Goal: Task Accomplishment & Management: Use online tool/utility

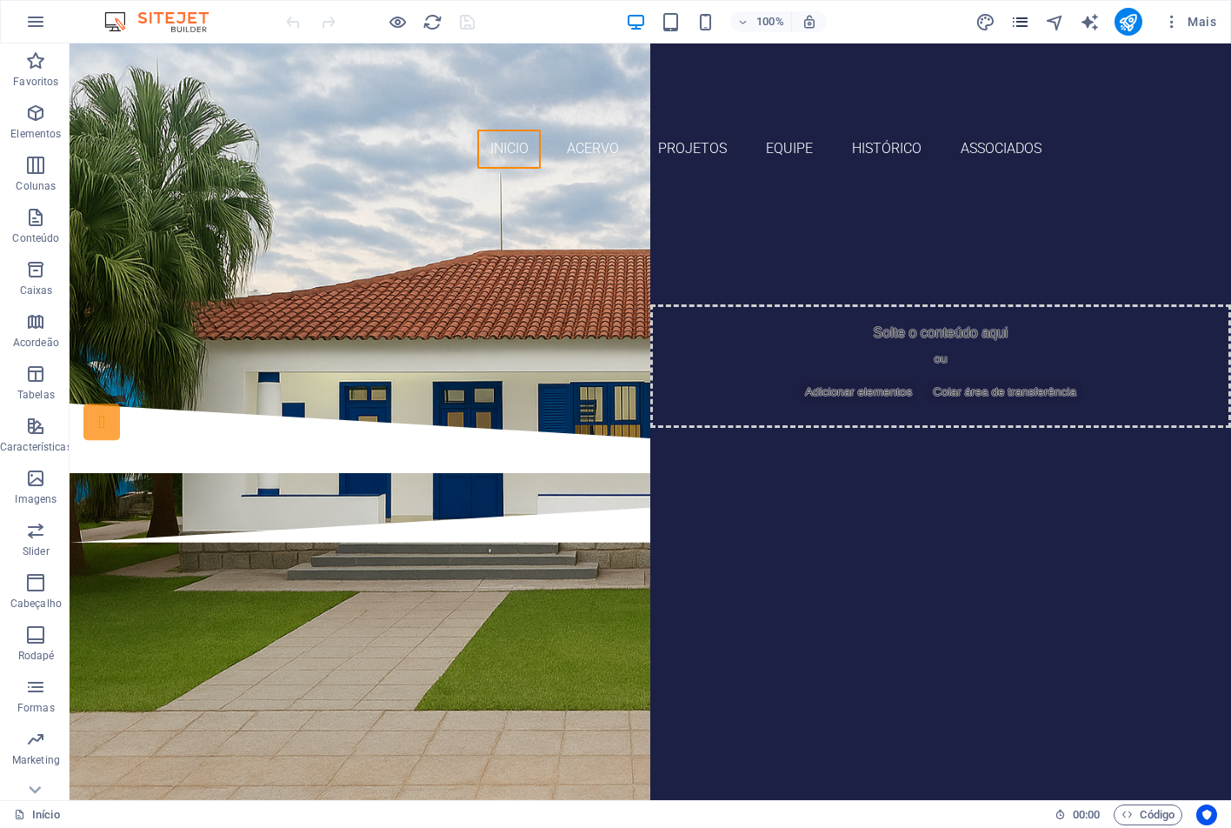
click at [1025, 26] on icon "pages" at bounding box center [1020, 22] width 20 height 20
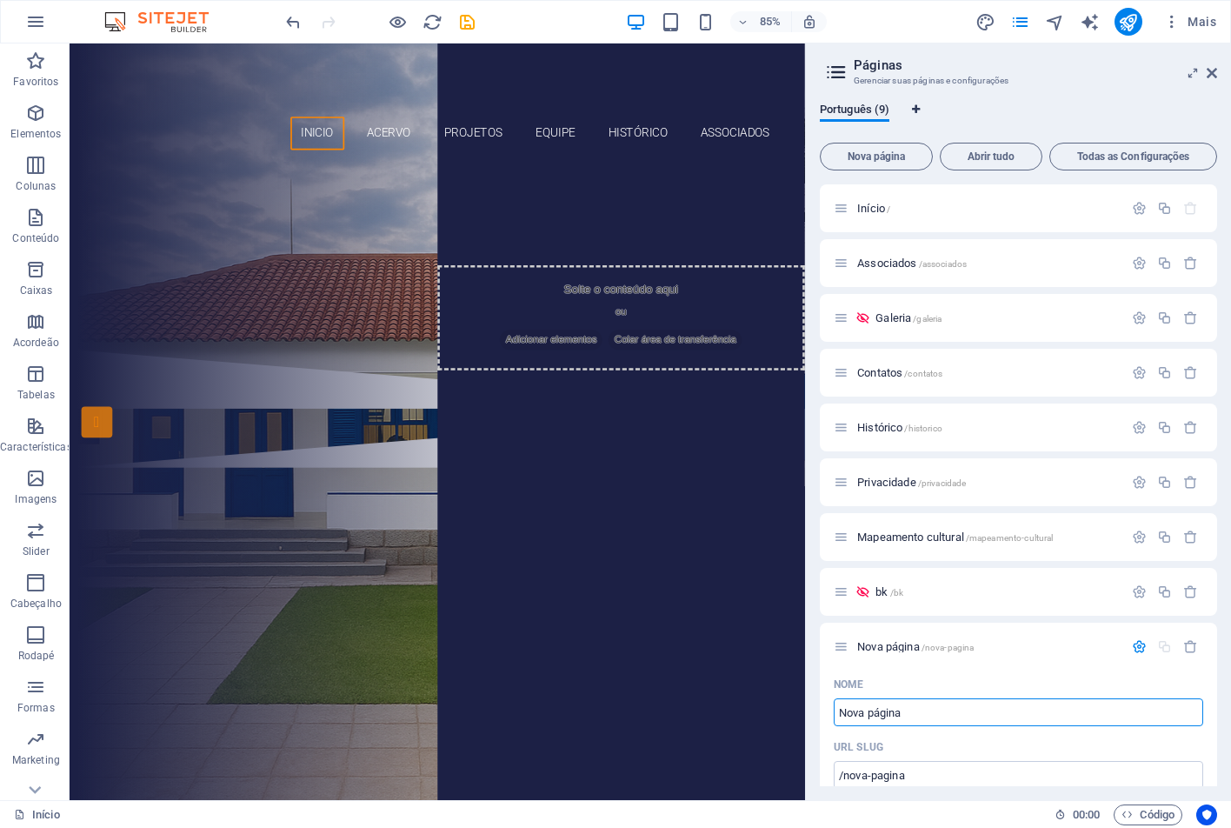
select select "130"
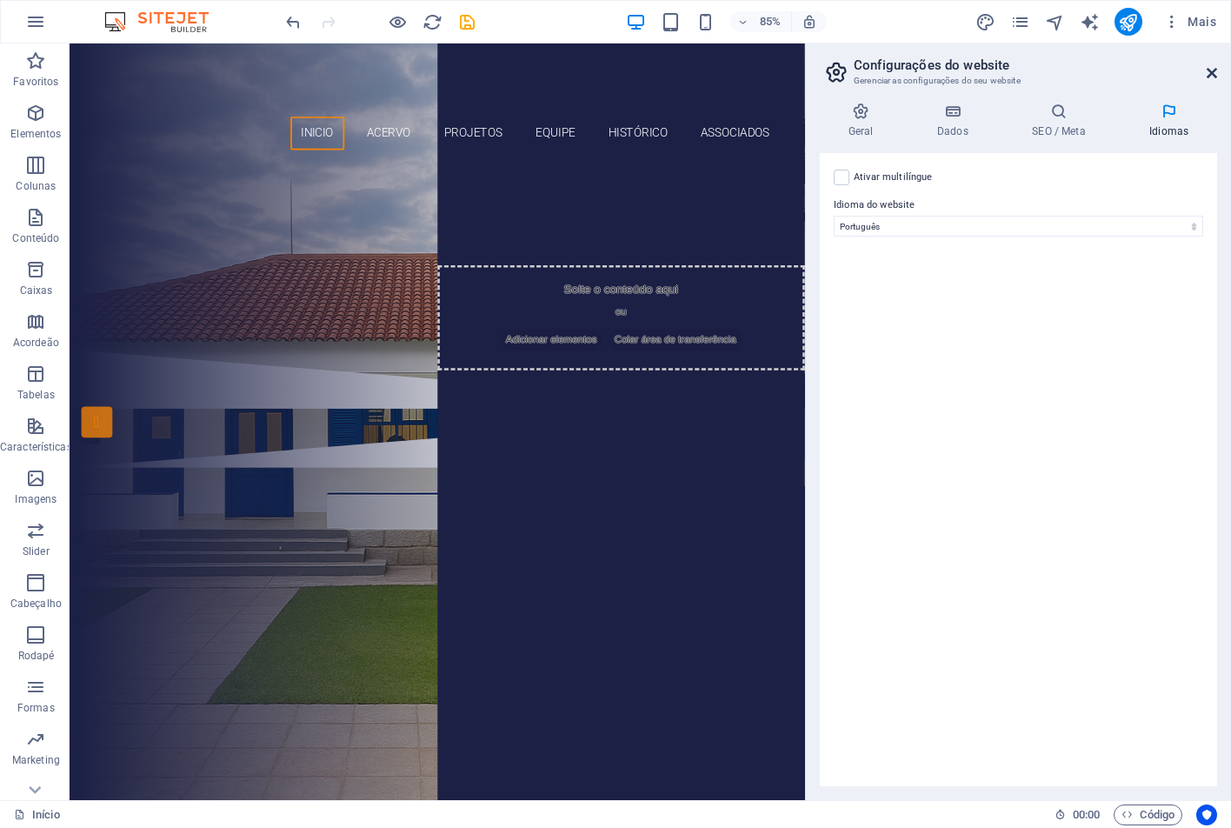
click at [1210, 73] on icon at bounding box center [1212, 73] width 10 height 14
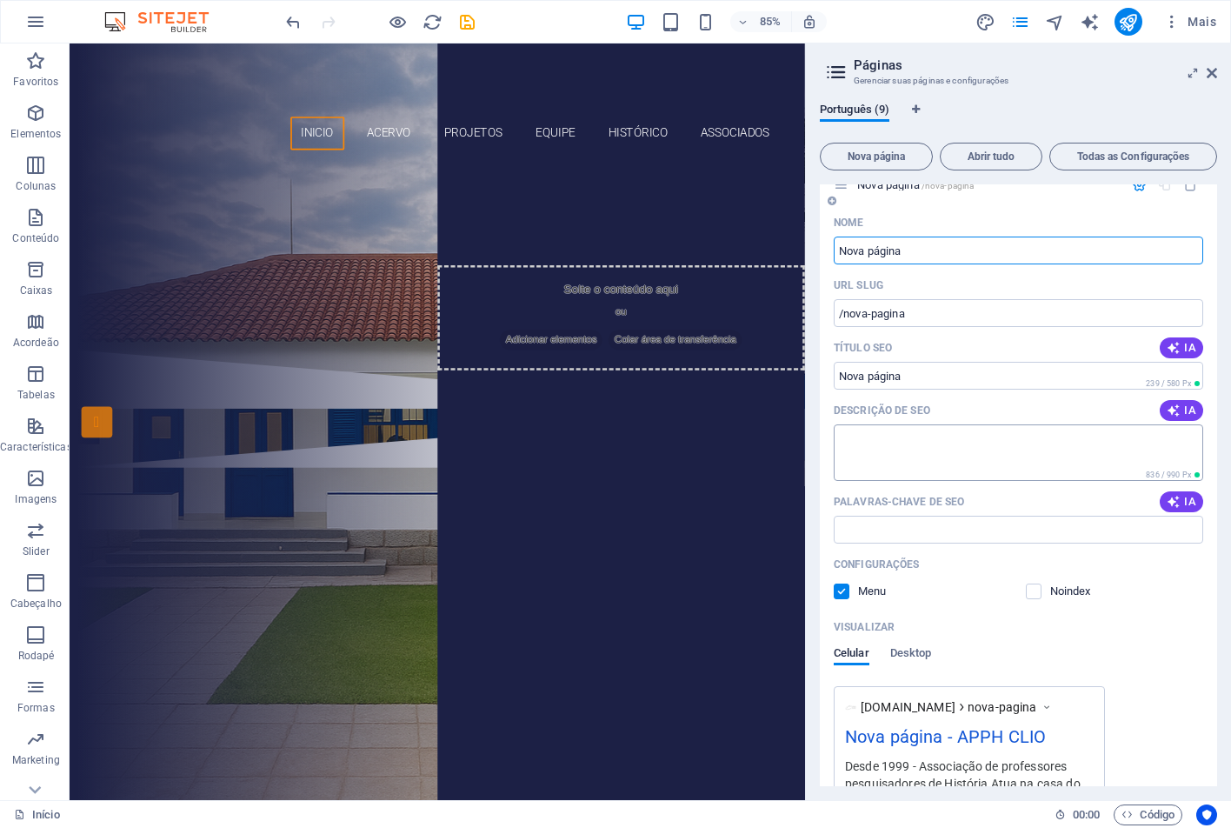
scroll to position [435, 0]
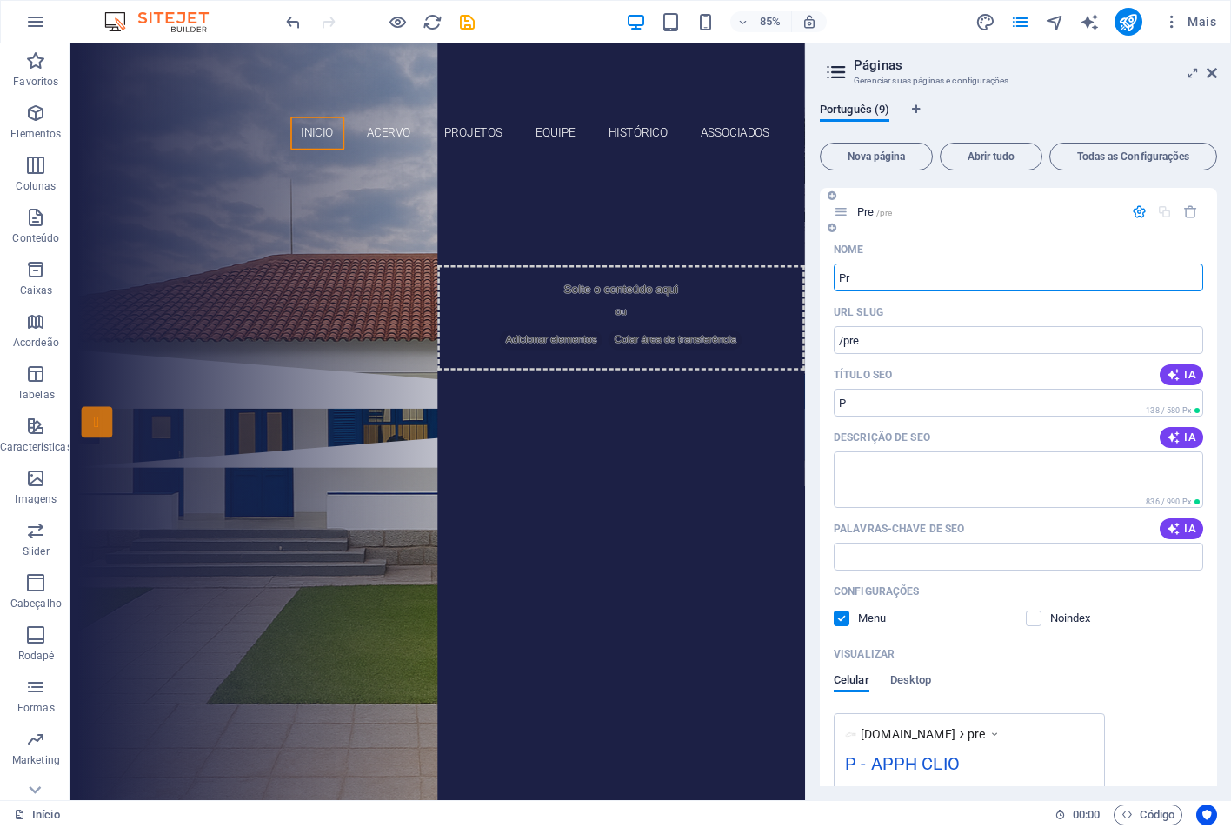
type input "P"
type input "/pre"
type input "P"
type input "/p"
type input "Pr"
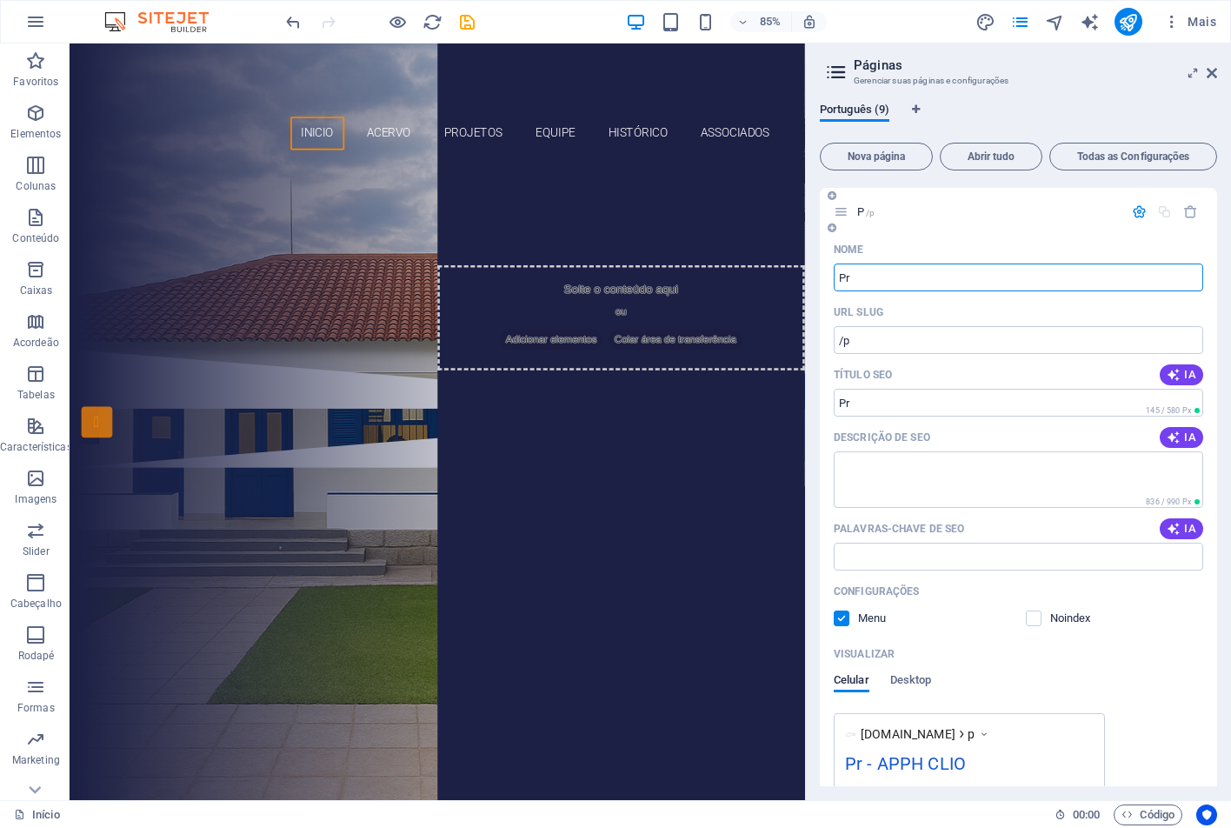
type input "/pr"
type input "Projetos"
type input "/projetos"
type input "Projetos"
click at [936, 469] on textarea "Descrição de SEO" at bounding box center [1019, 479] width 370 height 57
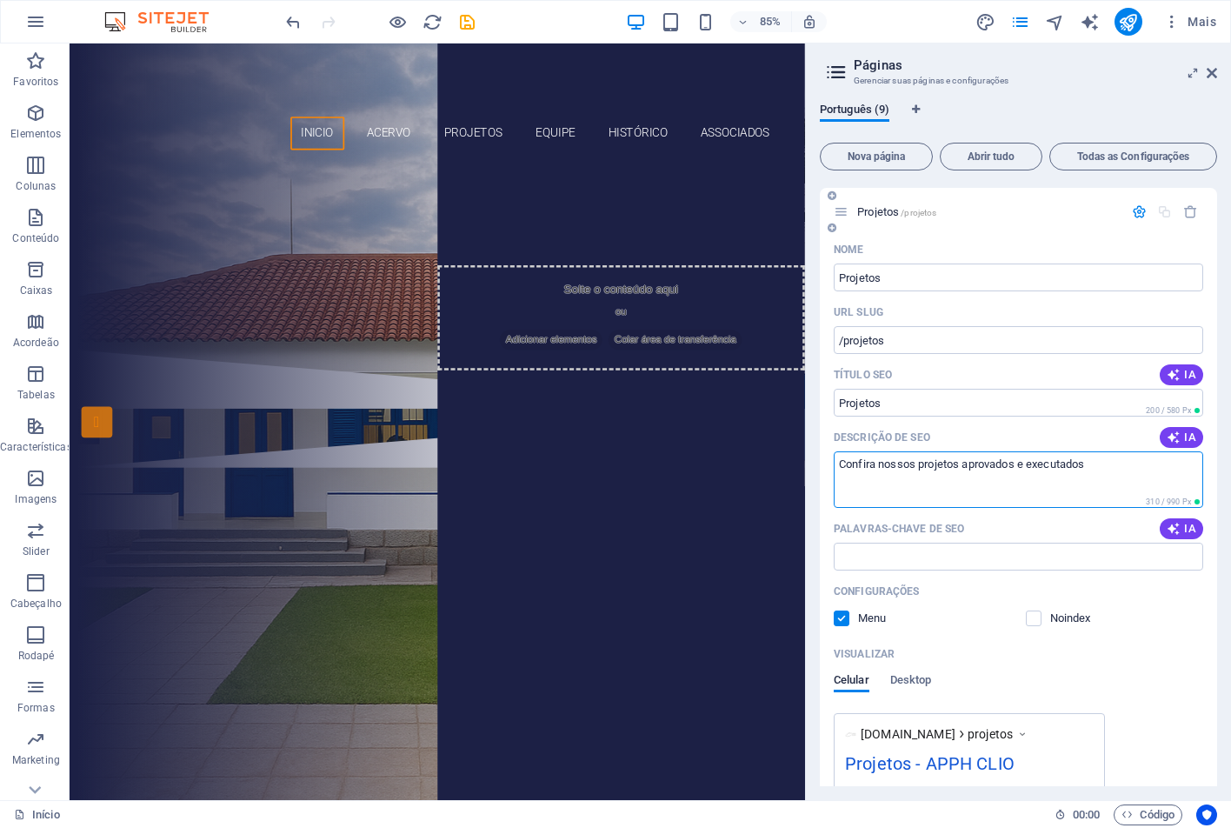
click at [1027, 463] on textarea "Confira nossos projetos aprovados e executados" at bounding box center [1019, 479] width 370 height 57
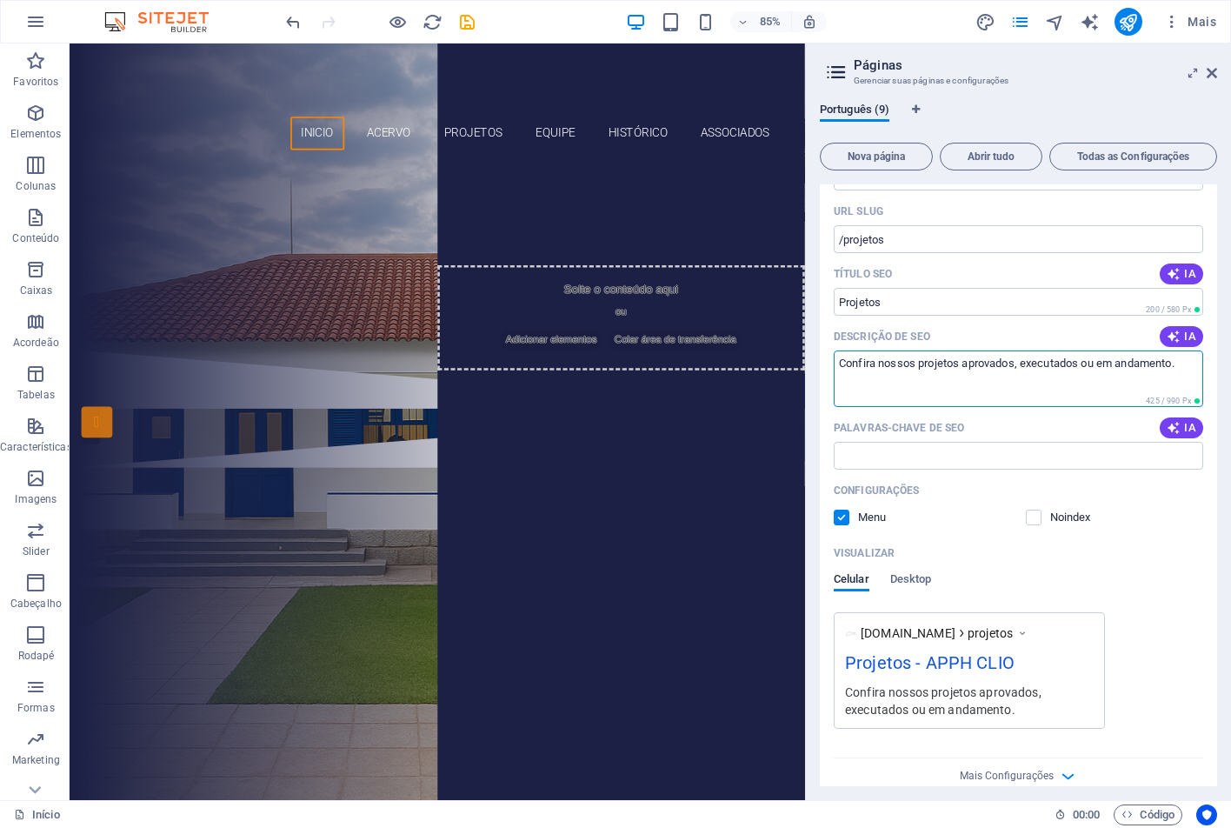
scroll to position [556, 0]
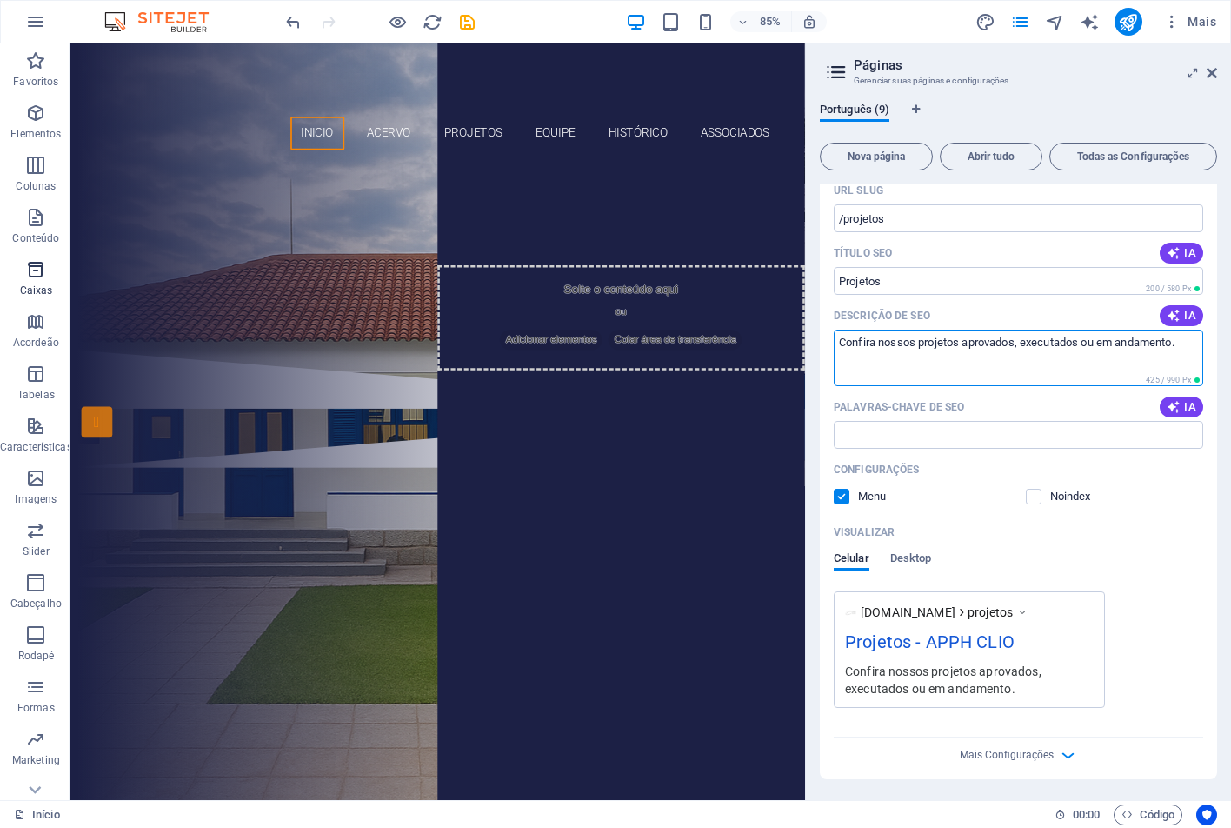
type textarea "Confira nossos projetos aprovados, executados ou em andamento."
click at [938, 557] on div "Celular Desktop" at bounding box center [1019, 567] width 370 height 33
click at [924, 554] on span "Desktop" at bounding box center [911, 560] width 42 height 24
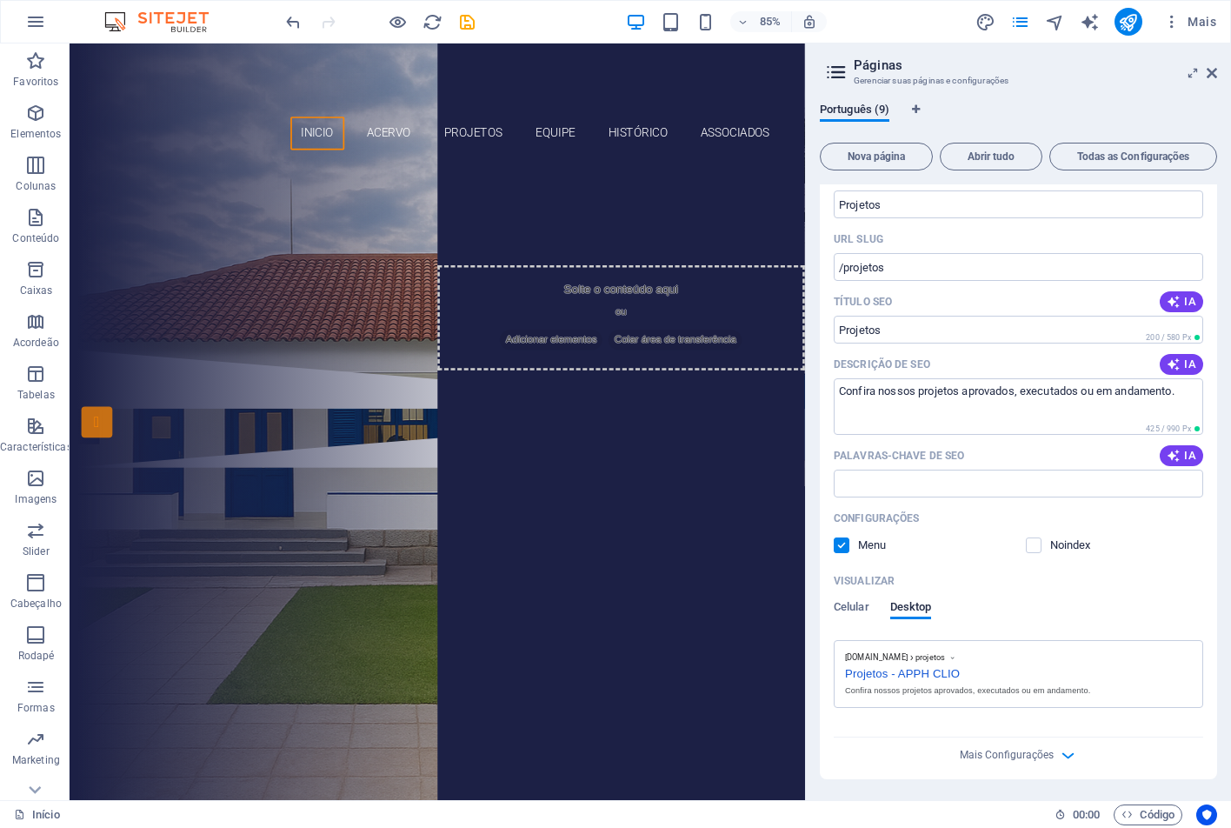
click at [859, 599] on div "Visualizar Celular Desktop" at bounding box center [1019, 603] width 370 height 73
click at [860, 600] on span "Celular" at bounding box center [852, 608] width 36 height 24
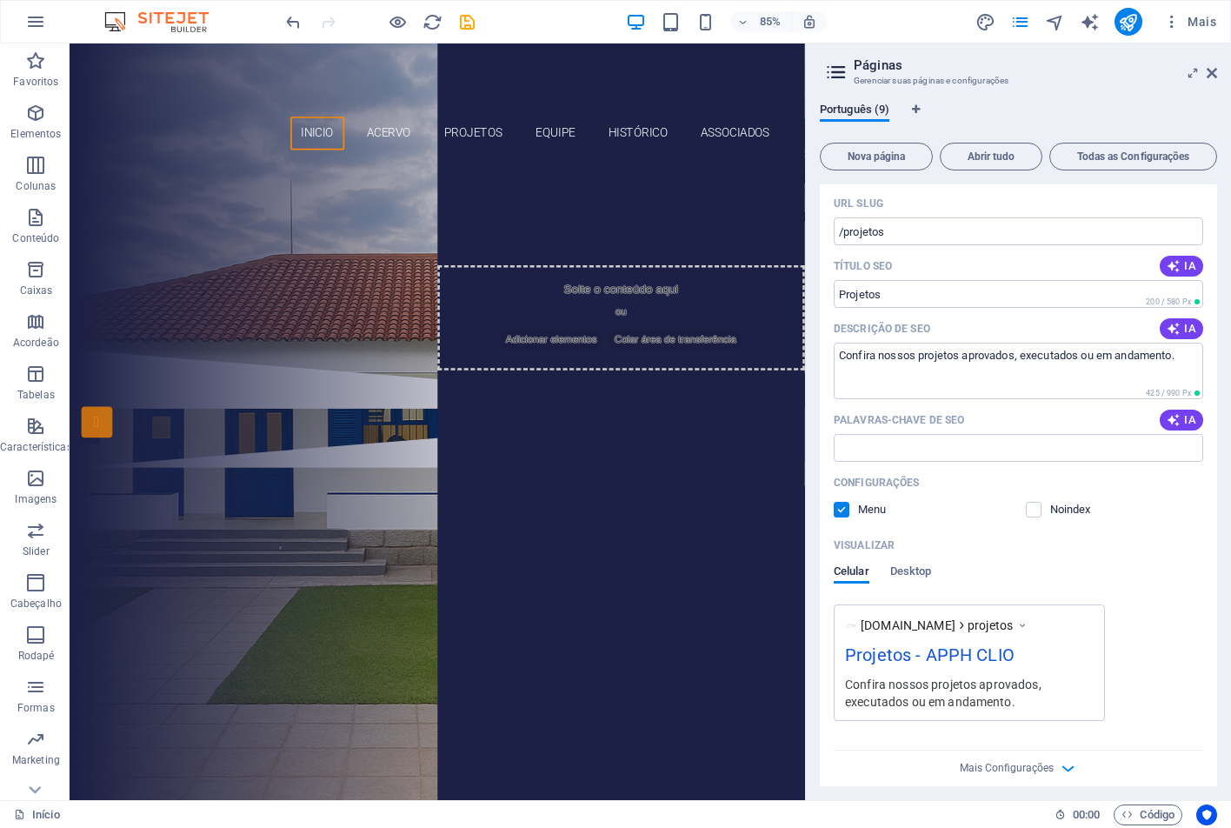
scroll to position [556, 0]
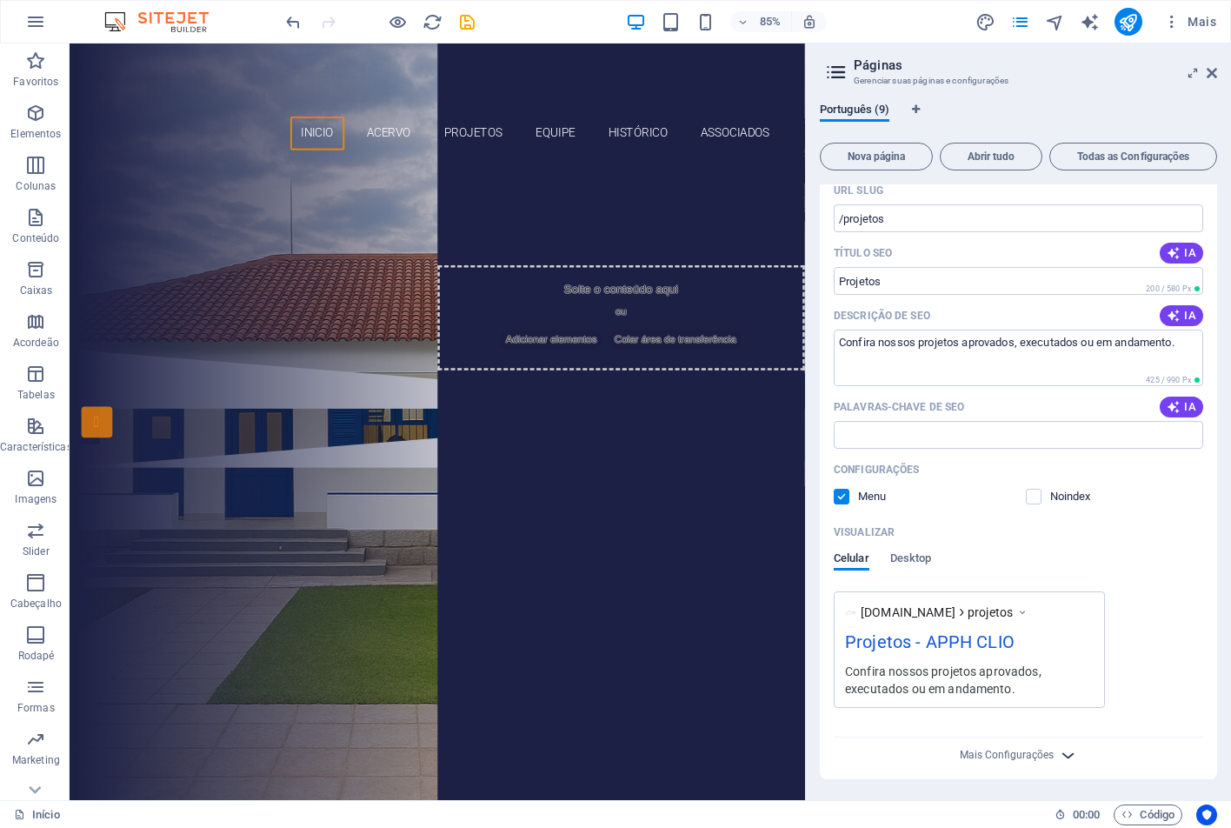
click at [1069, 748] on icon "button" at bounding box center [1068, 755] width 20 height 20
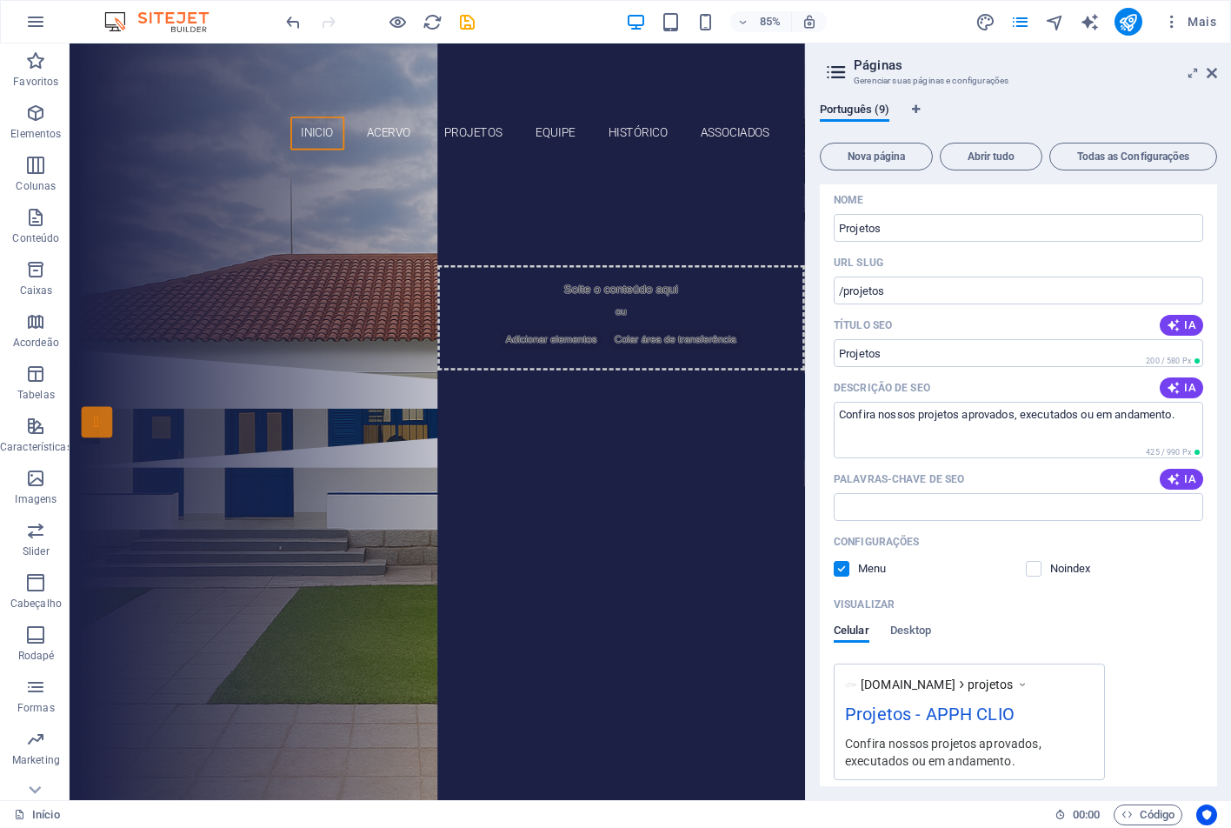
scroll to position [822, 0]
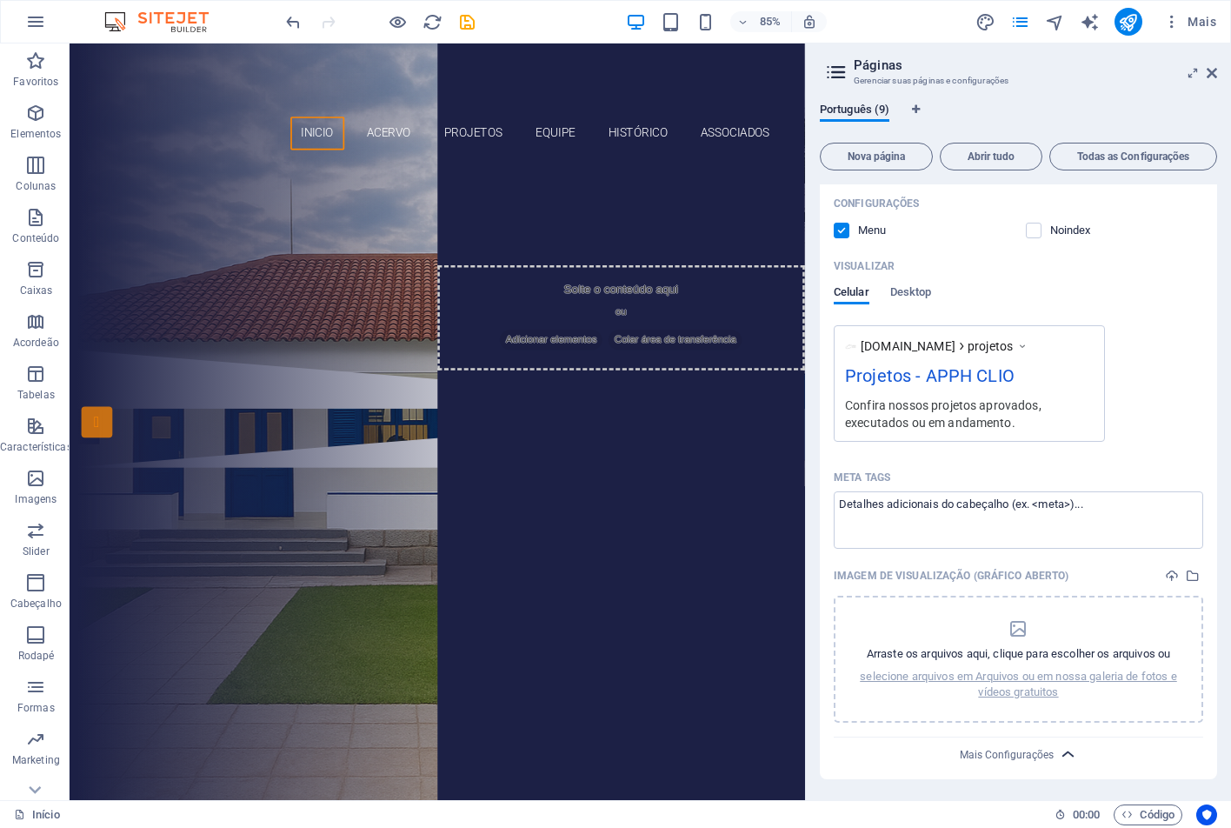
click at [1064, 749] on icon "button" at bounding box center [1068, 754] width 20 height 20
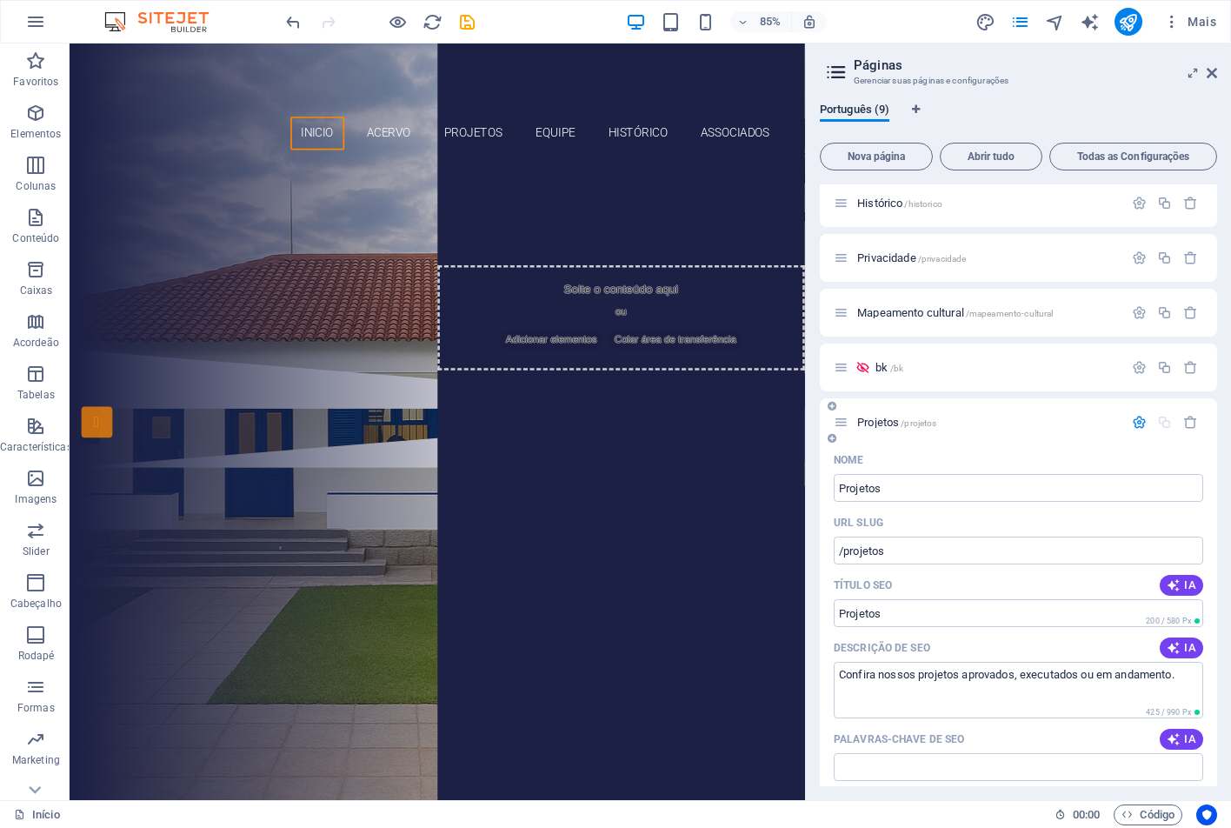
scroll to position [209, 0]
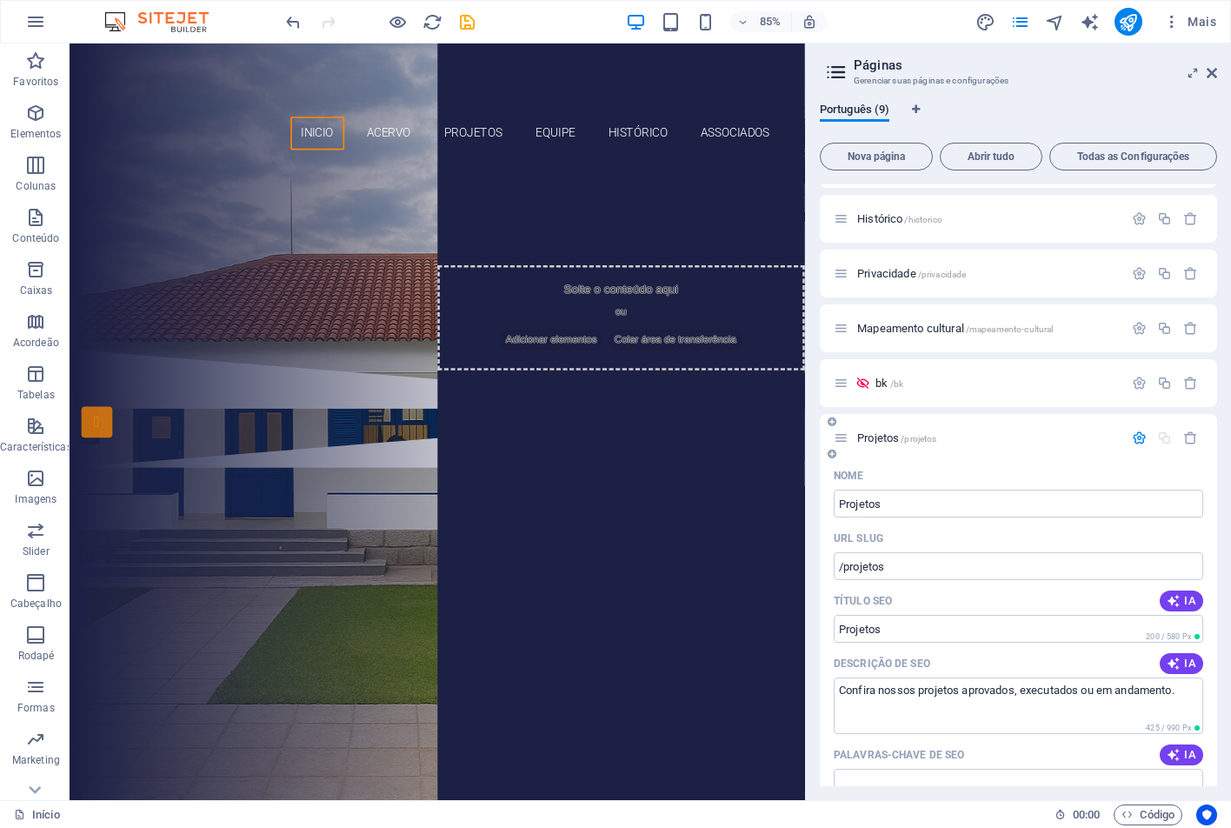
click at [1135, 437] on icon "button" at bounding box center [1139, 437] width 15 height 15
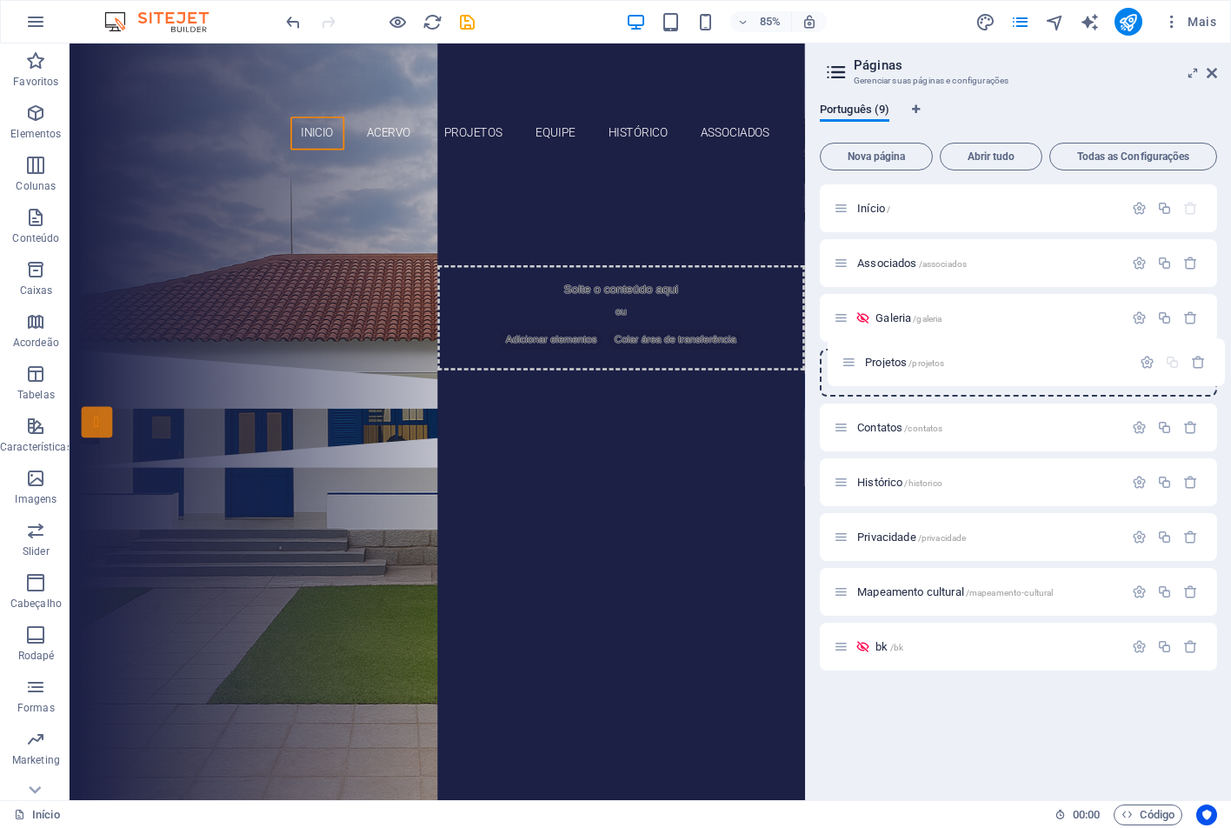
drag, startPoint x: 847, startPoint y: 650, endPoint x: 855, endPoint y: 362, distance: 288.8
click at [855, 362] on div "Início / Associados /associados Galeria /galeria Contatos /contatos Histórico /…" at bounding box center [1018, 427] width 397 height 486
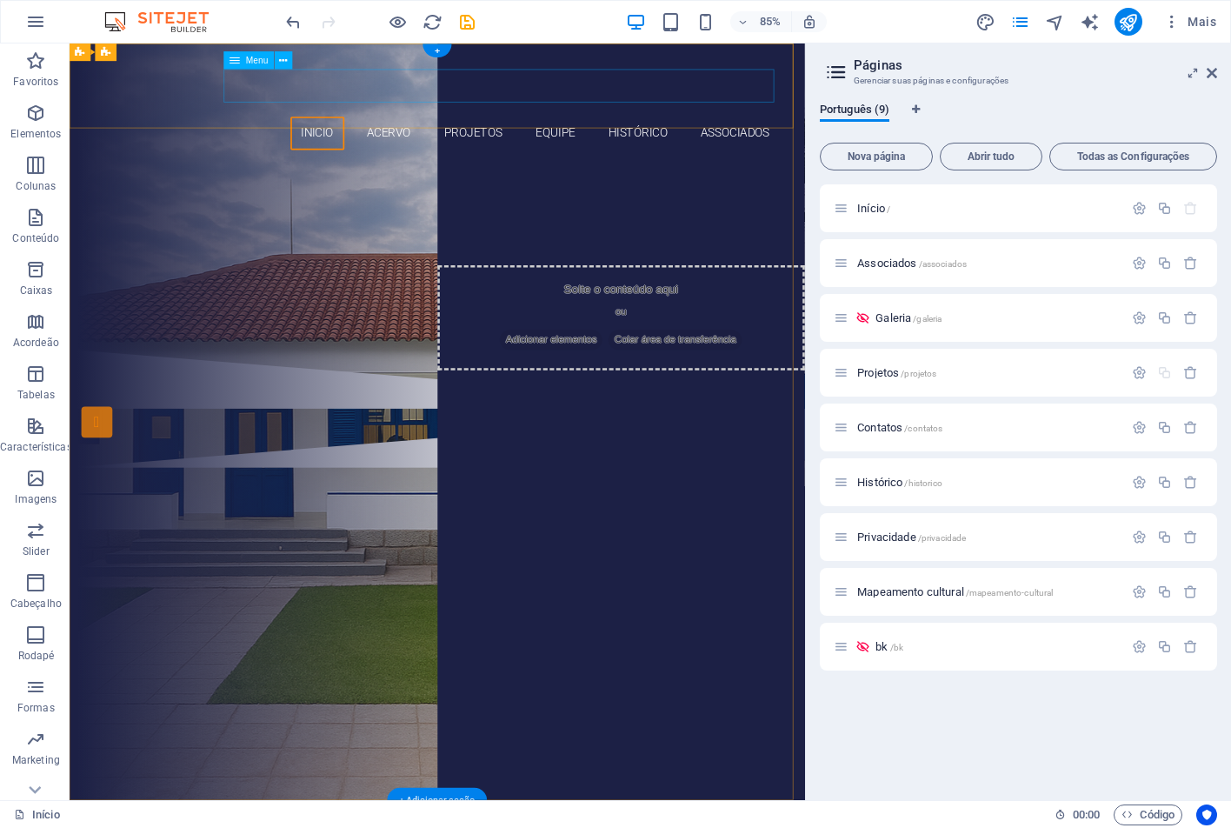
click at [534, 130] on nav "INICIO ACERVO PROJETOS EQUIPE Histórico ASSOCIADOS" at bounding box center [502, 149] width 807 height 39
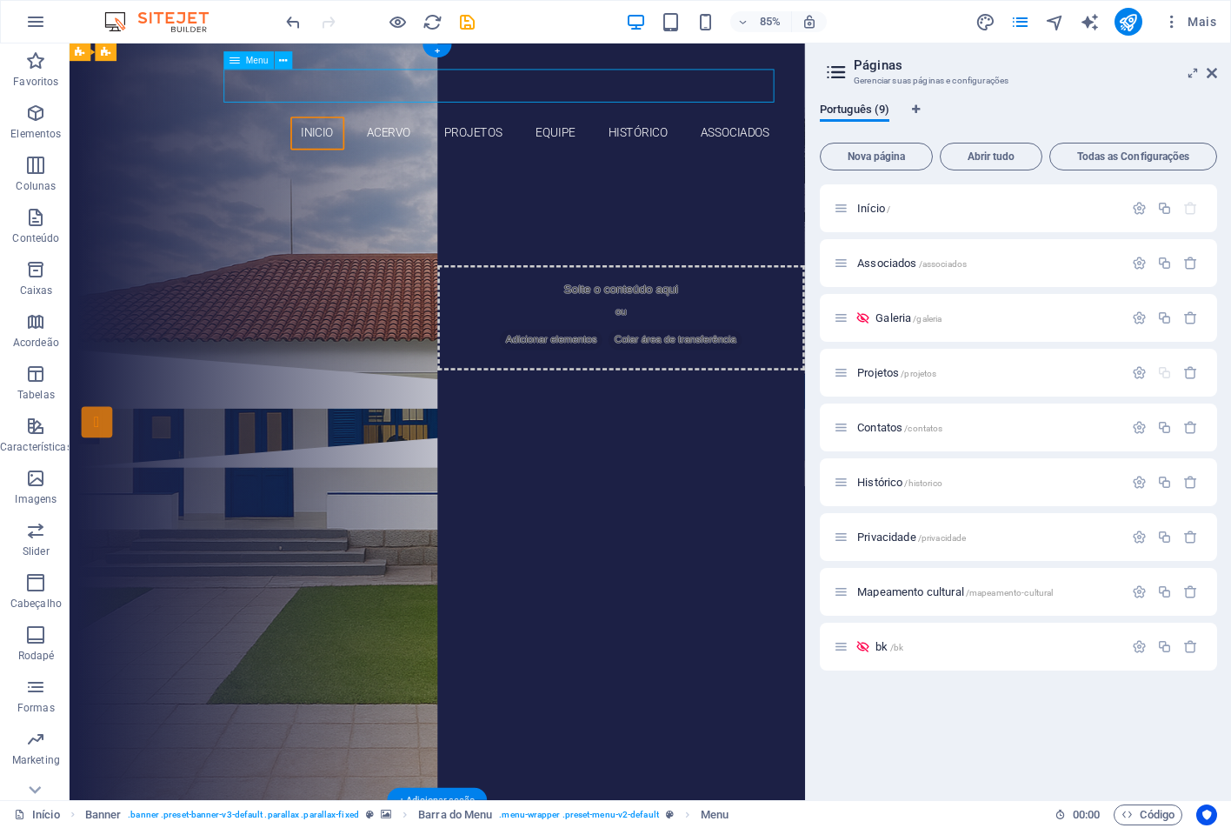
click at [534, 130] on nav "INICIO ACERVO PROJETOS EQUIPE Histórico ASSOCIADOS" at bounding box center [502, 149] width 807 height 39
select select
select select "5"
select select
select select "1"
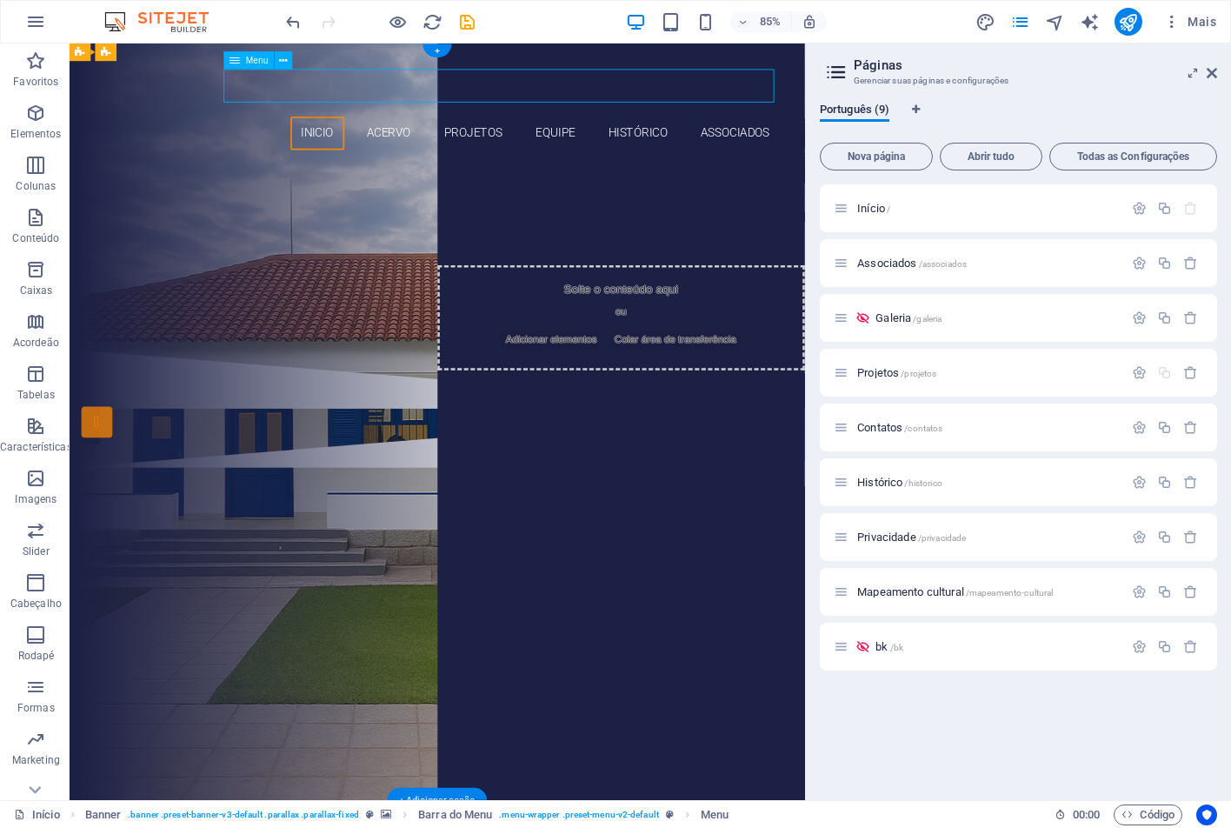
select select
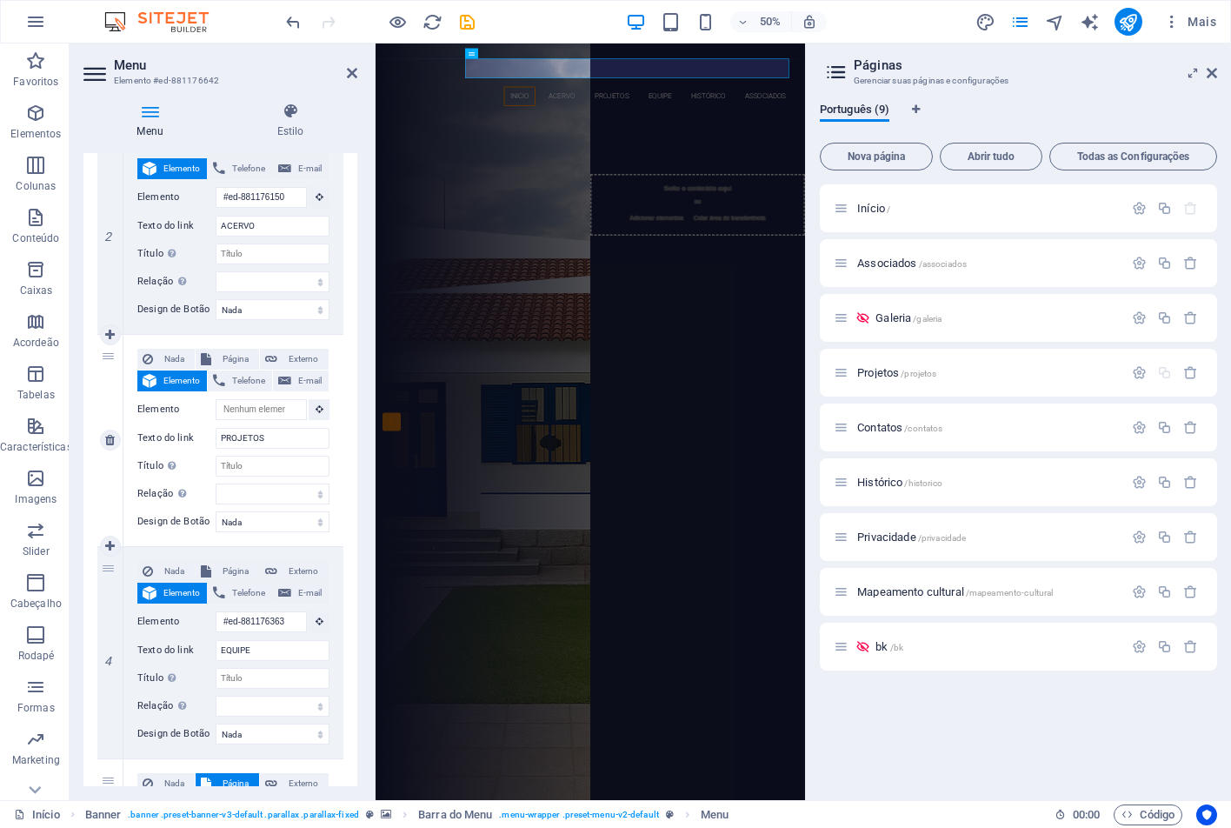
scroll to position [522, 0]
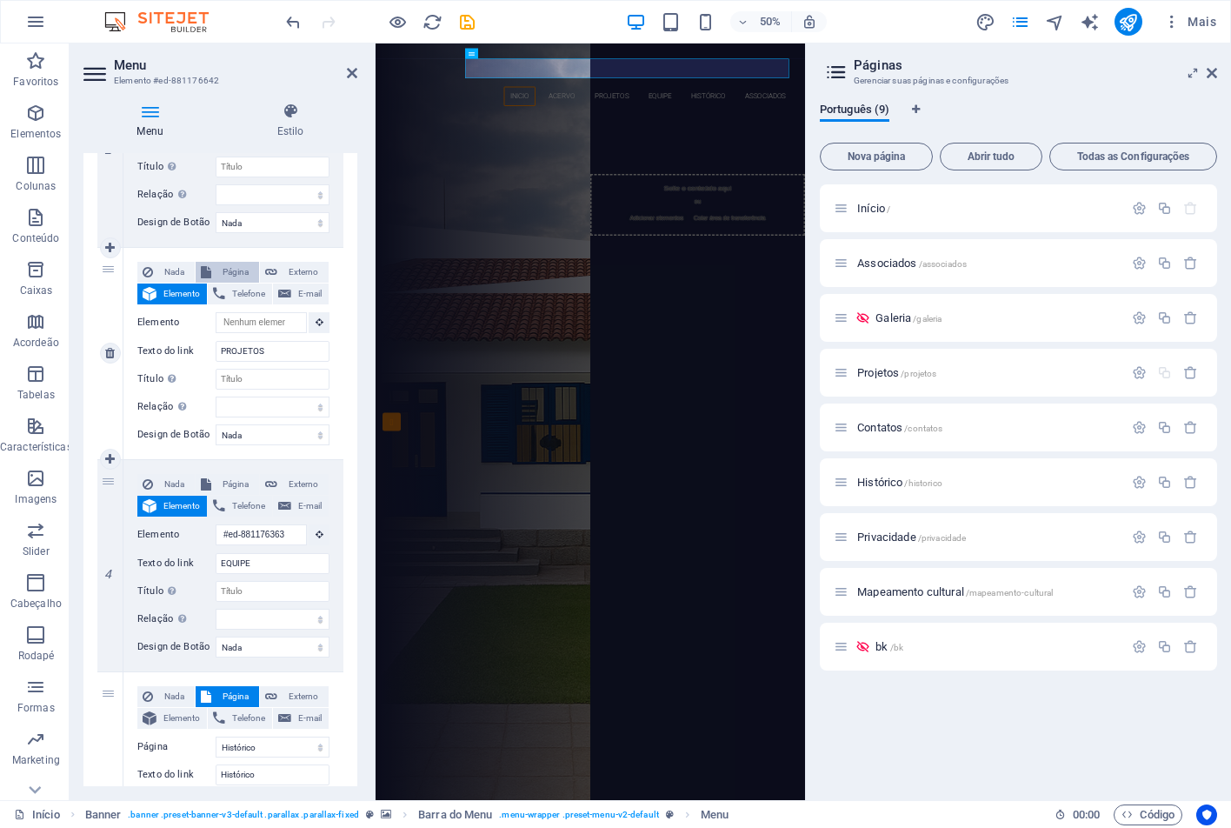
click at [248, 274] on span "Página" at bounding box center [234, 272] width 37 height 21
select select
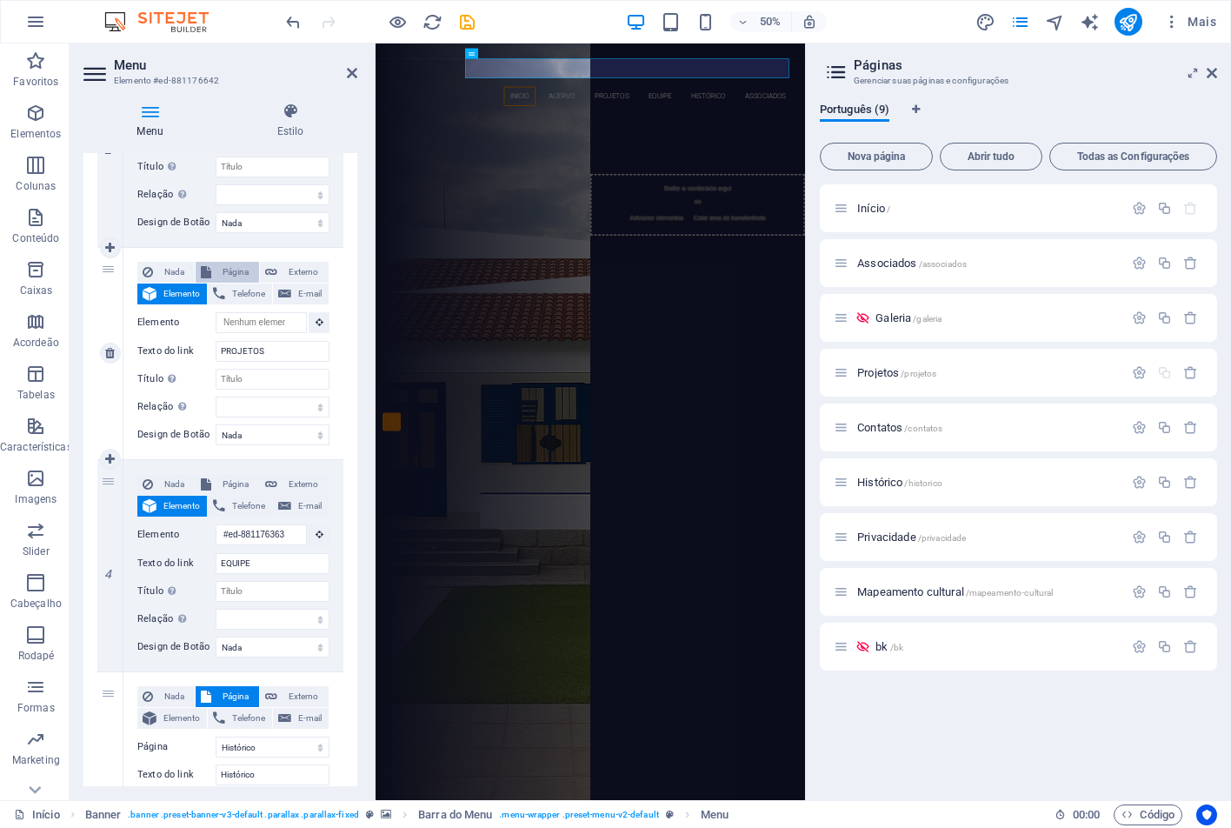
select select
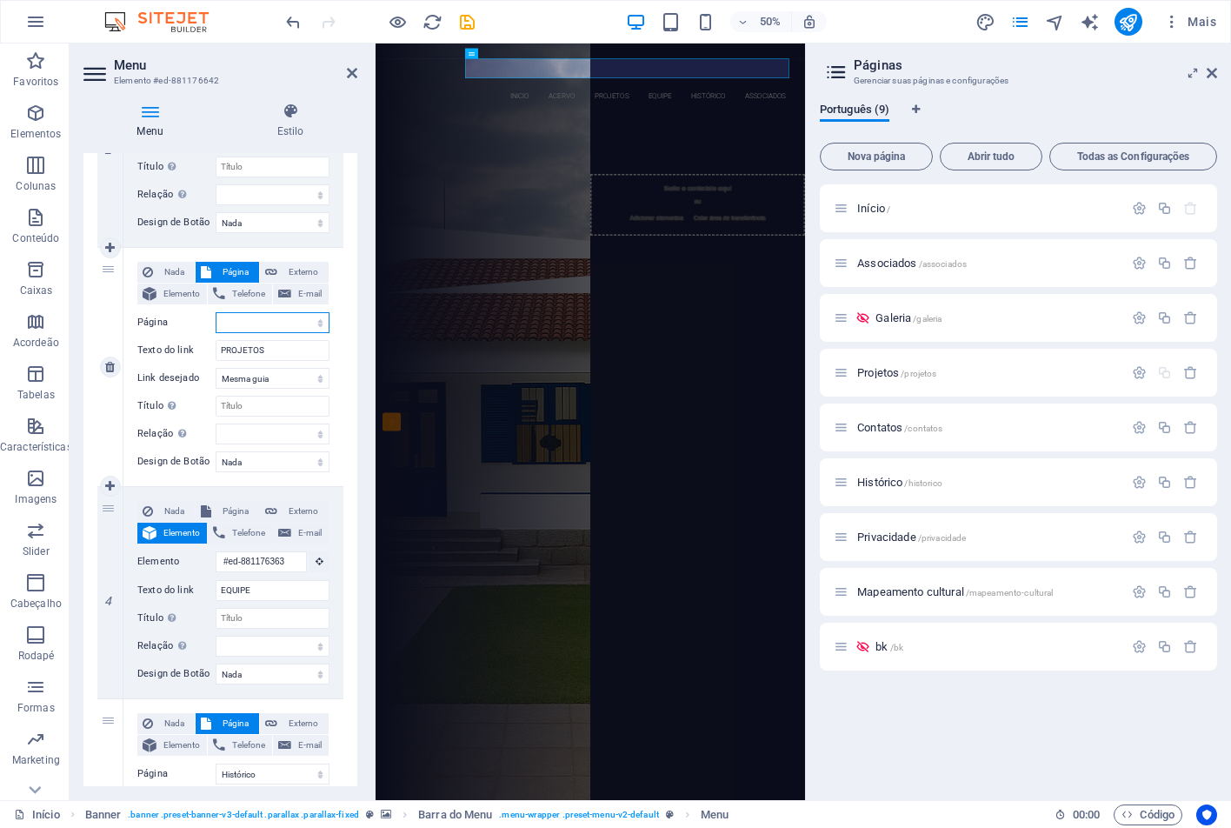
click at [267, 321] on select "Início Associados Galeria Projetos Contatos Histórico Privacidade Mapeamento cu…" at bounding box center [273, 322] width 114 height 21
select select "3"
click at [216, 312] on select "Início Associados Galeria Projetos Contatos Histórico Privacidade Mapeamento cu…" at bounding box center [273, 322] width 114 height 21
select select
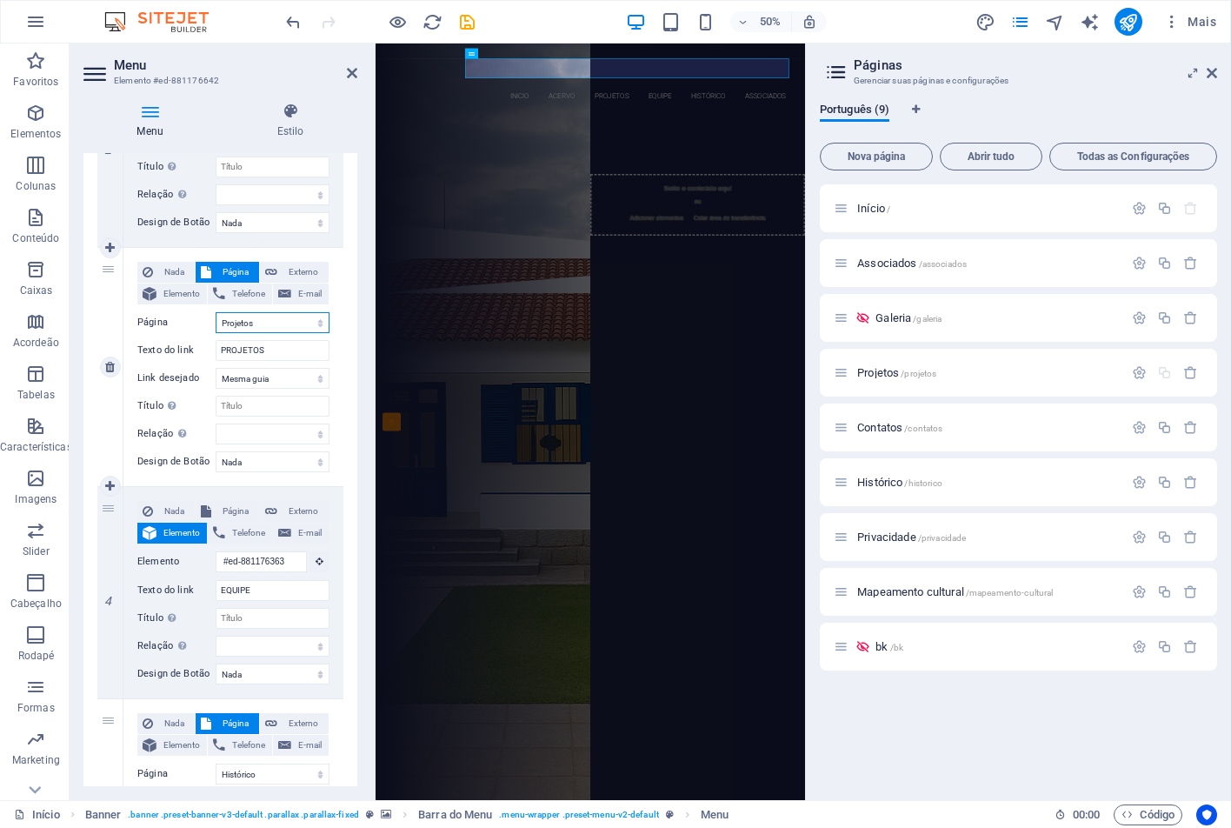
select select
click at [914, 376] on span "/projetos" at bounding box center [919, 374] width 36 height 10
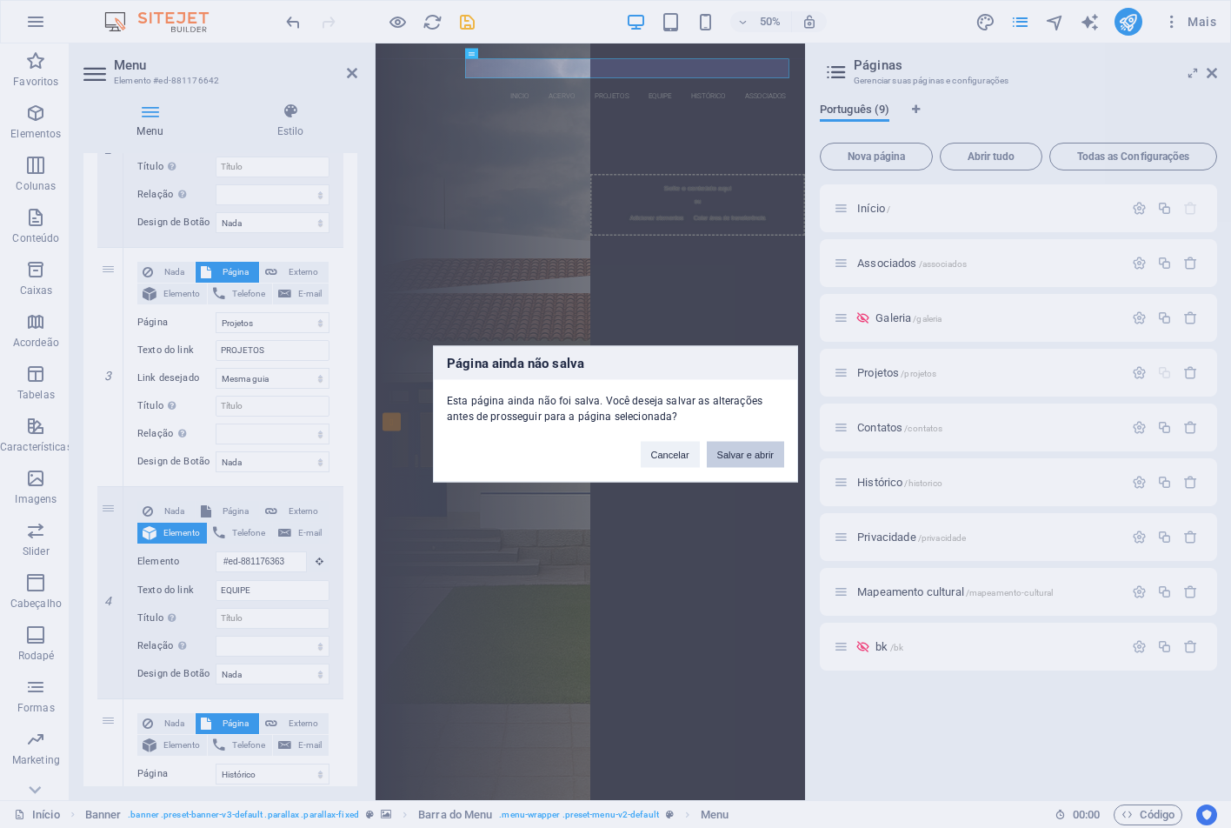
click at [749, 449] on button "Salvar e abrir" at bounding box center [745, 455] width 77 height 26
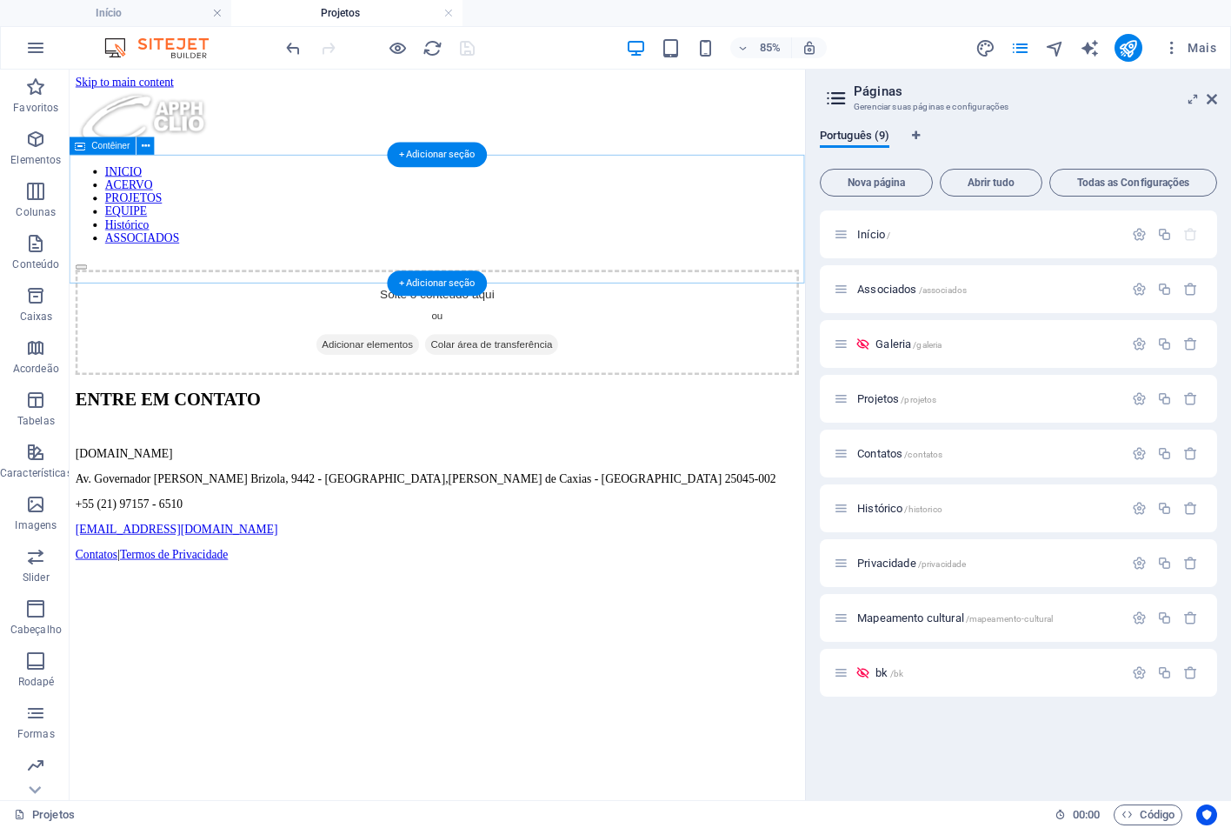
scroll to position [0, 0]
click at [434, 77] on div "+" at bounding box center [437, 76] width 29 height 13
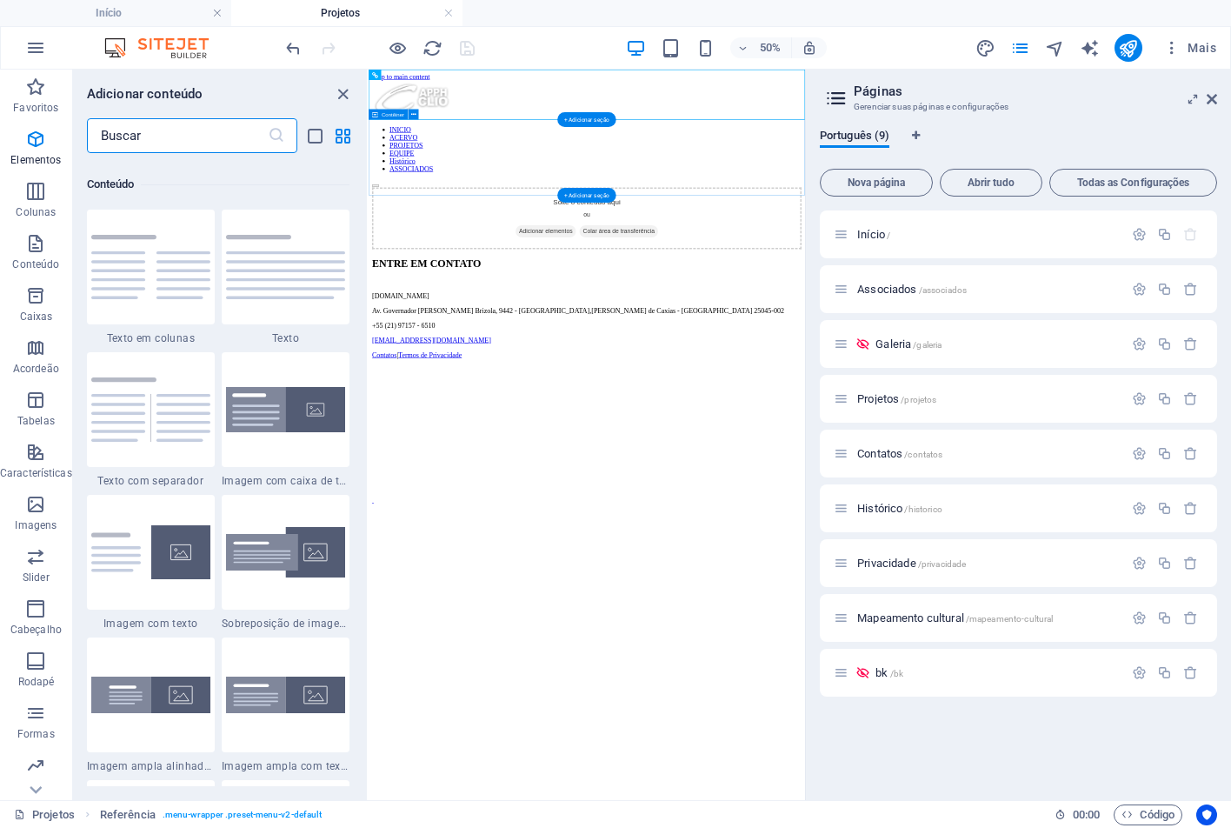
scroll to position [3042, 0]
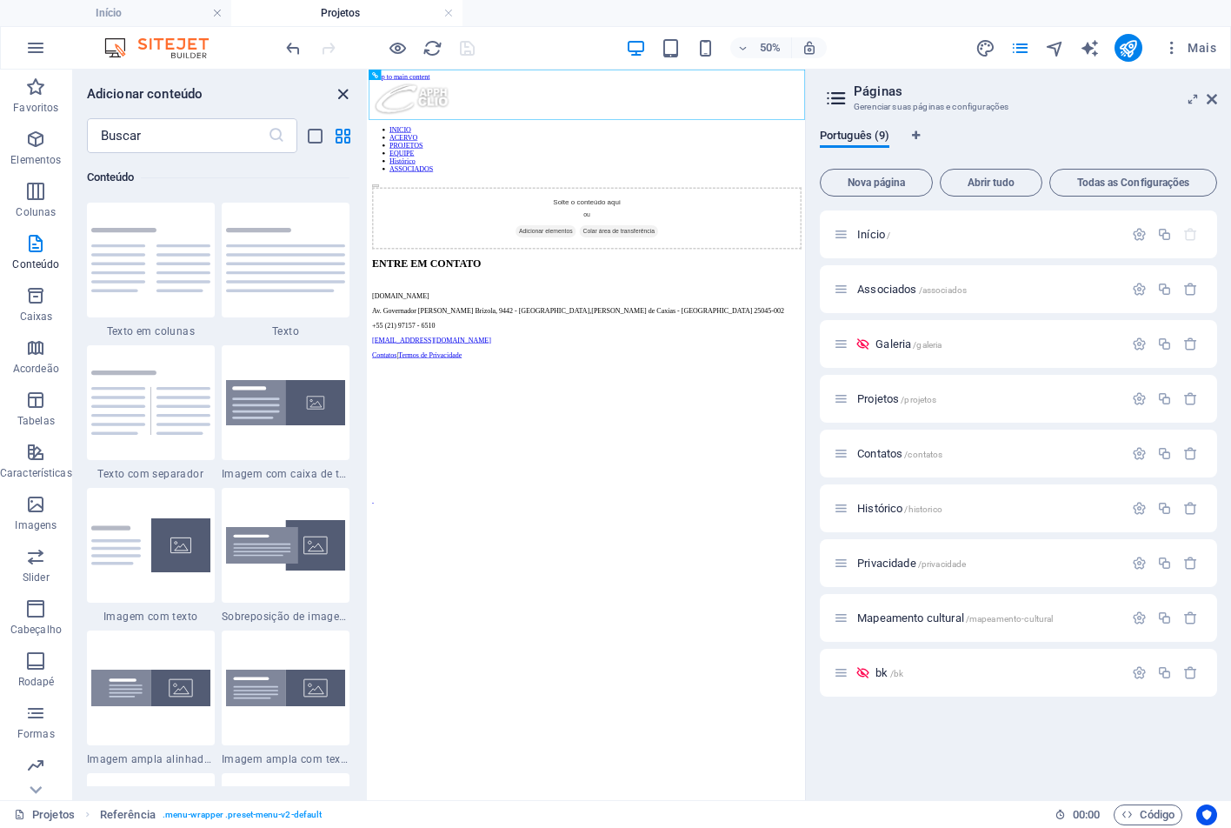
click at [340, 98] on icon "close panel" at bounding box center [343, 94] width 20 height 20
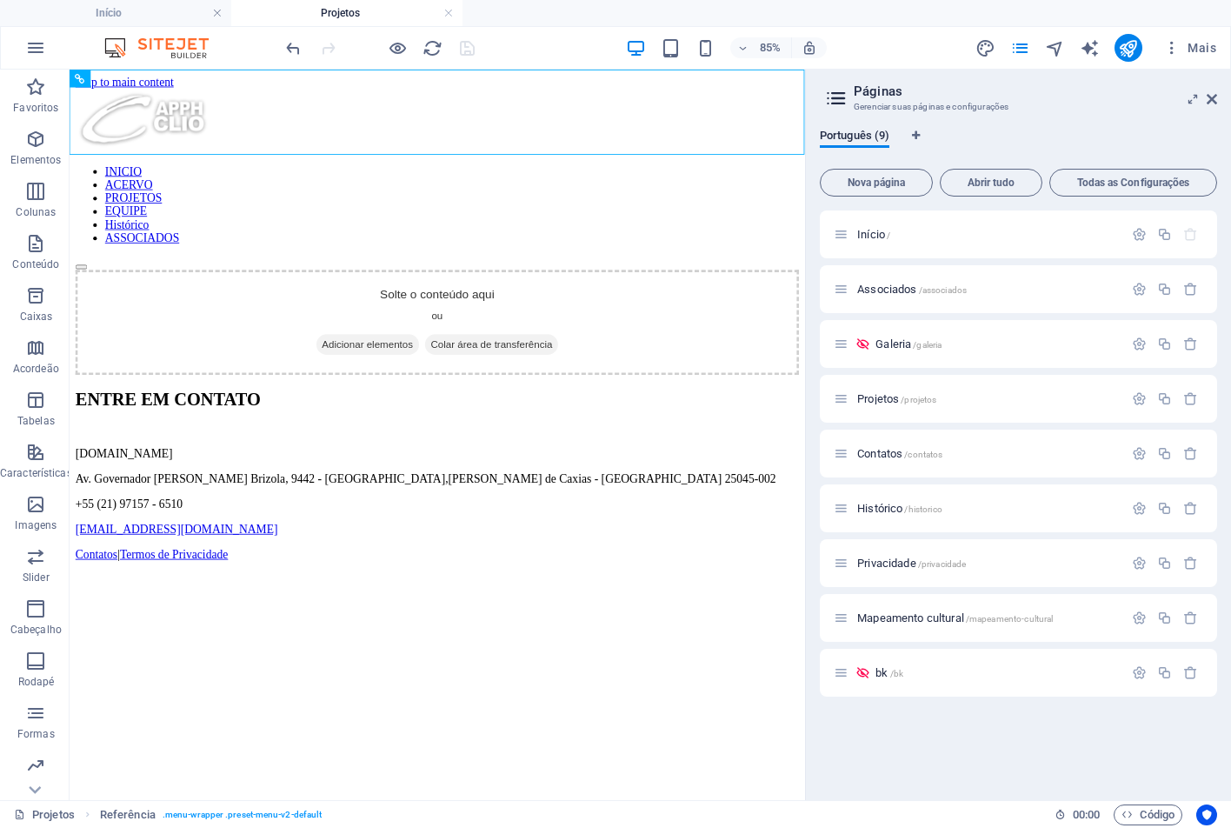
click at [409, 725] on html "Skip to main content INICIO ACERVO PROJETOS EQUIPE Histórico ASSOCIADOS Solte o…" at bounding box center [502, 508] width 865 height 876
click at [151, 77] on icon at bounding box center [149, 78] width 8 height 16
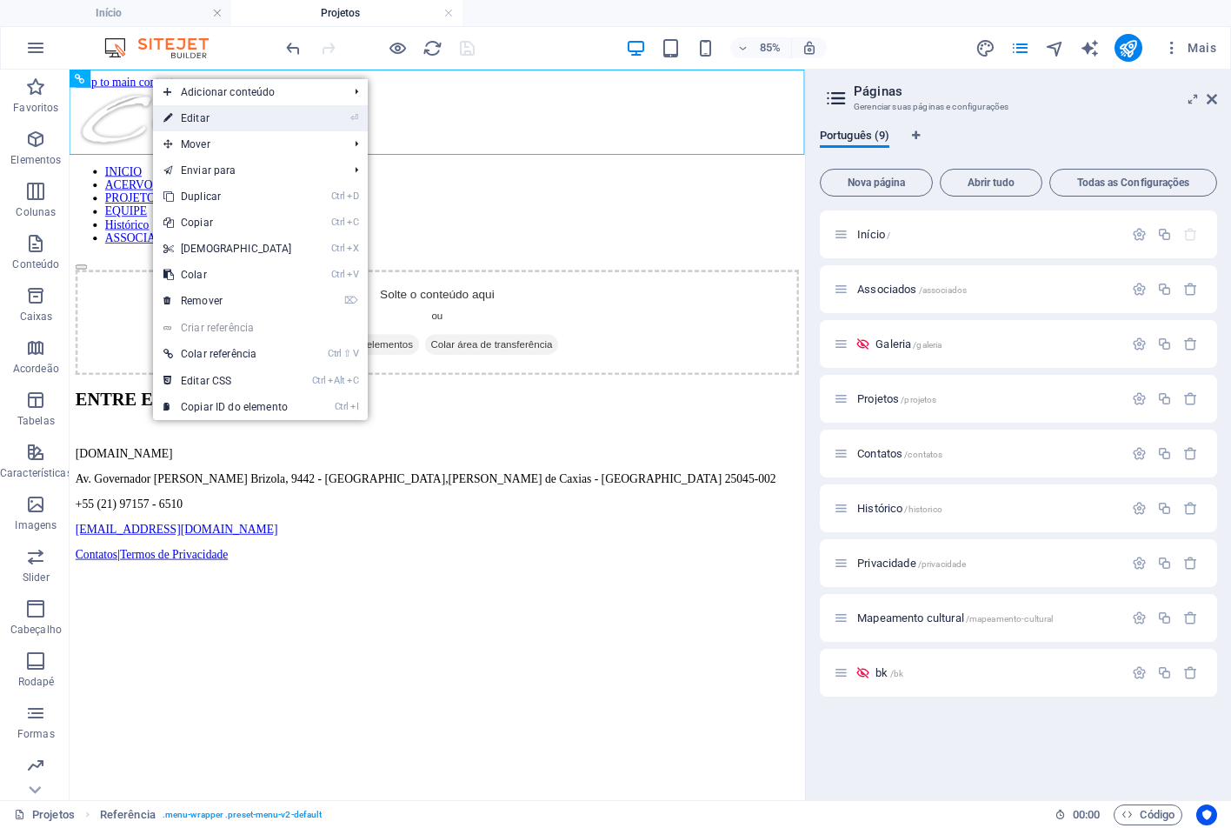
click at [215, 117] on link "⏎ Editar" at bounding box center [228, 118] width 150 height 26
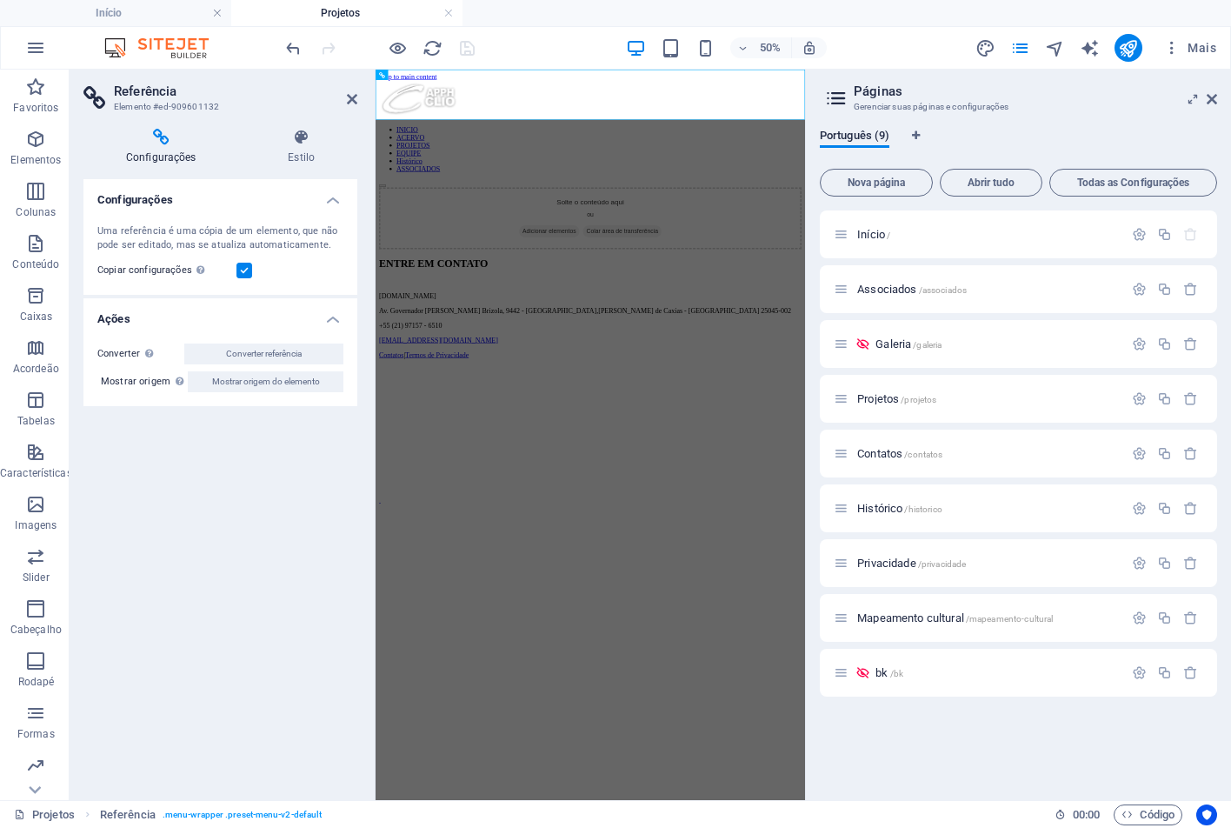
click at [246, 265] on label at bounding box center [244, 271] width 16 height 16
click at [0, 0] on input "Copiar configurações Use as mesmas configurações (flex, animação, posição, esti…" at bounding box center [0, 0] width 0 height 0
click at [246, 265] on label at bounding box center [244, 271] width 16 height 16
click at [0, 0] on input "Copiar configurações Use as mesmas configurações (flex, animação, posição, esti…" at bounding box center [0, 0] width 0 height 0
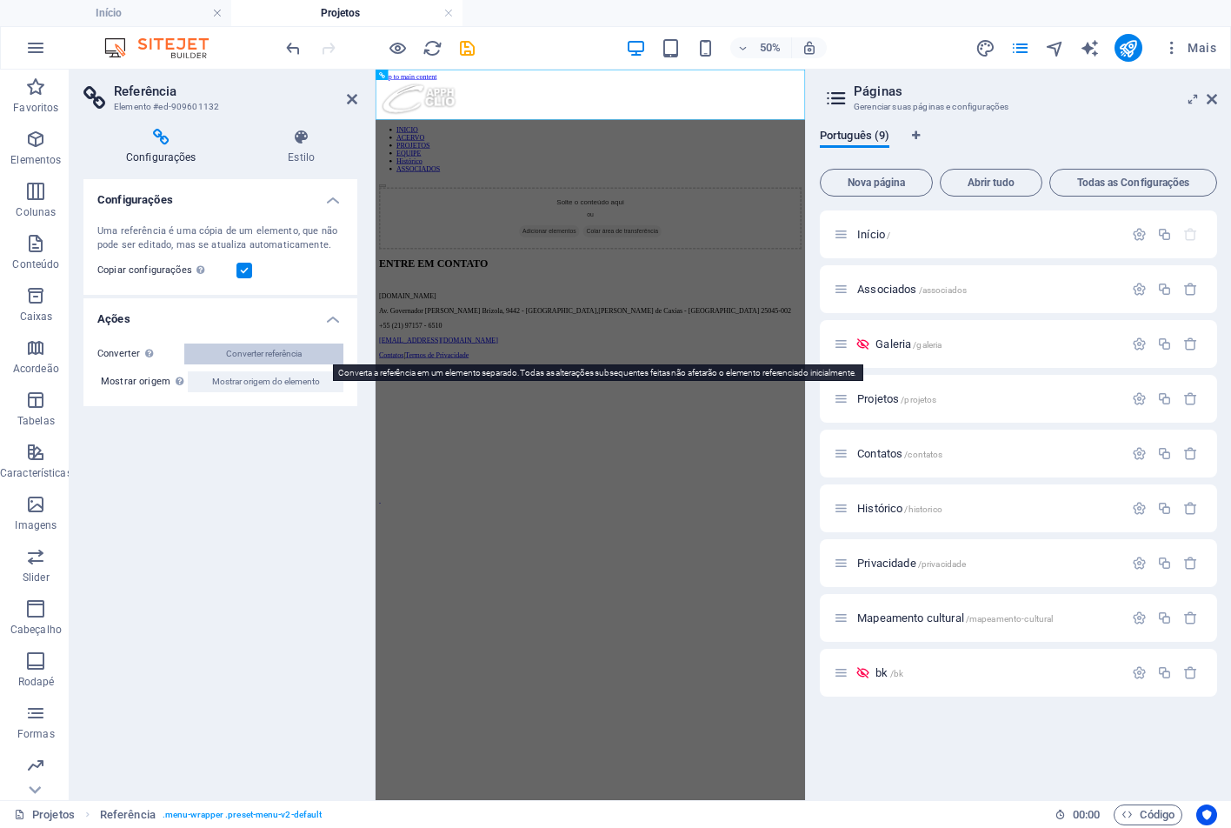
click at [267, 350] on span "Converter referência" at bounding box center [264, 353] width 76 height 21
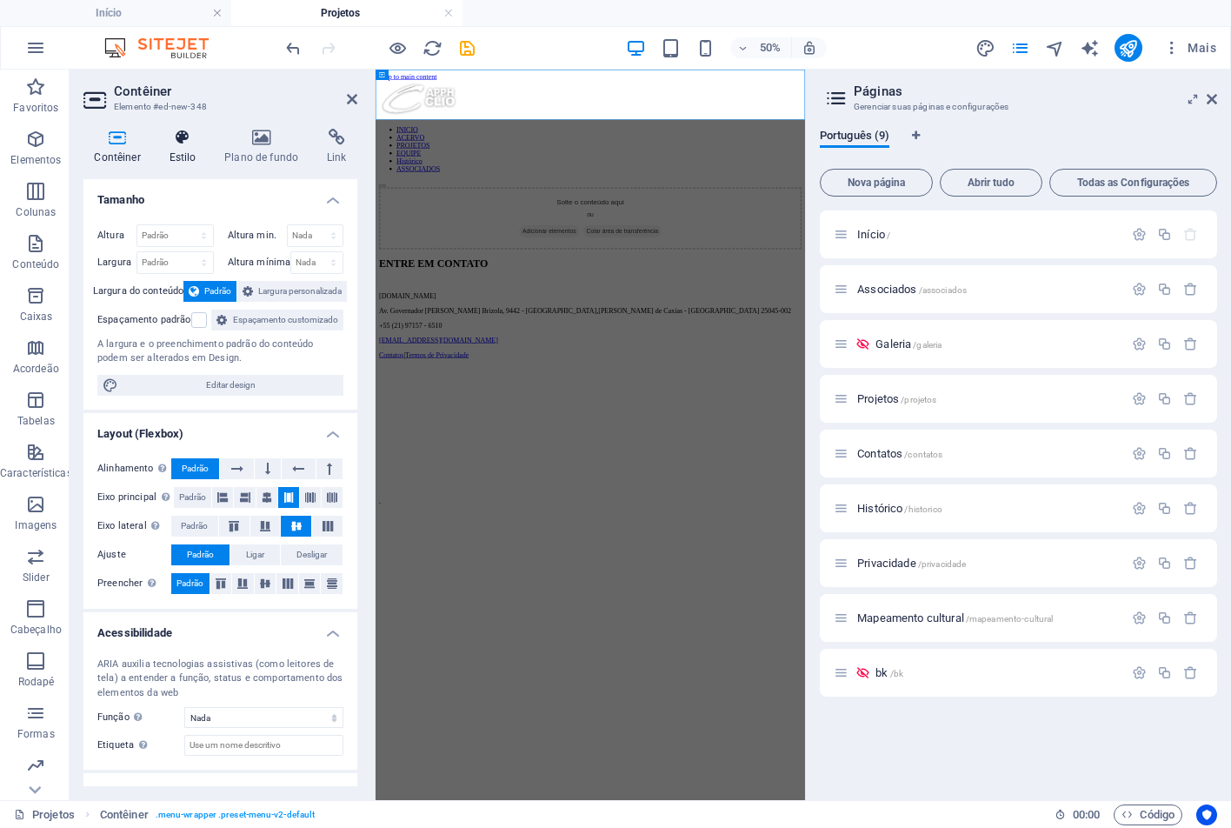
click at [196, 147] on h4 "Estilo" at bounding box center [186, 147] width 56 height 37
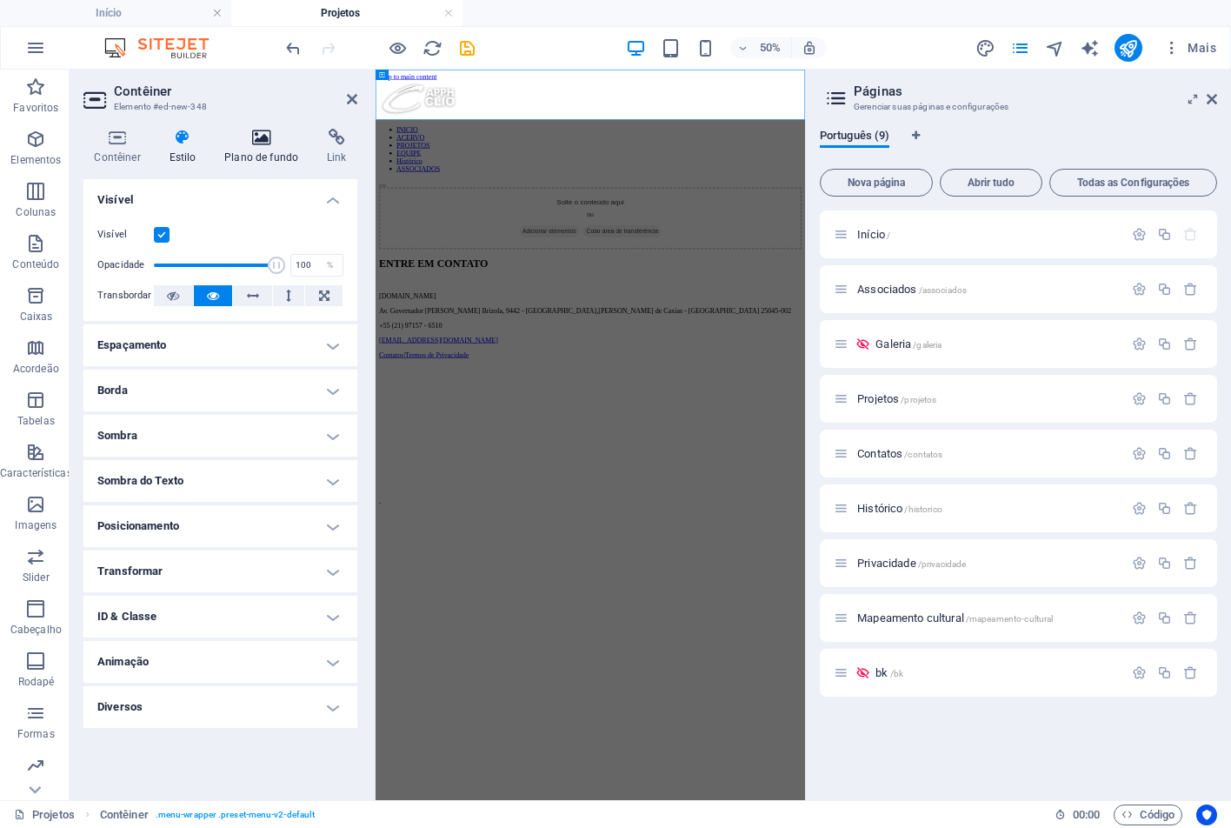
click at [255, 151] on h4 "Plano de fundo" at bounding box center [265, 147] width 103 height 37
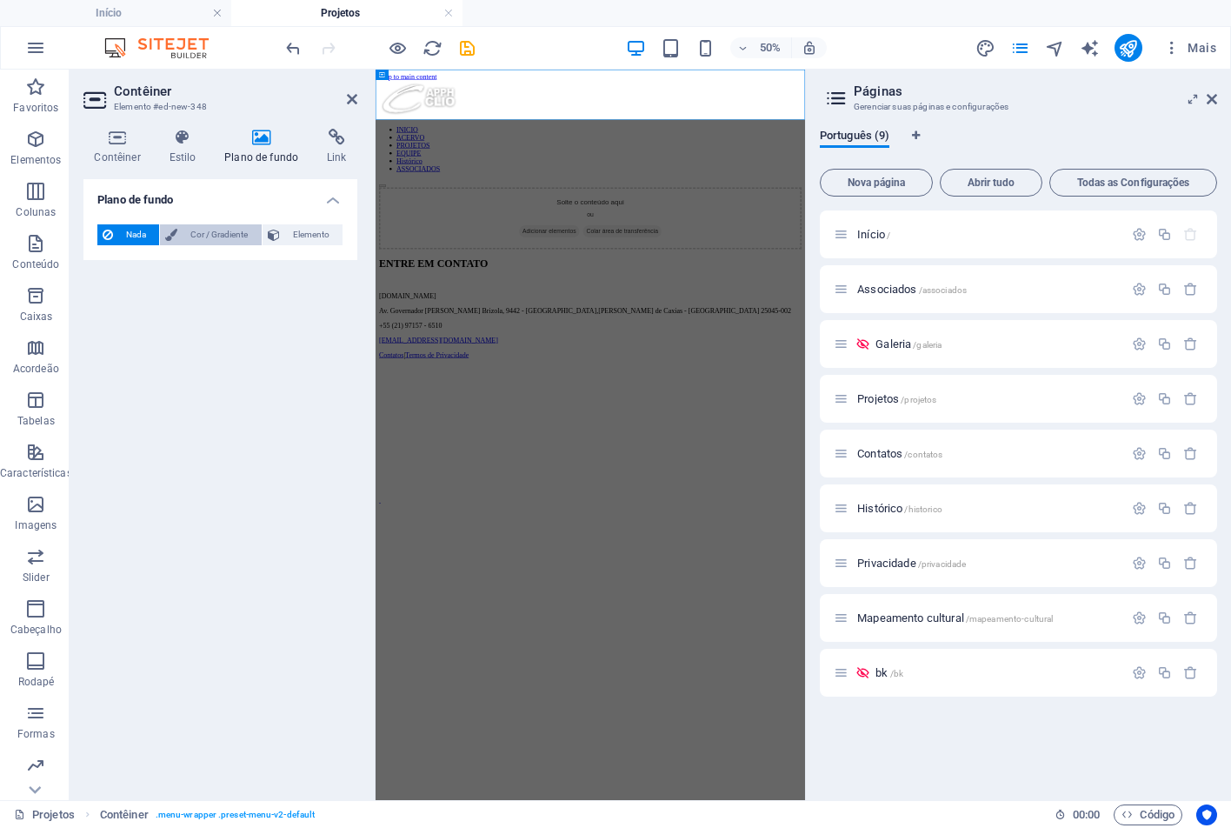
click at [229, 230] on span "Cor / Gradiente" at bounding box center [219, 234] width 73 height 21
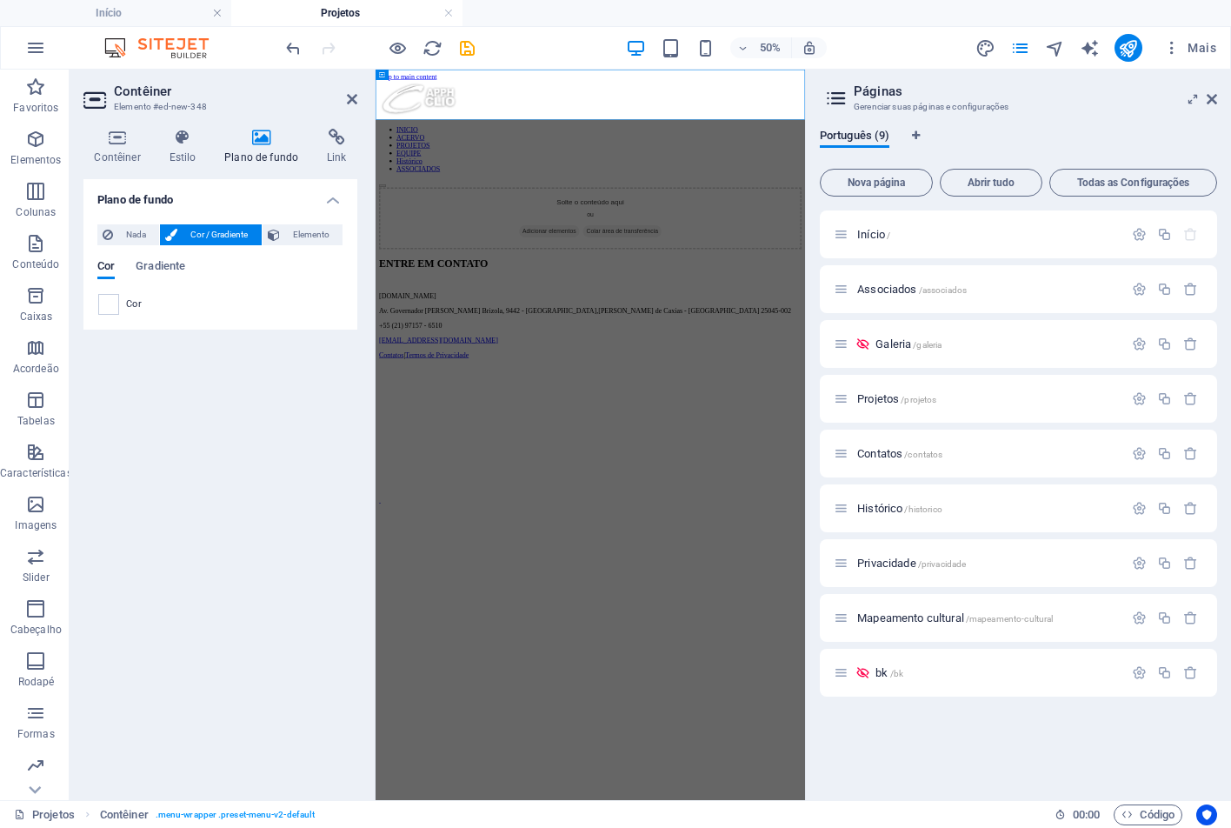
click at [107, 308] on span at bounding box center [108, 304] width 19 height 19
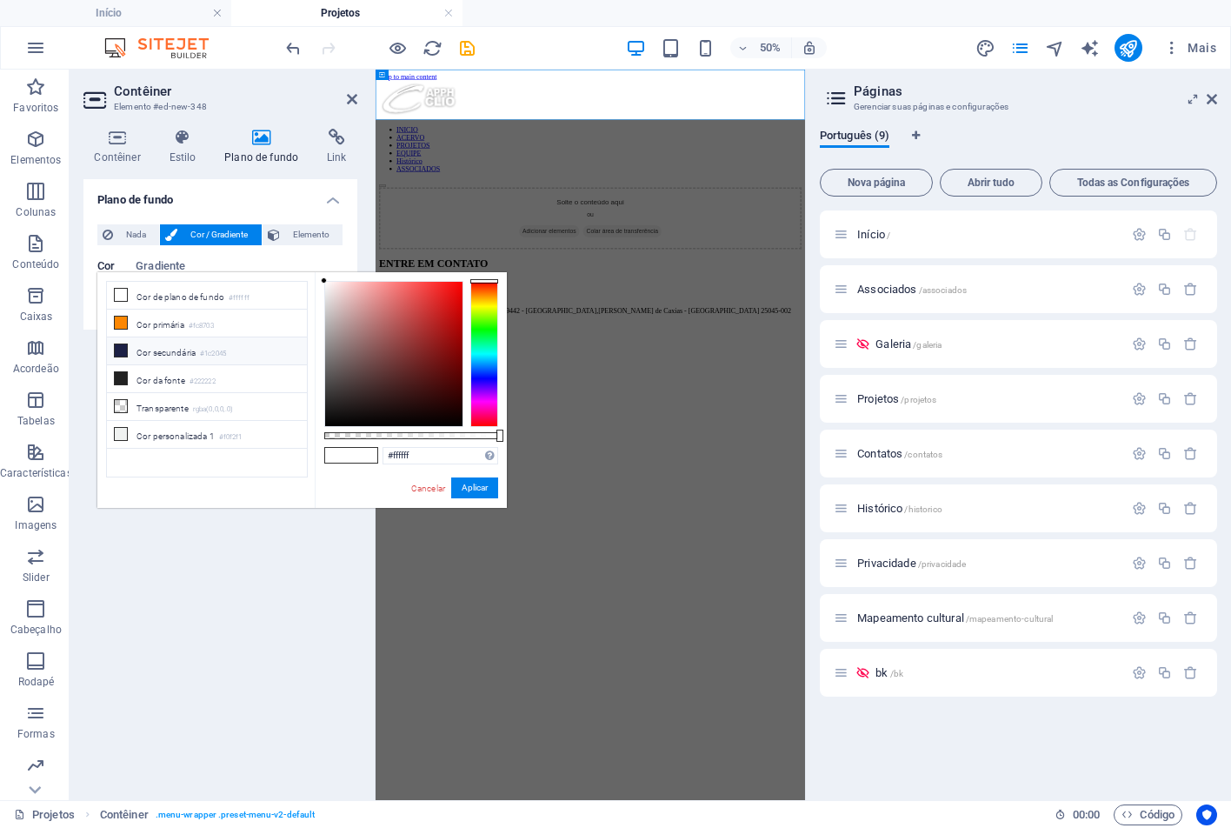
click at [193, 354] on li "Cor secundária #1c2045" at bounding box center [207, 351] width 200 height 28
type input "#1c2045"
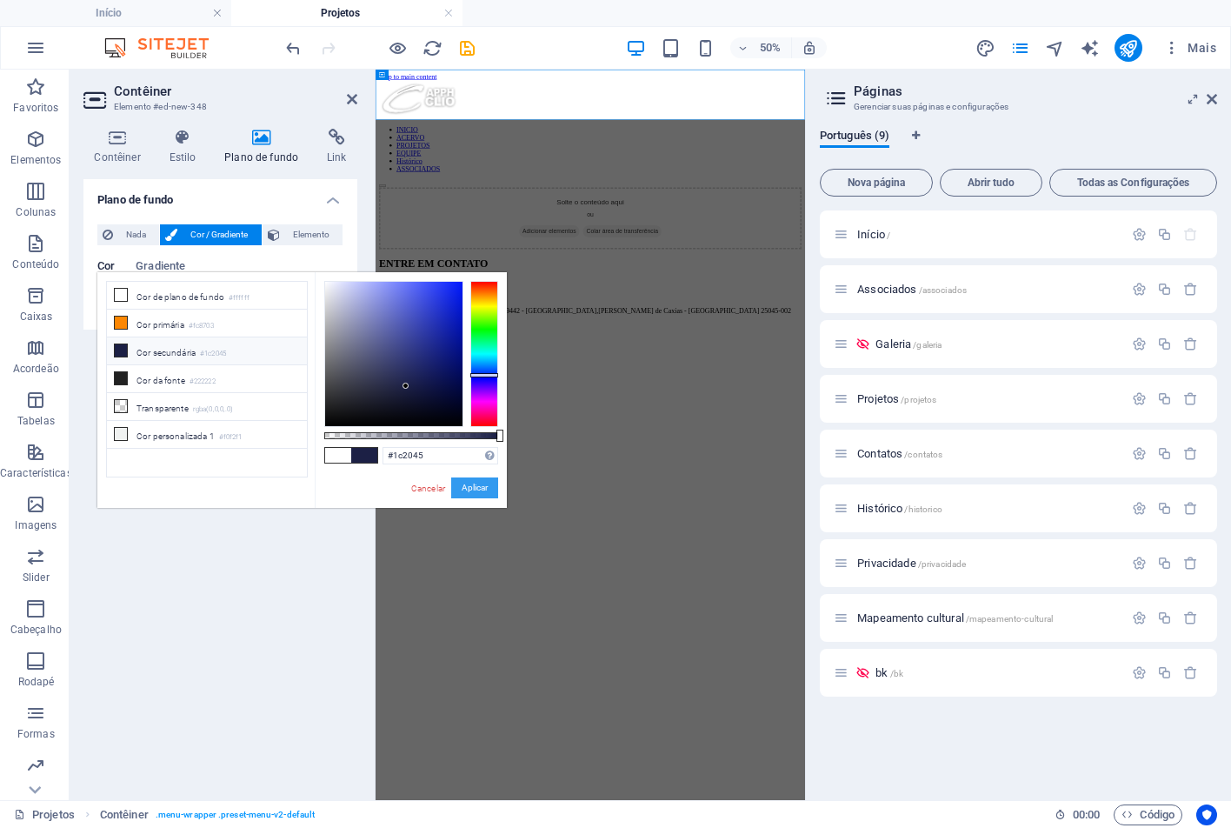
click at [476, 486] on button "Aplicar" at bounding box center [474, 487] width 47 height 21
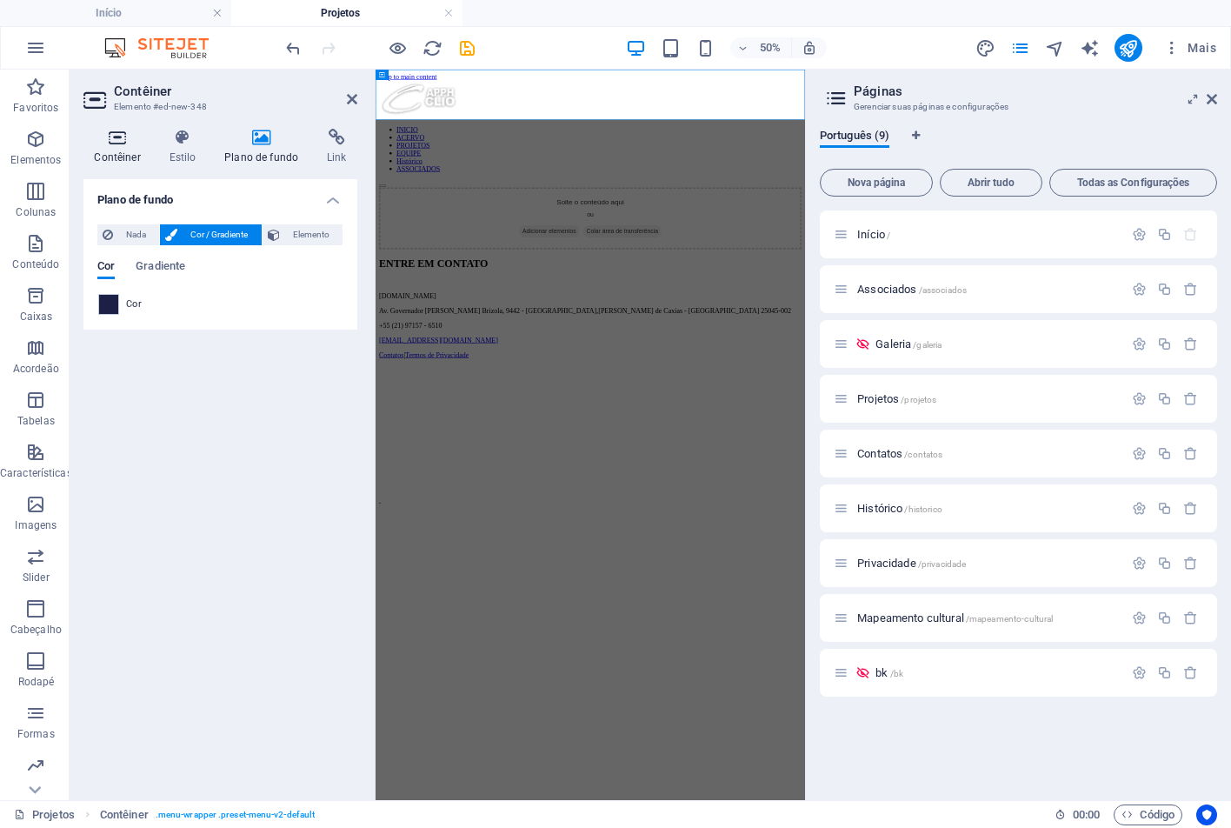
click at [133, 145] on icon at bounding box center [117, 137] width 68 height 17
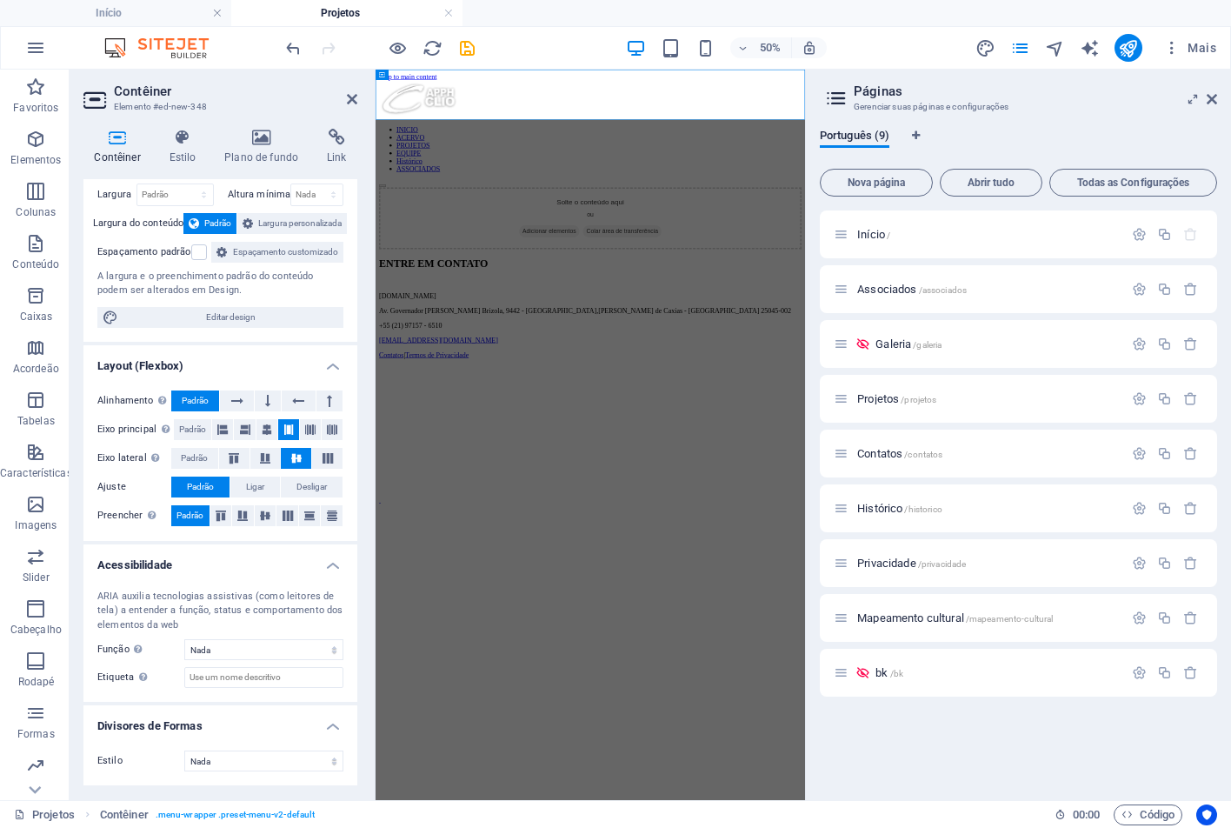
scroll to position [0, 0]
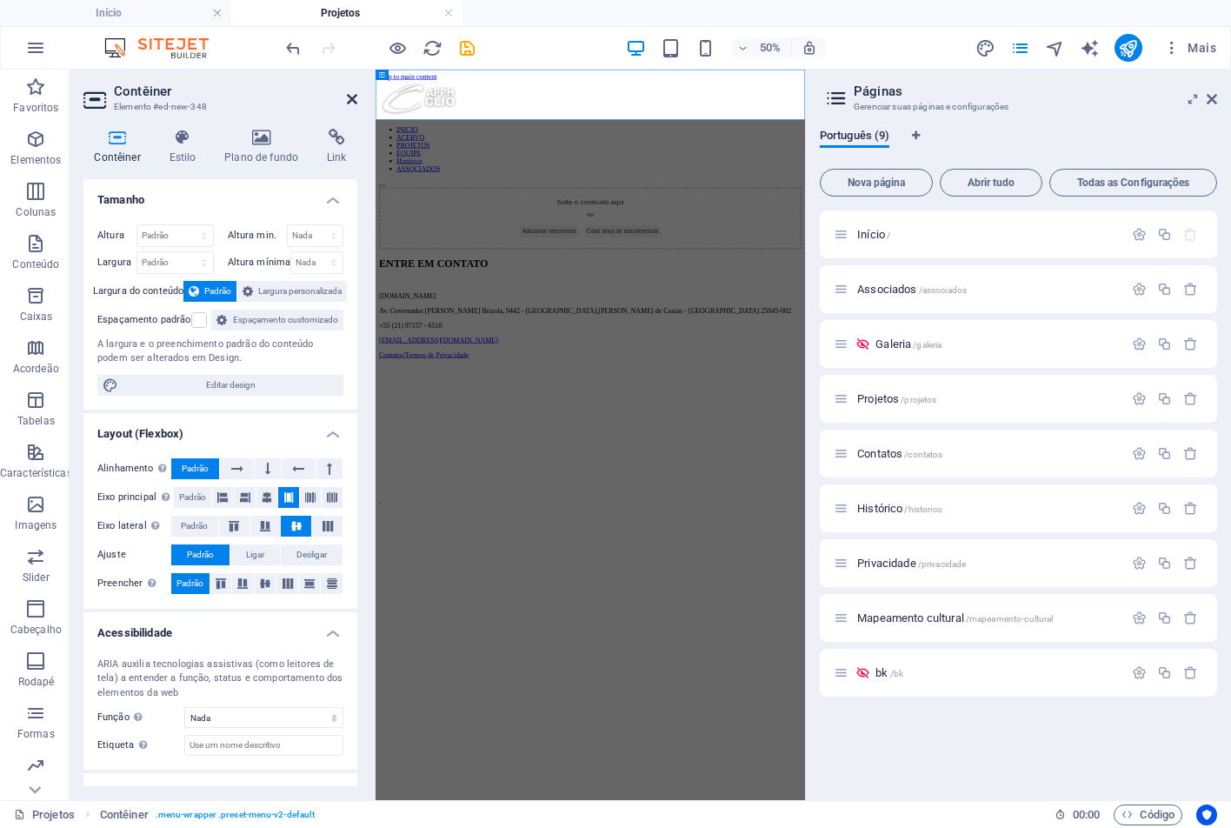
click at [348, 96] on icon at bounding box center [352, 99] width 10 height 14
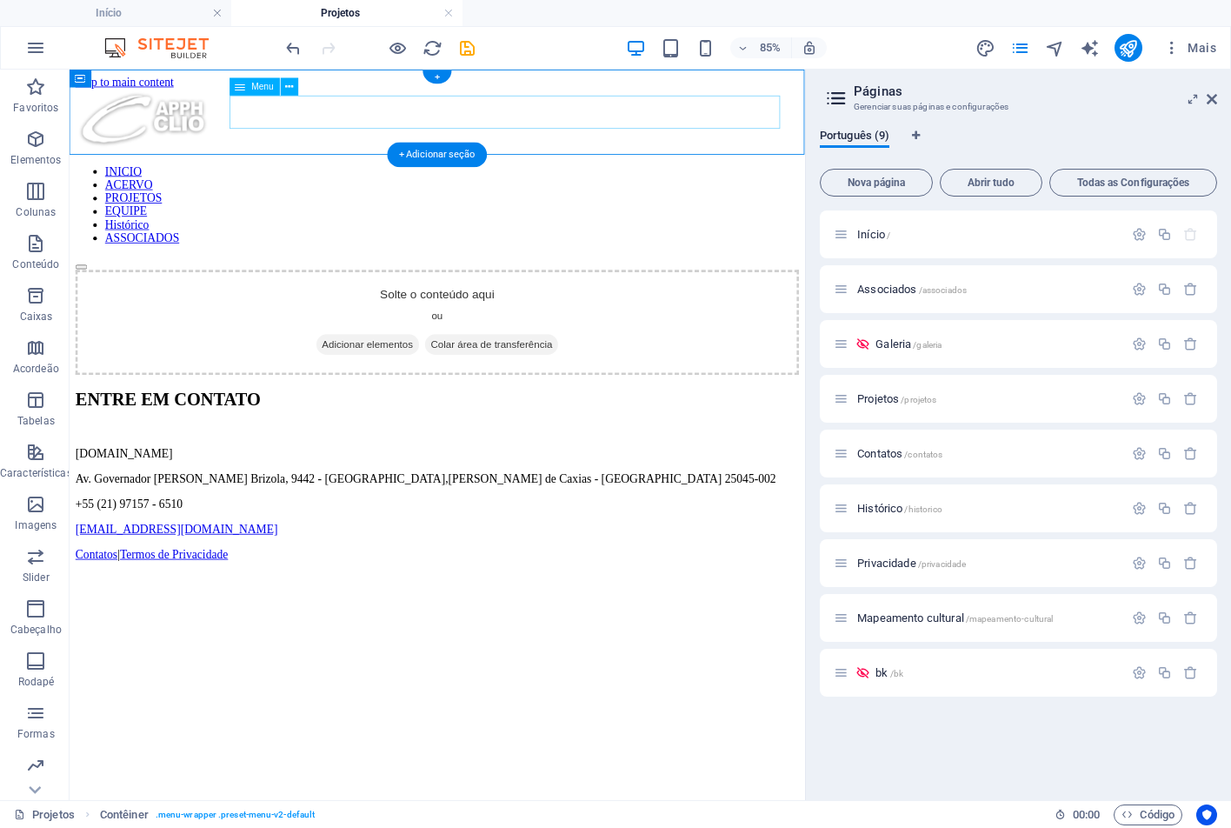
click at [461, 182] on nav "INICIO ACERVO PROJETOS EQUIPE Histórico ASSOCIADOS" at bounding box center [502, 229] width 851 height 94
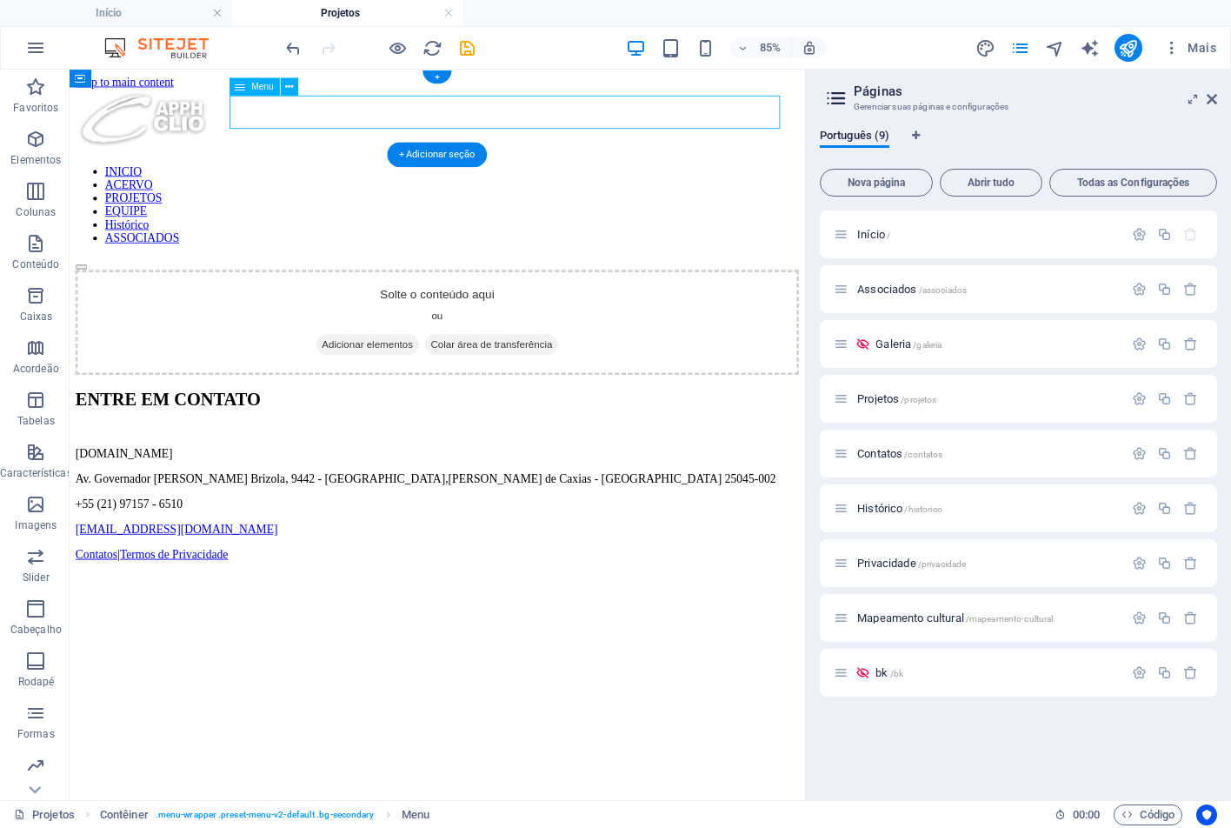
click at [461, 182] on nav "INICIO ACERVO PROJETOS EQUIPE Histórico ASSOCIADOS" at bounding box center [502, 229] width 851 height 94
select select
select select "5"
select select
select select "1"
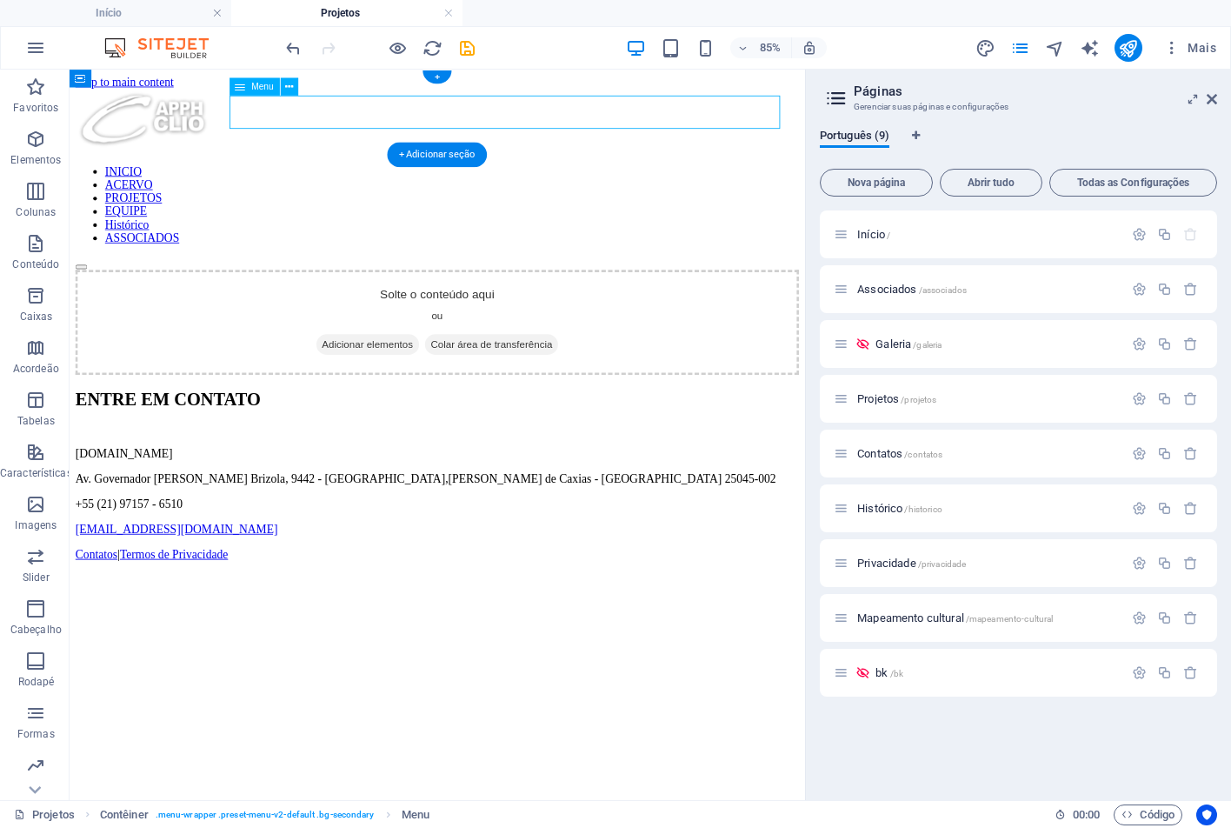
select select
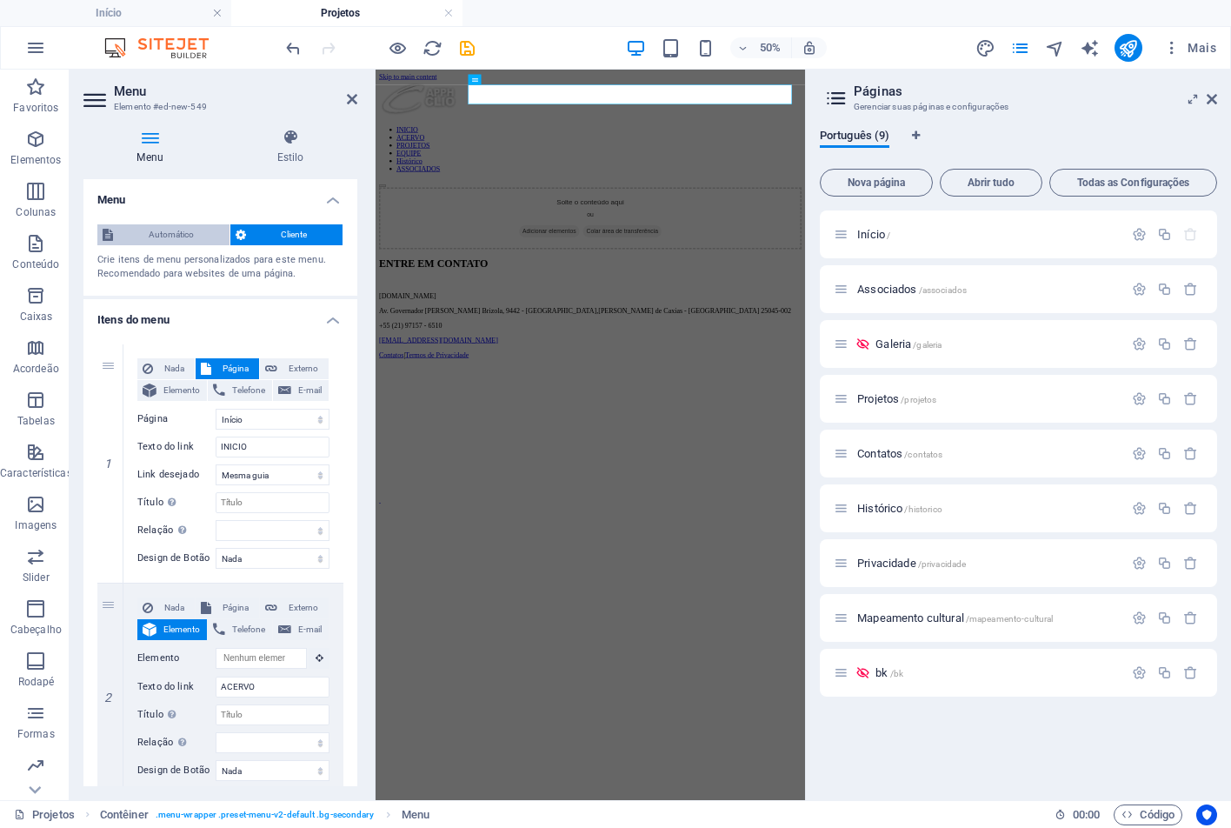
click at [183, 229] on span "Automático" at bounding box center [171, 234] width 106 height 21
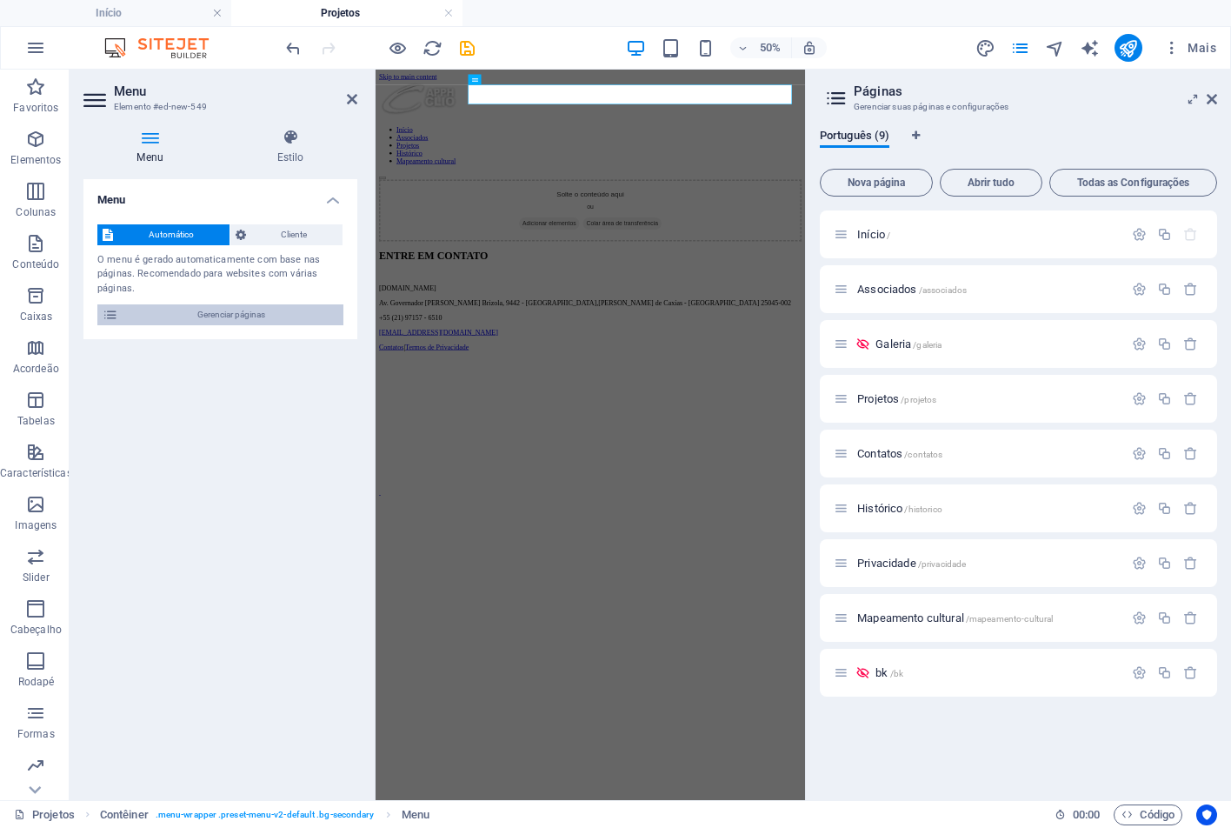
click at [226, 320] on span "Gerenciar páginas" at bounding box center [230, 314] width 215 height 21
click at [468, 43] on icon "save" at bounding box center [467, 48] width 20 height 20
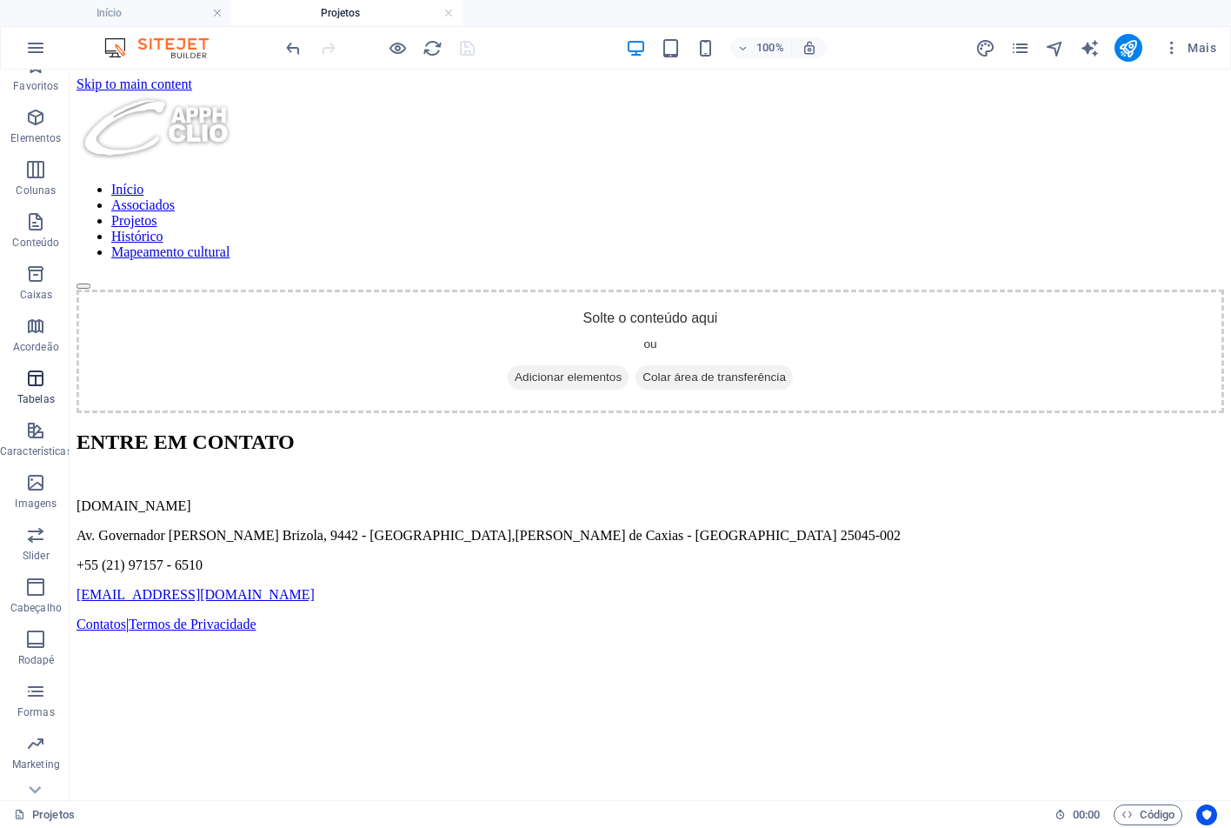
scroll to position [52, 0]
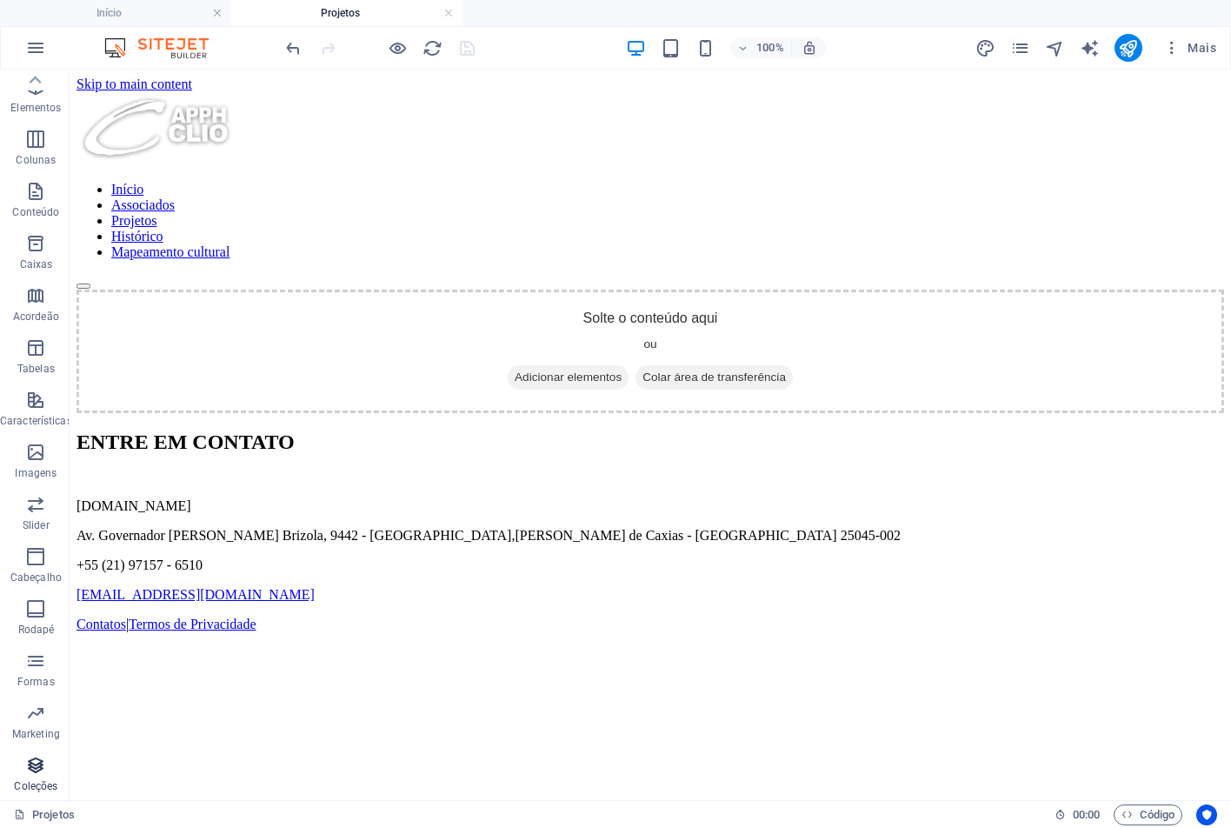
click at [46, 781] on p "Coleções" at bounding box center [35, 786] width 43 height 14
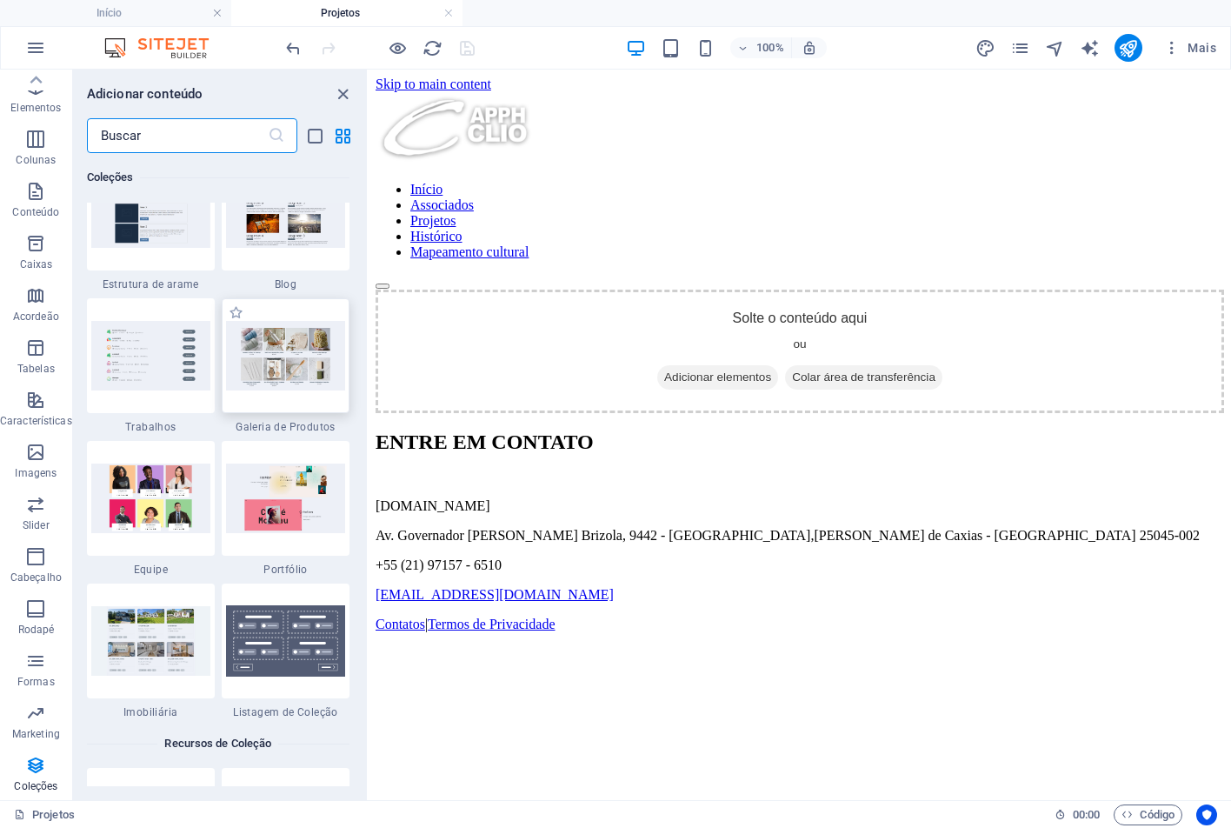
scroll to position [16003, 0]
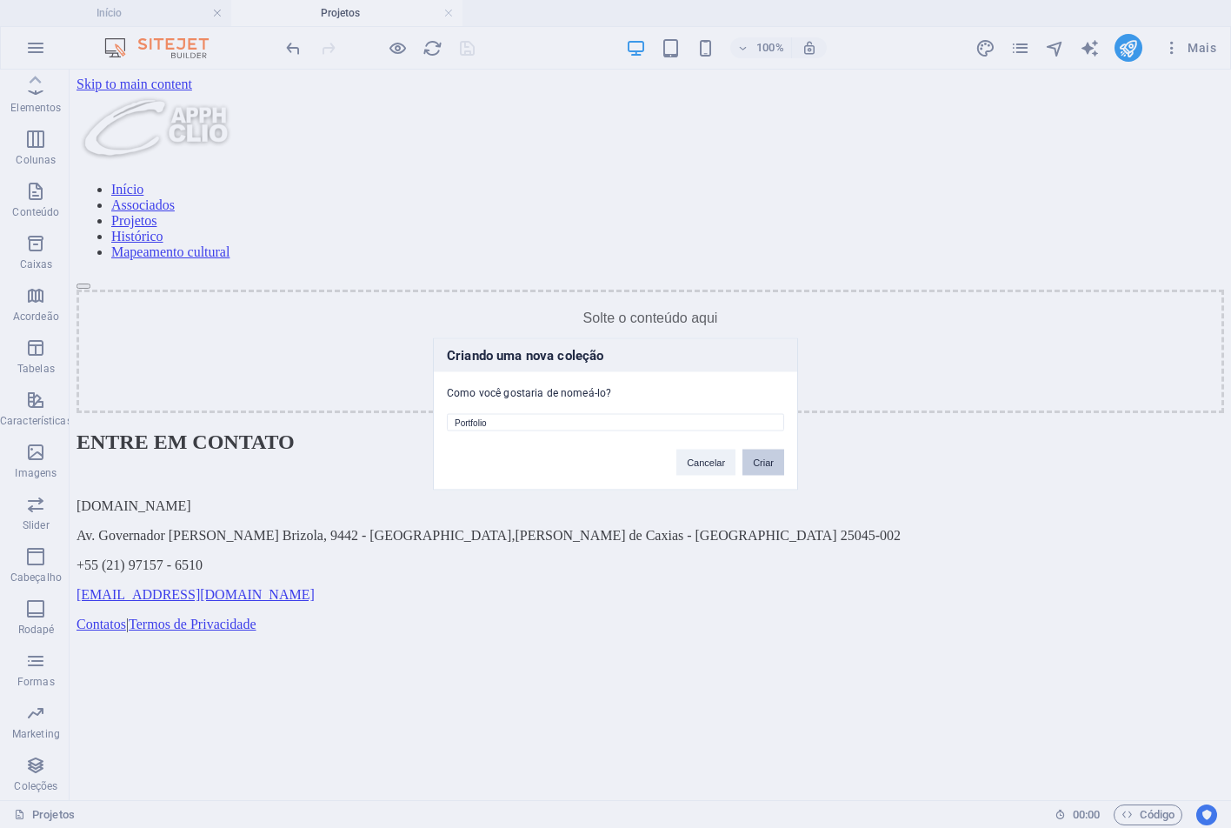
click at [769, 465] on button "Criar" at bounding box center [763, 462] width 42 height 26
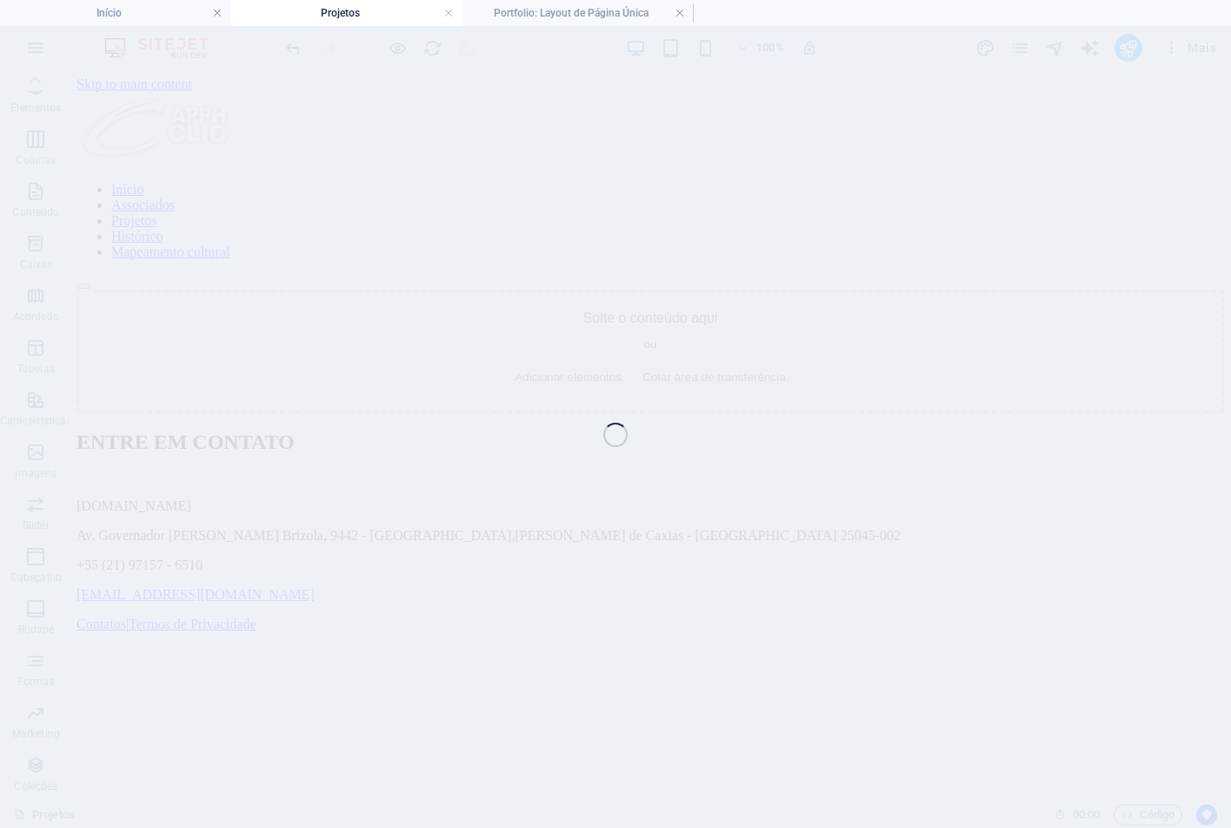
select select "68bb237a10483b1933041d1b"
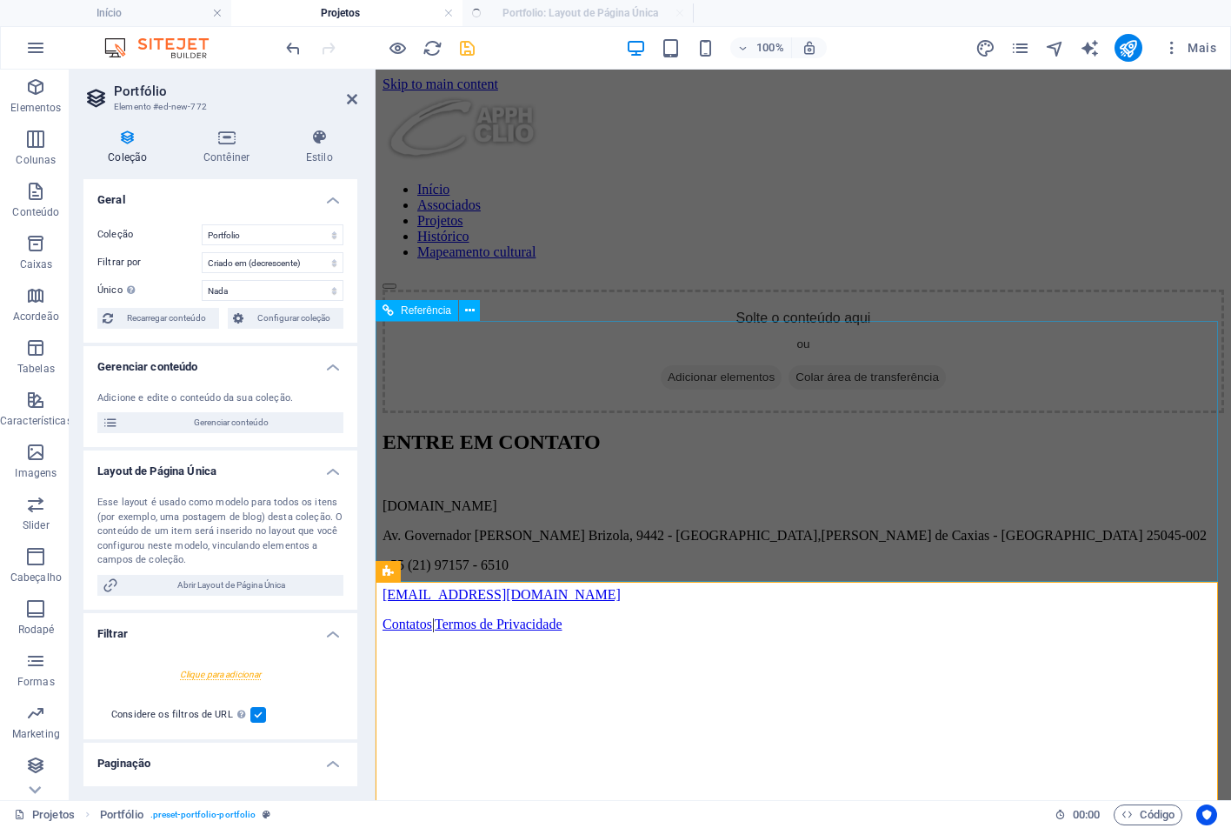
select select "createdAt_DESC"
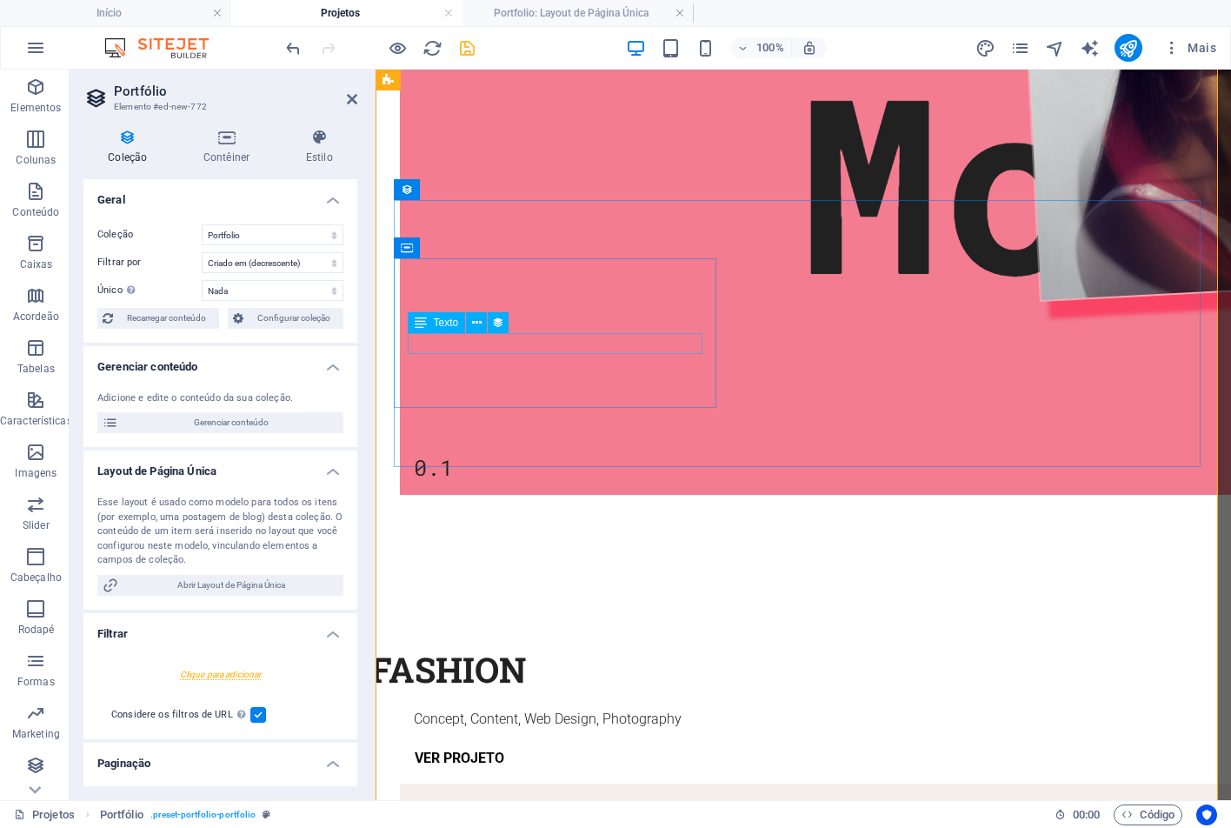
scroll to position [1207, 0]
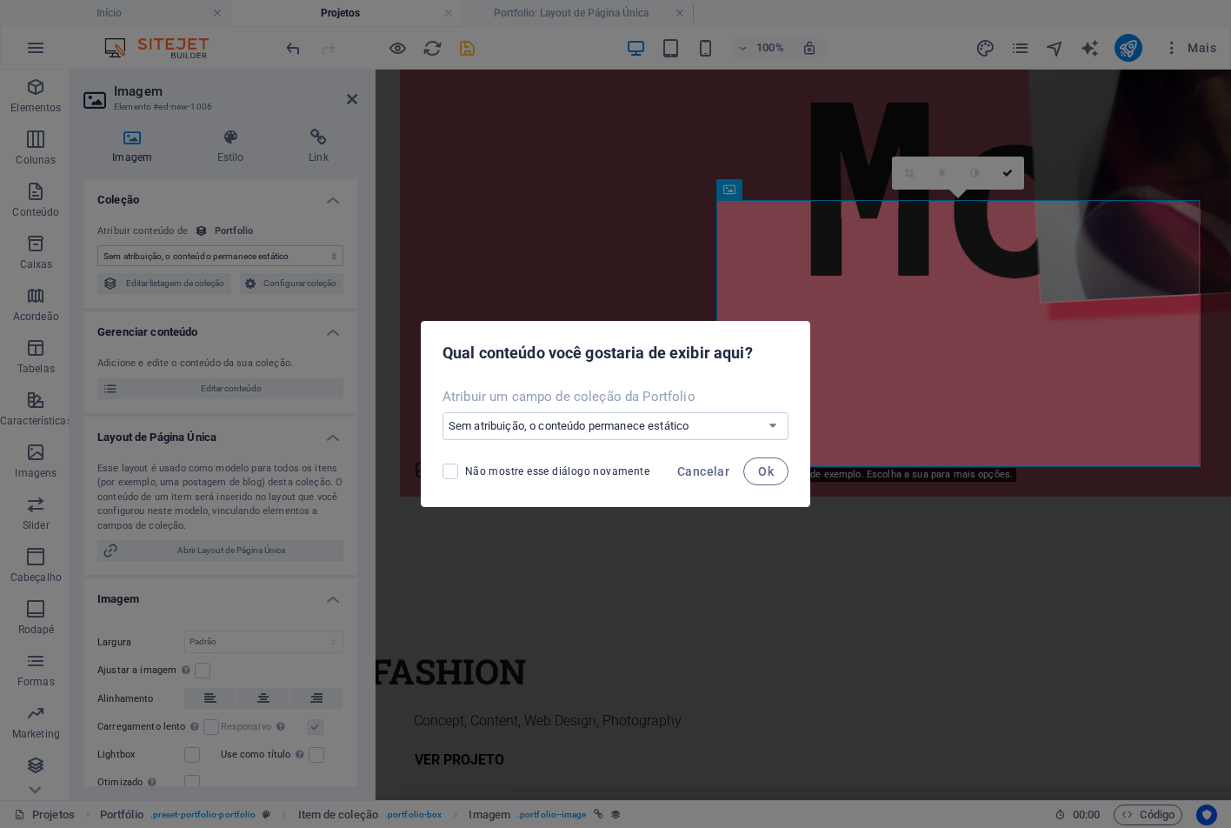
select select "title_image"
click at [761, 429] on select "Sem atribuição, o conteúdo permanece estático Criar um novo campo [PERSON_NAME]…" at bounding box center [616, 426] width 346 height 28
click at [769, 428] on select "Sem atribuição, o conteúdo permanece estático Criar um novo campo [PERSON_NAME]…" at bounding box center [616, 426] width 346 height 28
drag, startPoint x: 864, startPoint y: 315, endPoint x: 489, endPoint y: 248, distance: 380.7
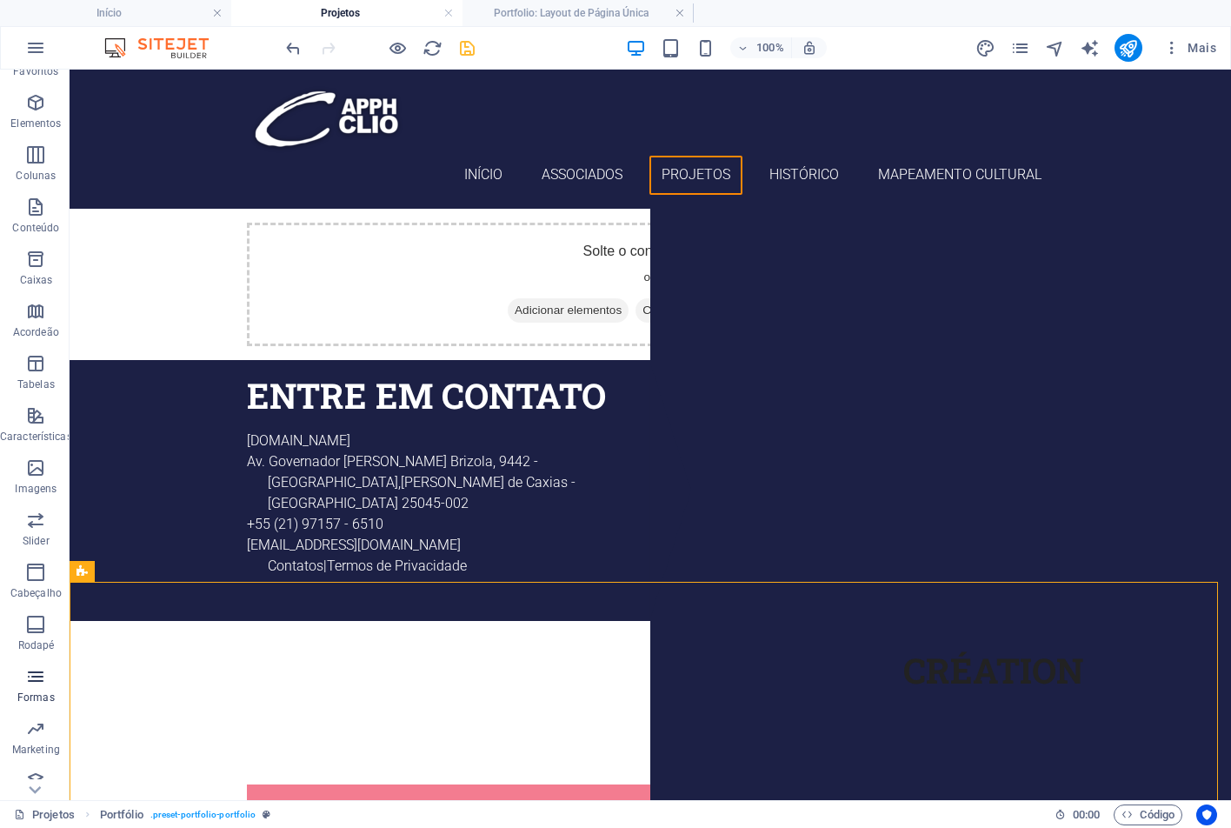
scroll to position [52, 0]
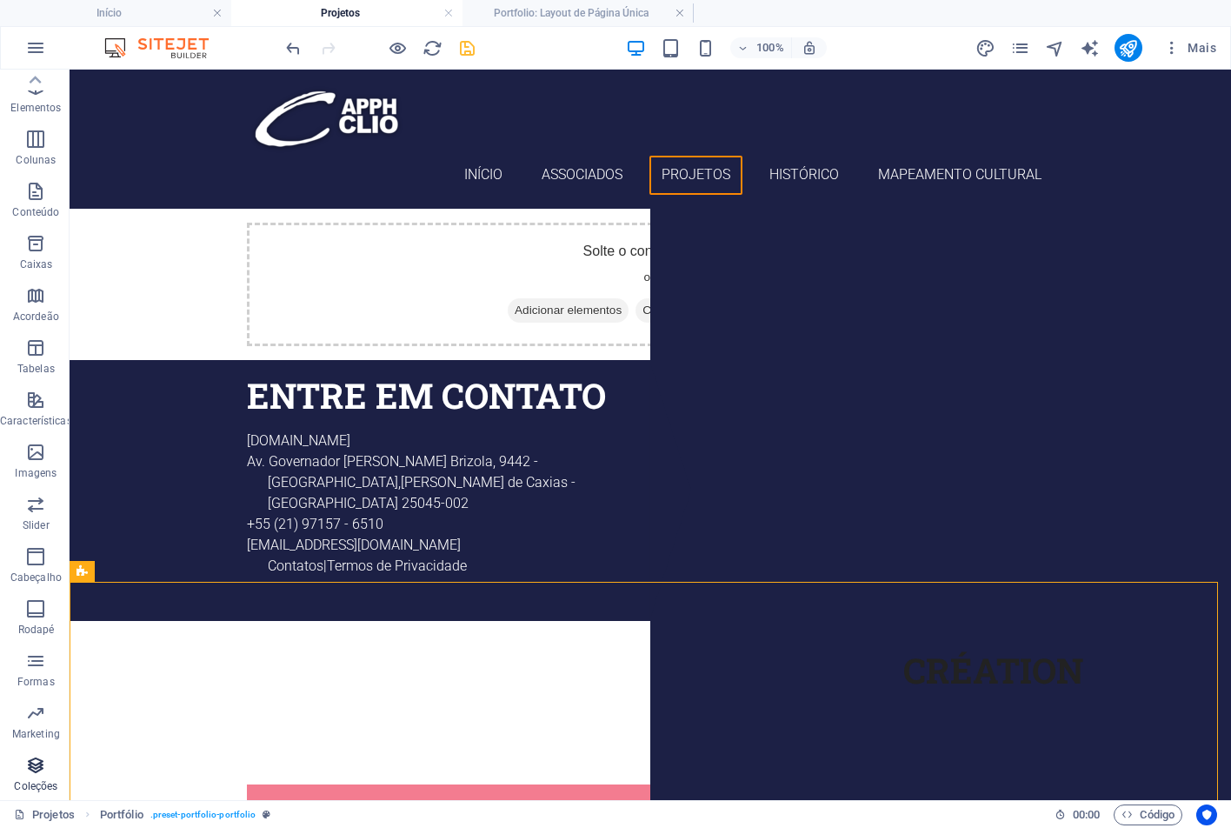
click at [35, 772] on icon "button" at bounding box center [35, 765] width 21 height 21
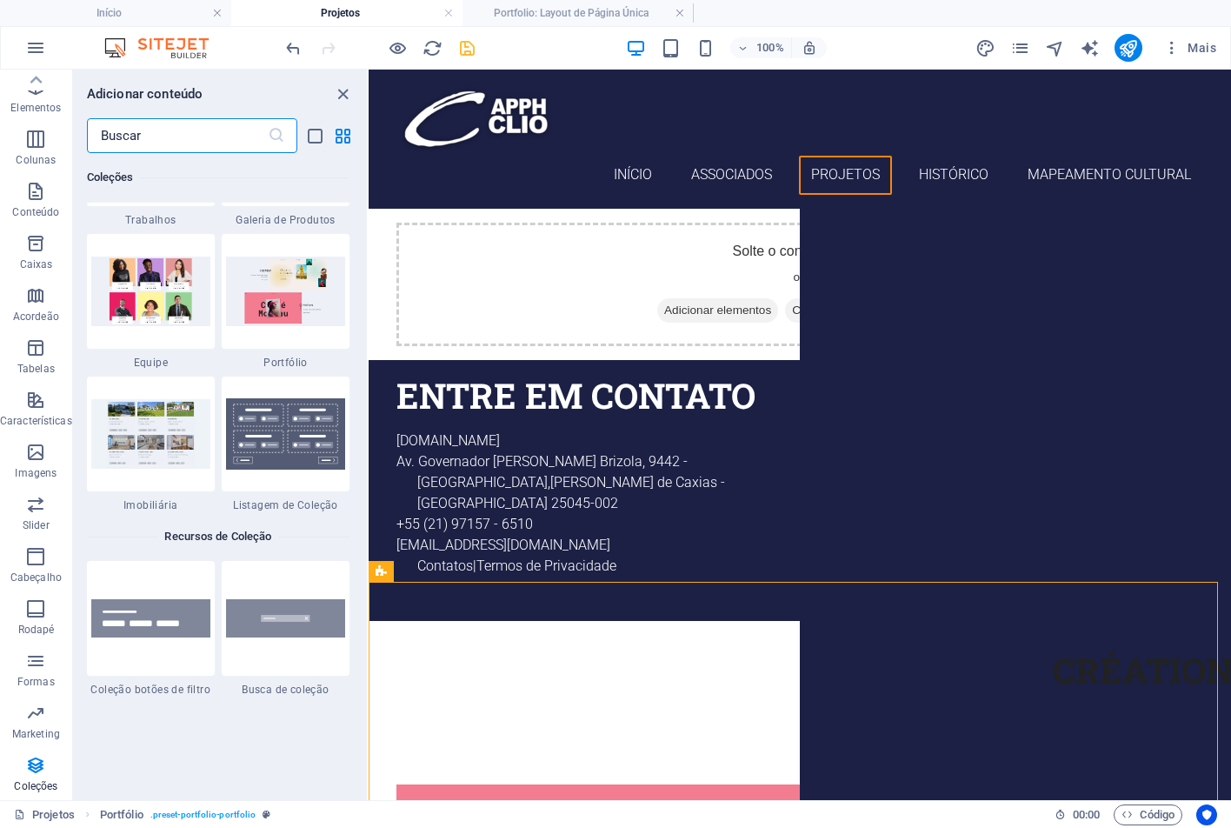
scroll to position [16167, 0]
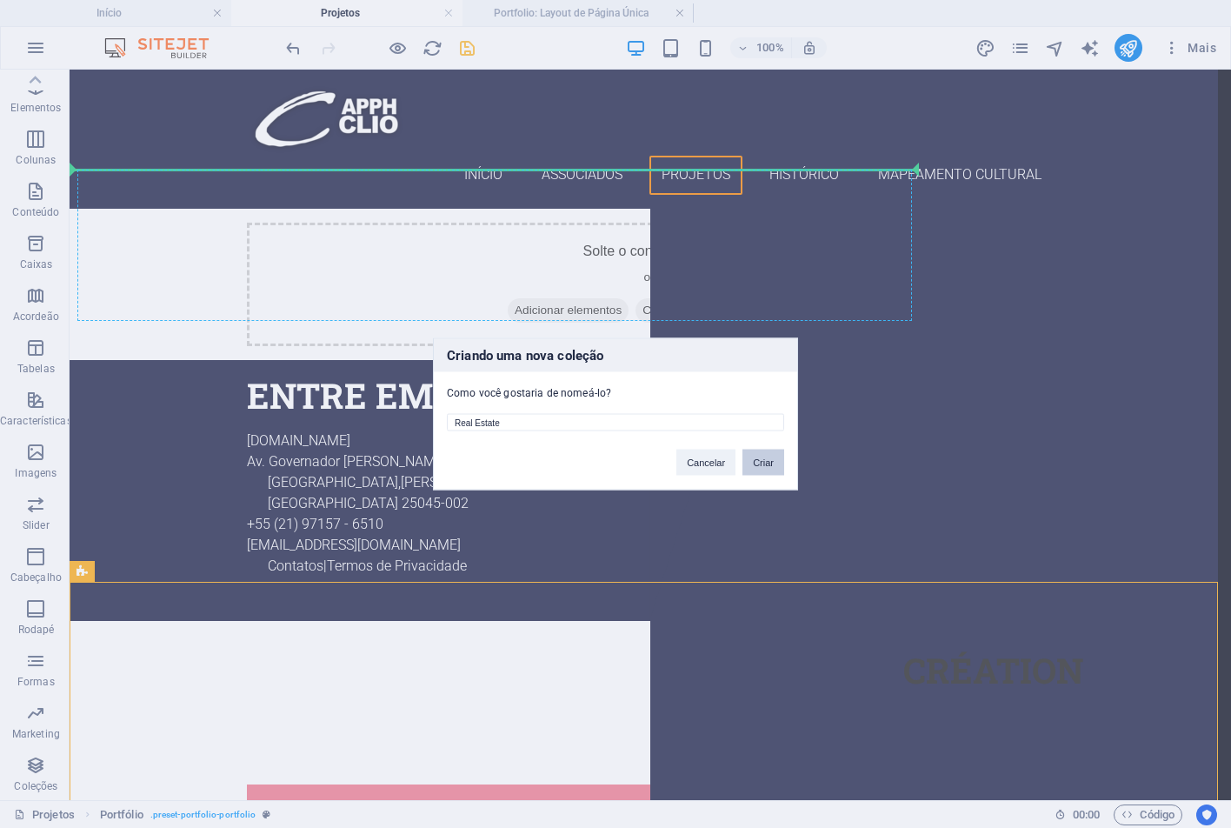
click at [752, 463] on button "Criar" at bounding box center [763, 462] width 42 height 26
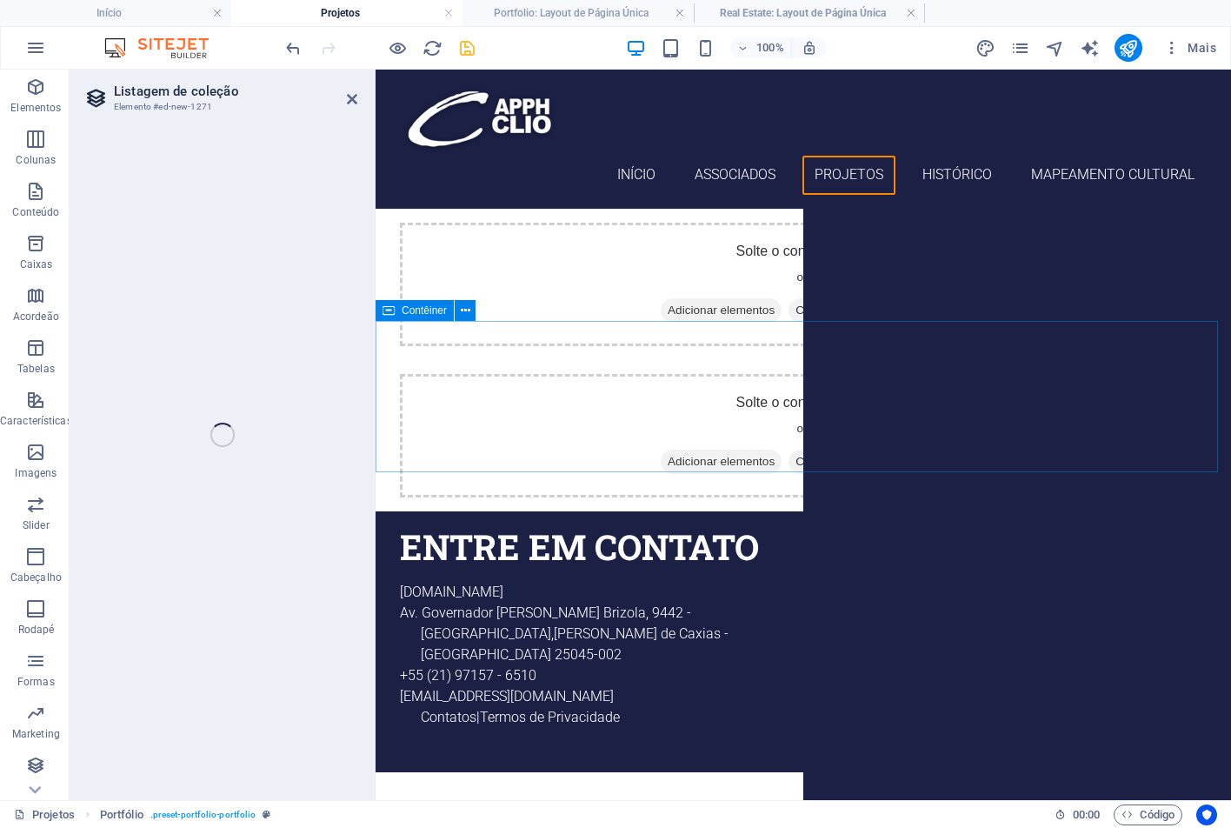
select select "68bb23f13faf63ffbd0bdfe5"
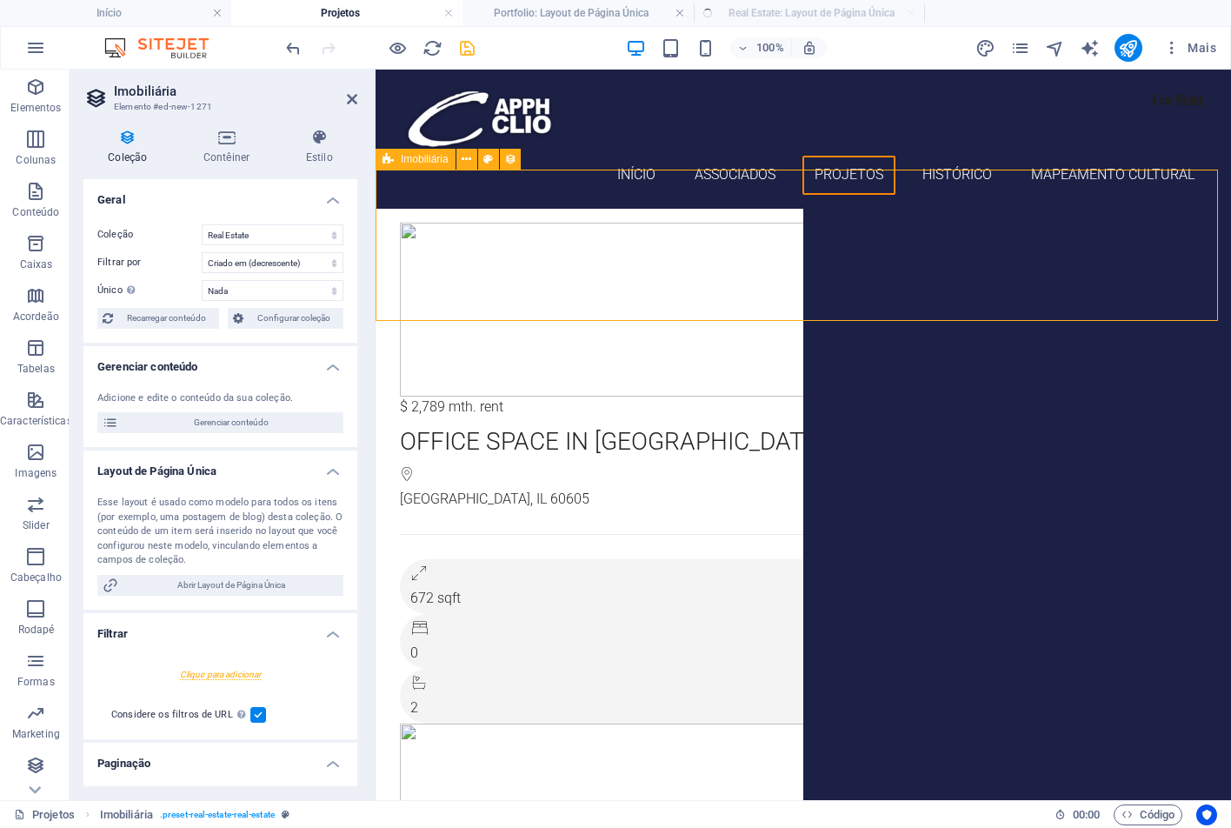
select select "createdAt_DESC"
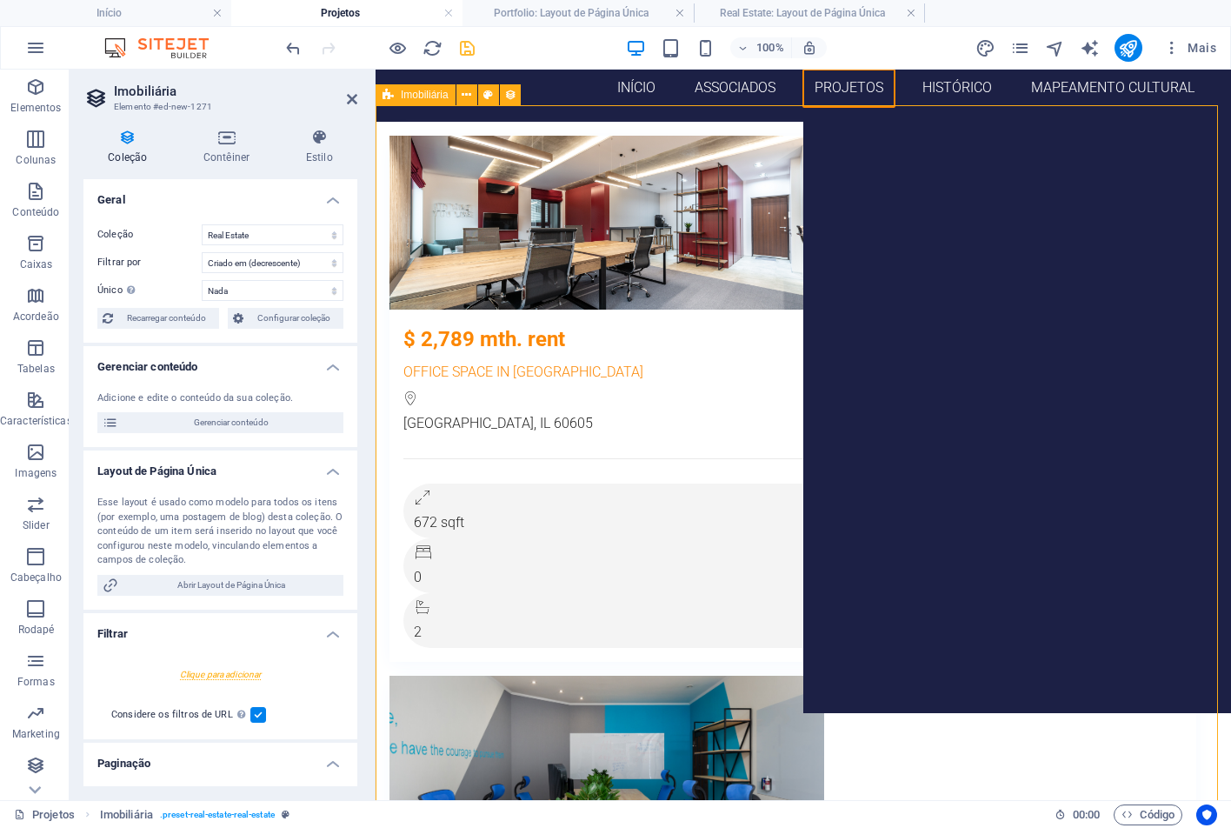
scroll to position [0, 0]
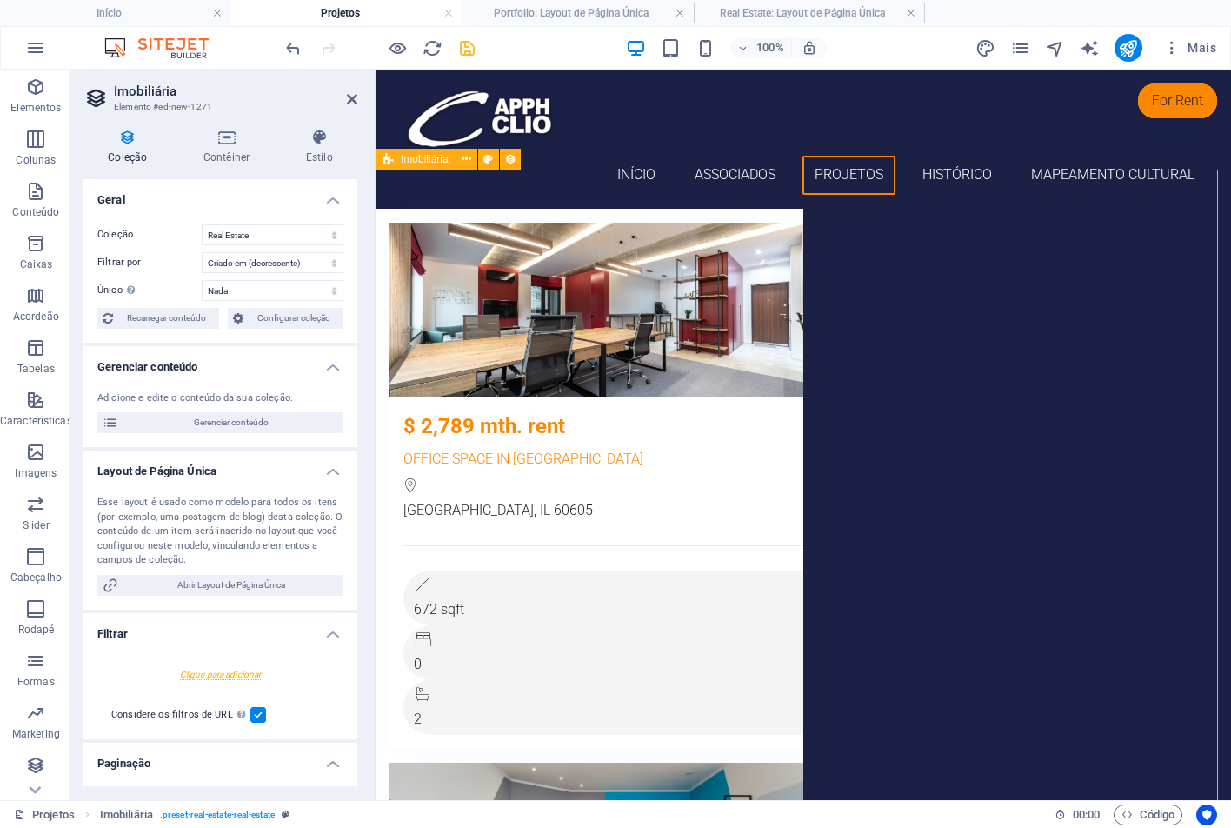
click at [467, 155] on icon at bounding box center [467, 159] width 10 height 18
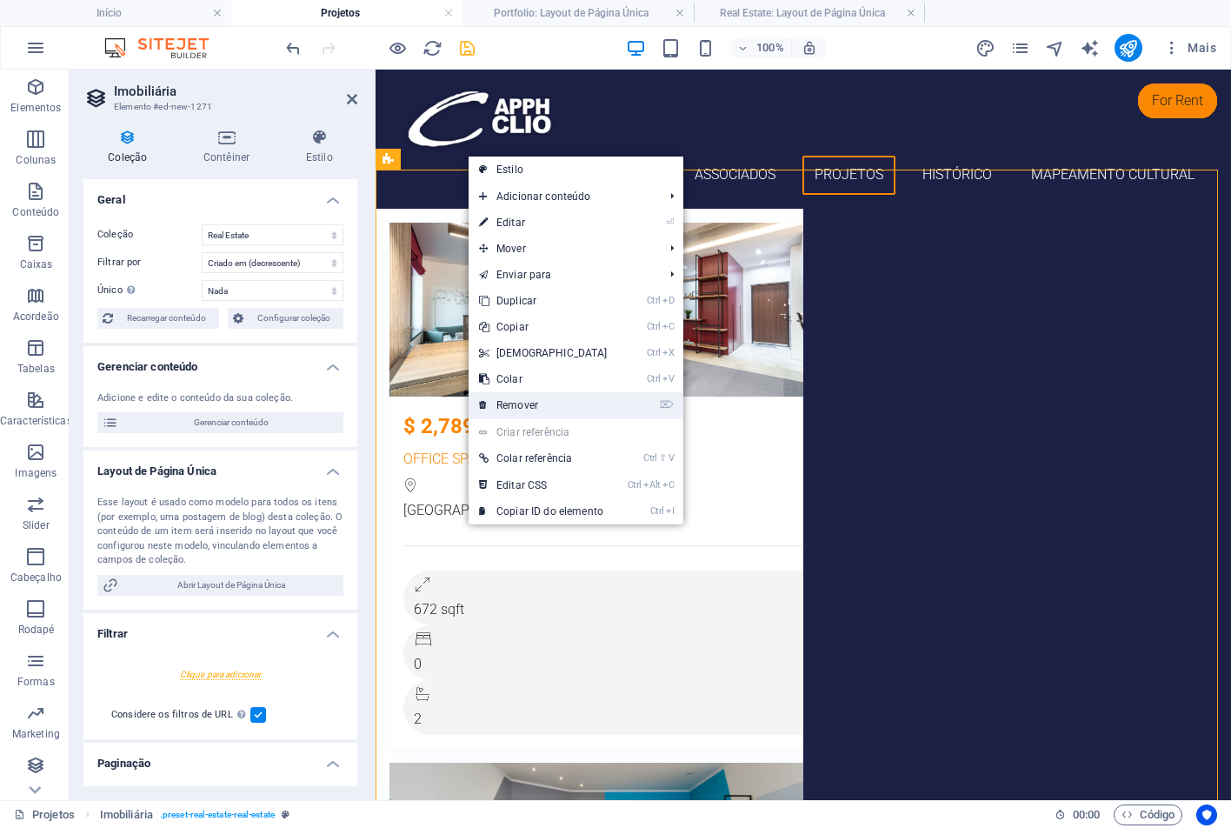
click at [546, 403] on link "⌦ Remover" at bounding box center [544, 405] width 150 height 26
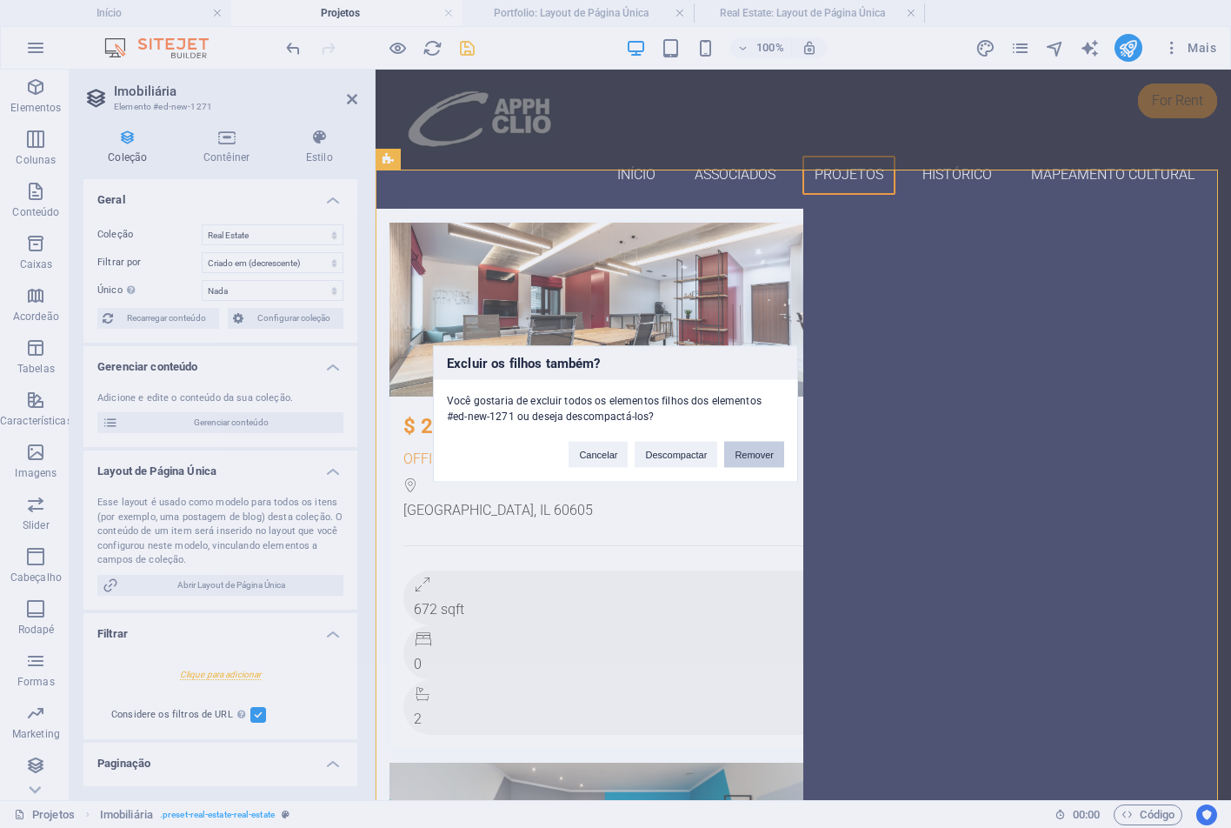
click at [741, 456] on button "Remover" at bounding box center [754, 455] width 60 height 26
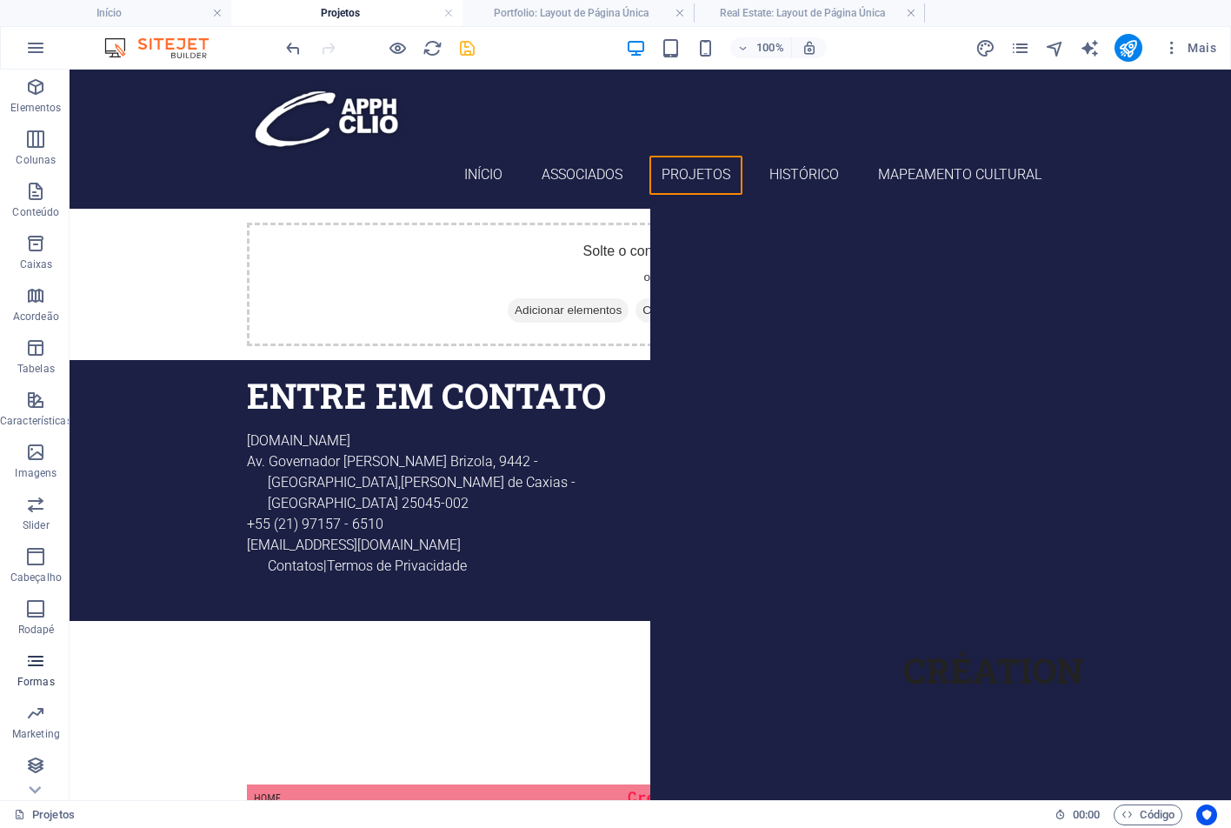
scroll to position [52, 0]
click at [37, 765] on icon "button" at bounding box center [35, 765] width 21 height 21
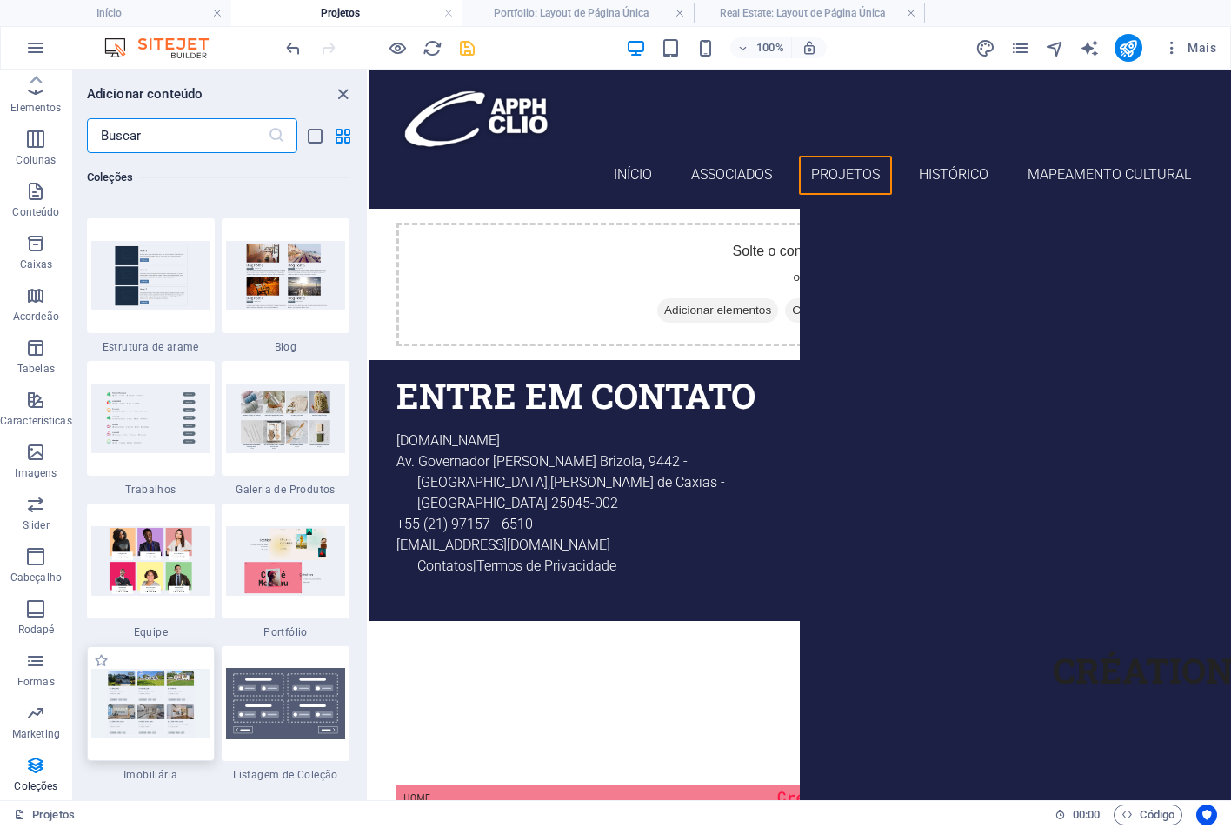
scroll to position [15916, 0]
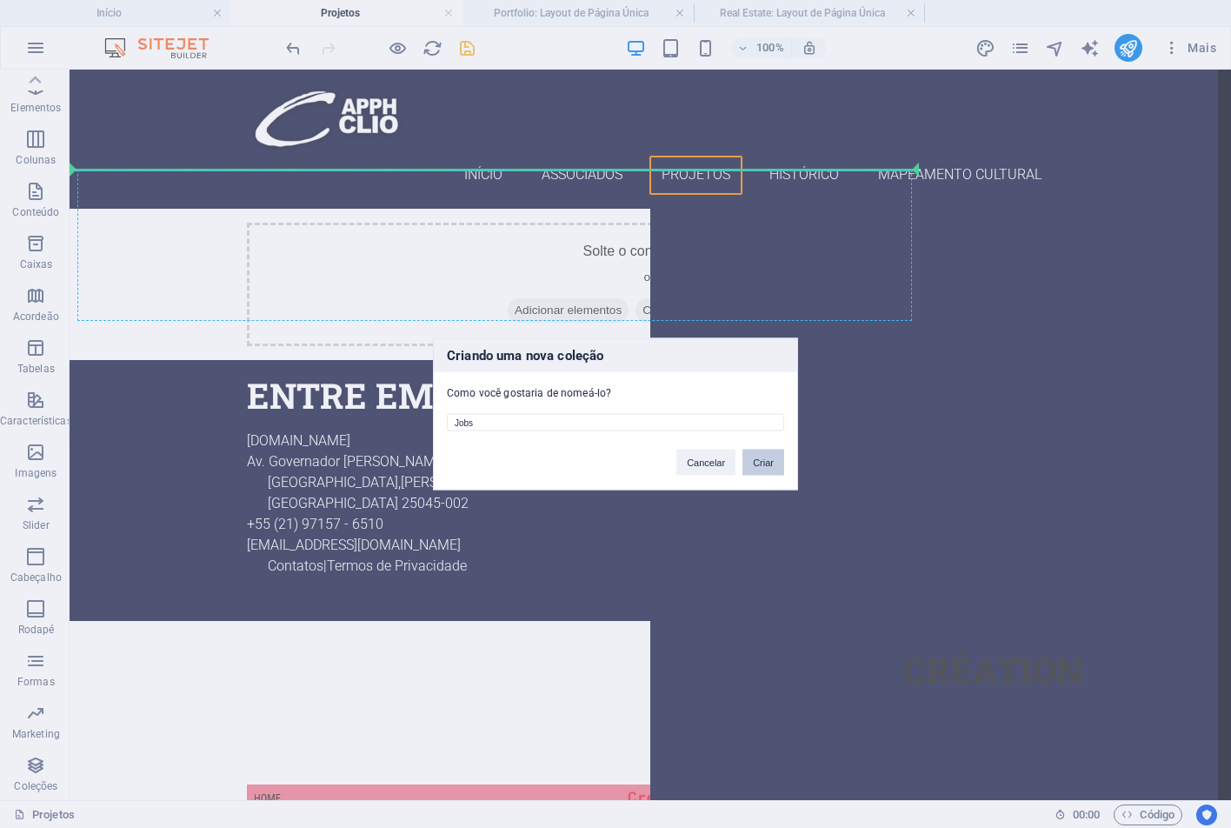
click at [768, 460] on button "Criar" at bounding box center [763, 462] width 42 height 26
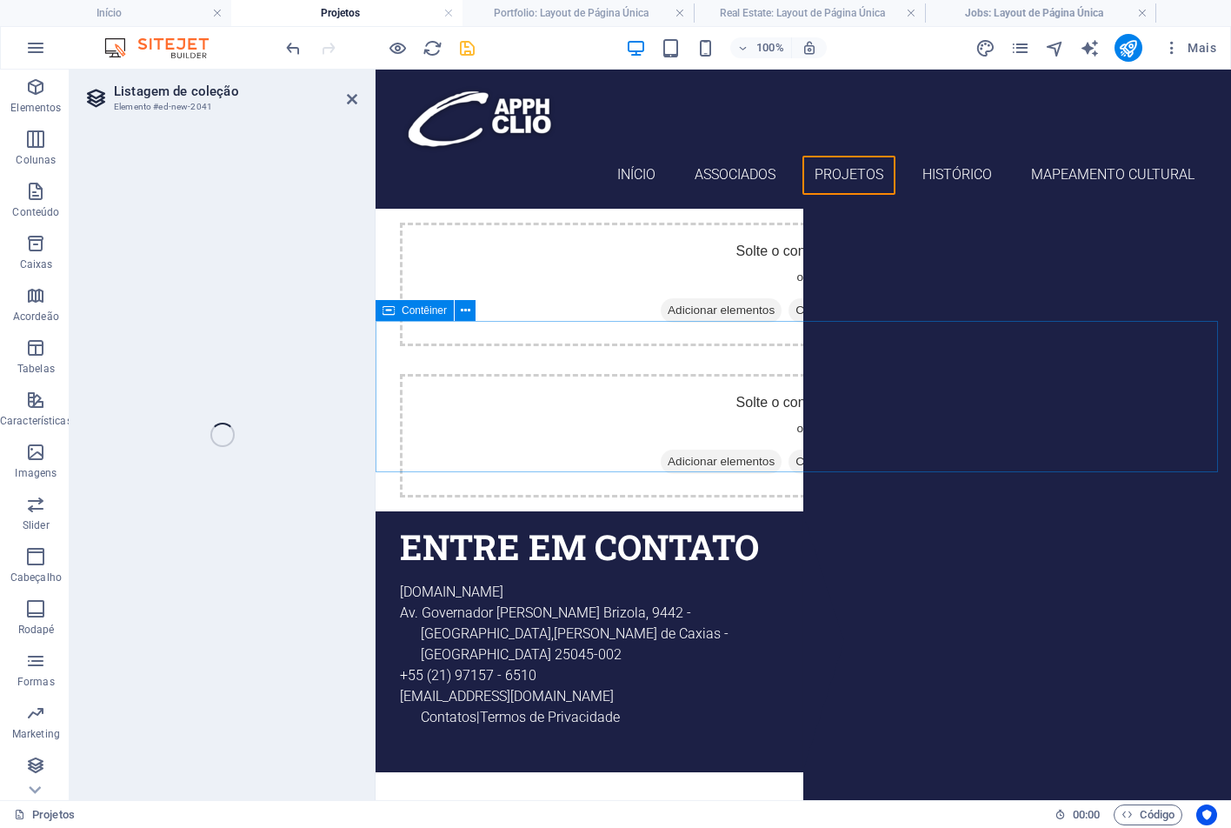
select select
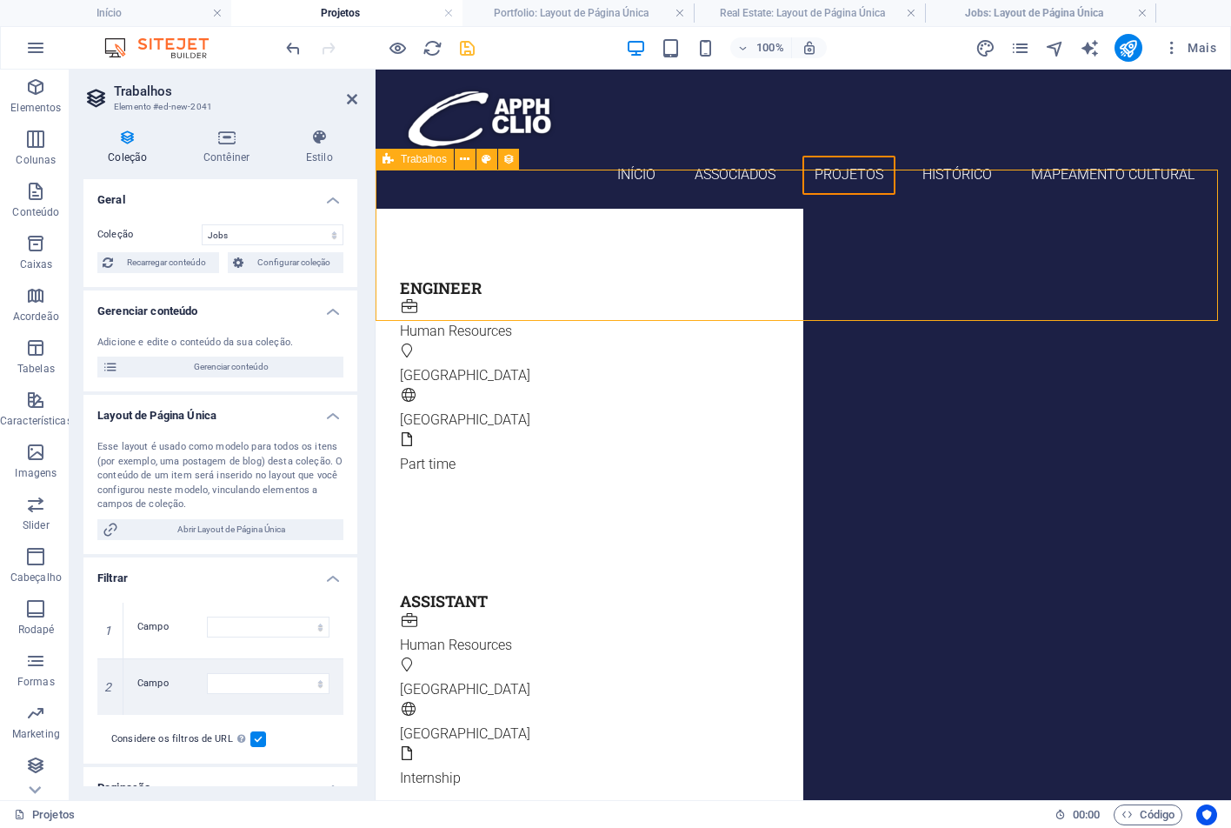
select select "columns.status"
select select "Published"
select select "columns.publishing_date"
select select "past"
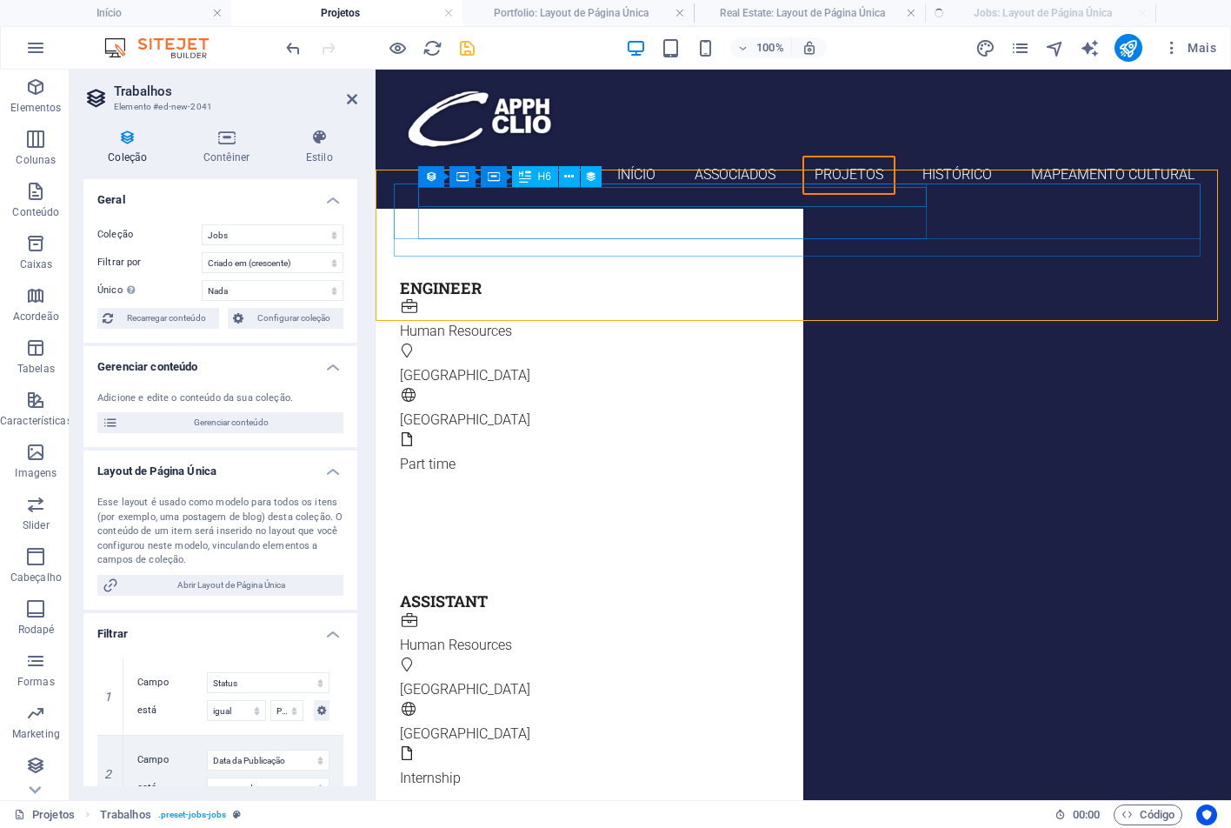
select select "columns.publishing_date_DESC"
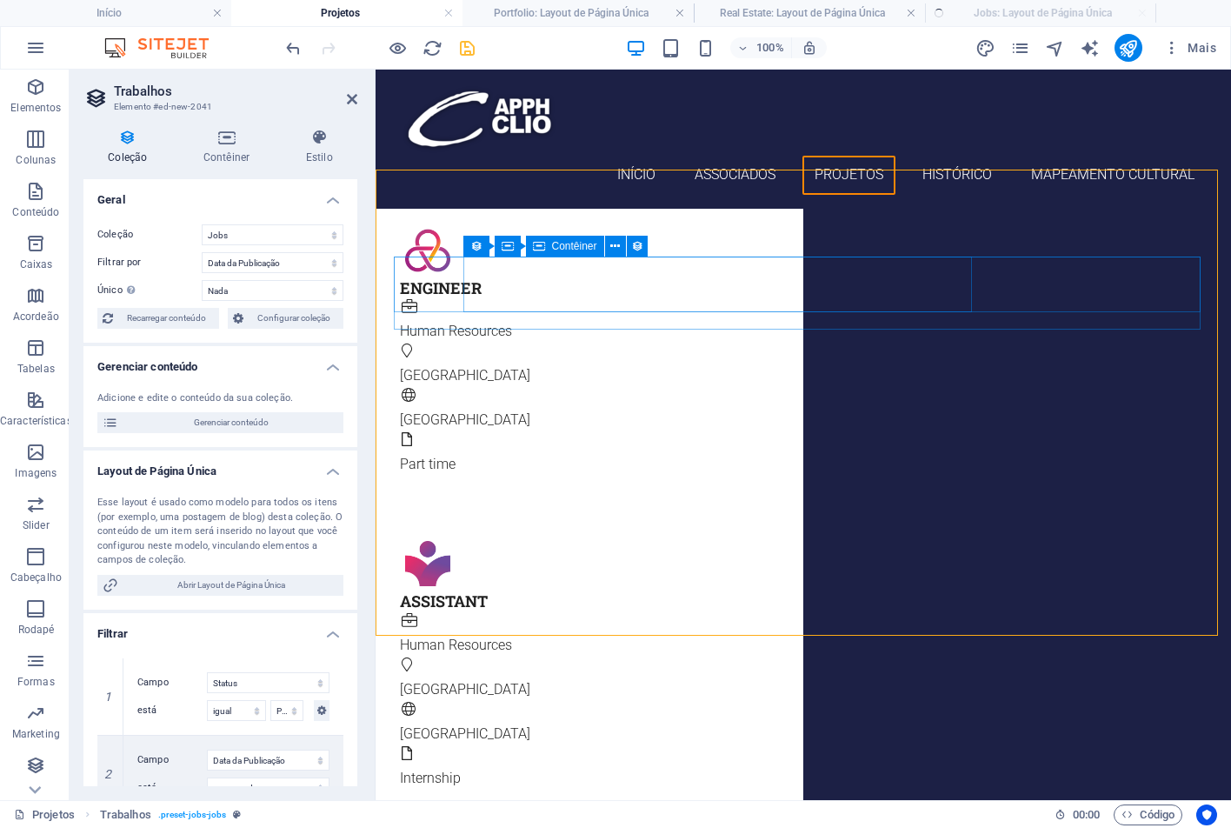
scroll to position [0, 0]
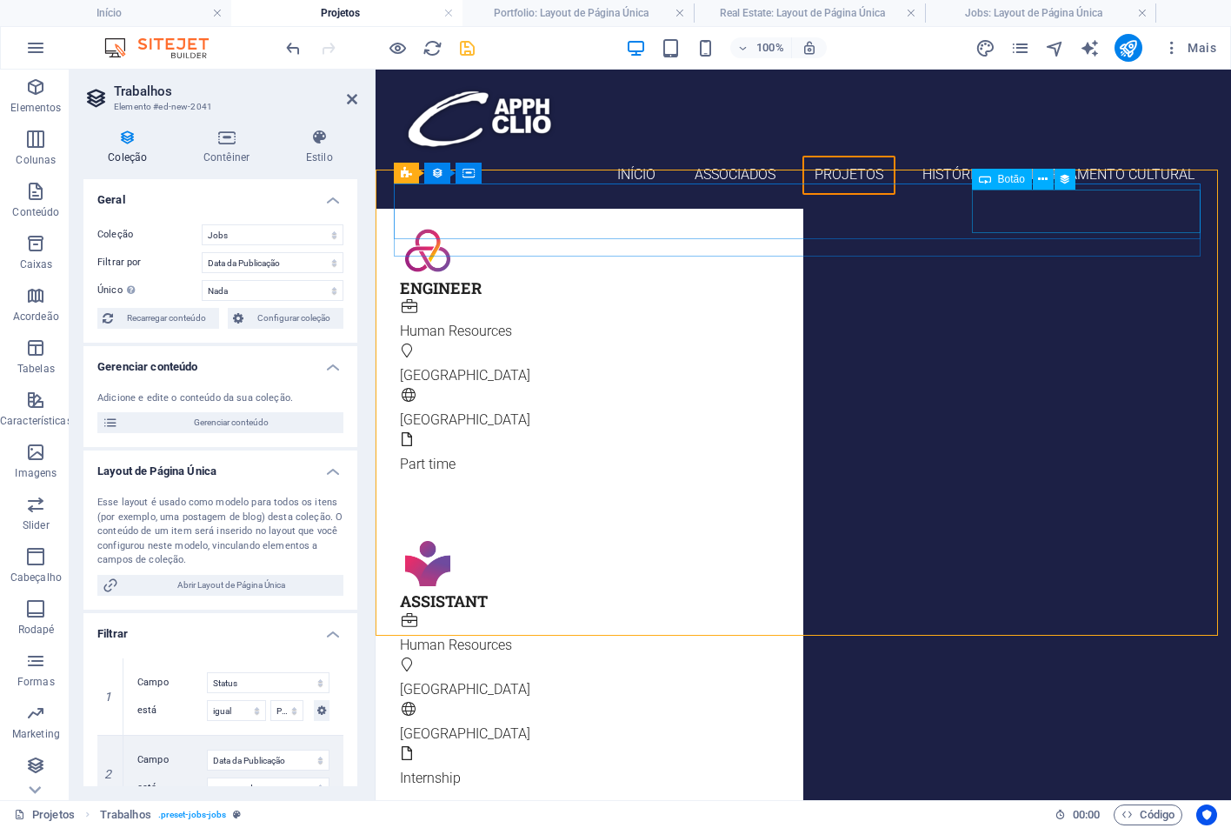
click at [1129, 475] on div "Aplique agora" at bounding box center [803, 496] width 807 height 43
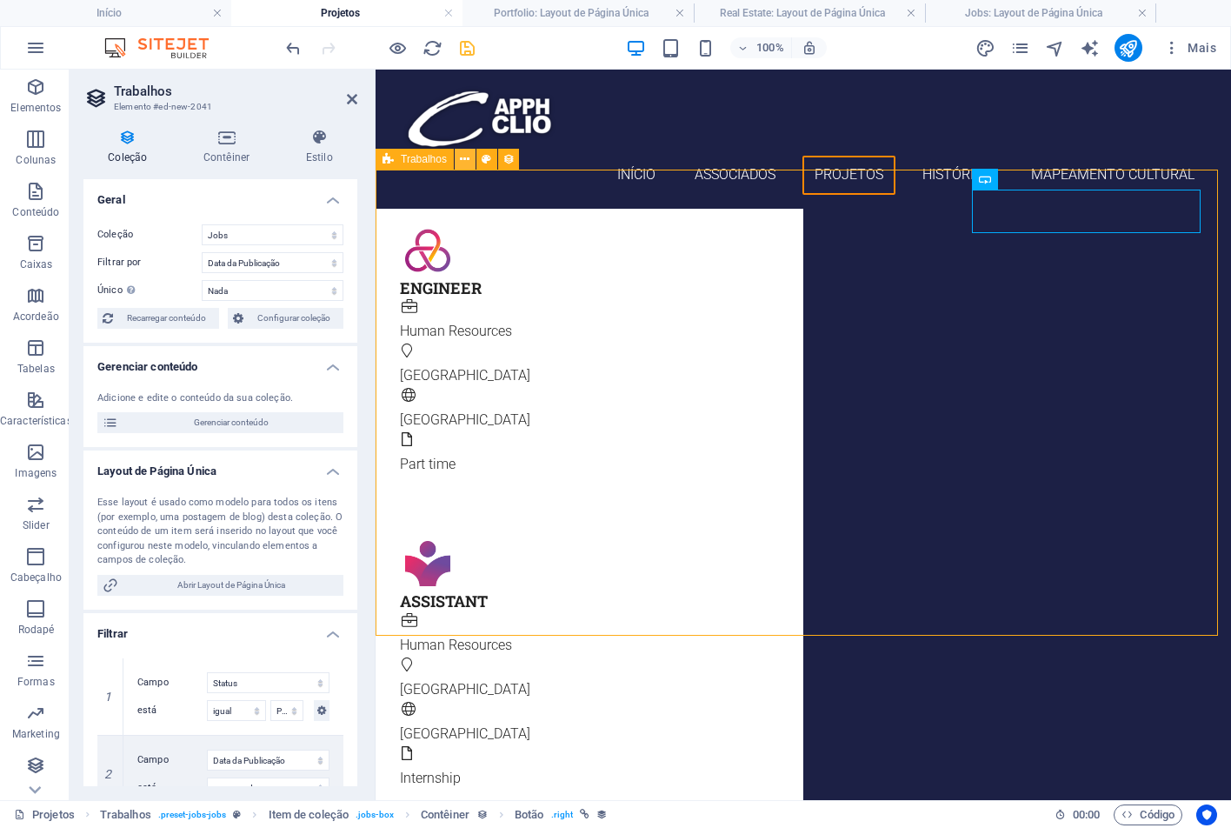
click at [458, 161] on button at bounding box center [465, 159] width 21 height 21
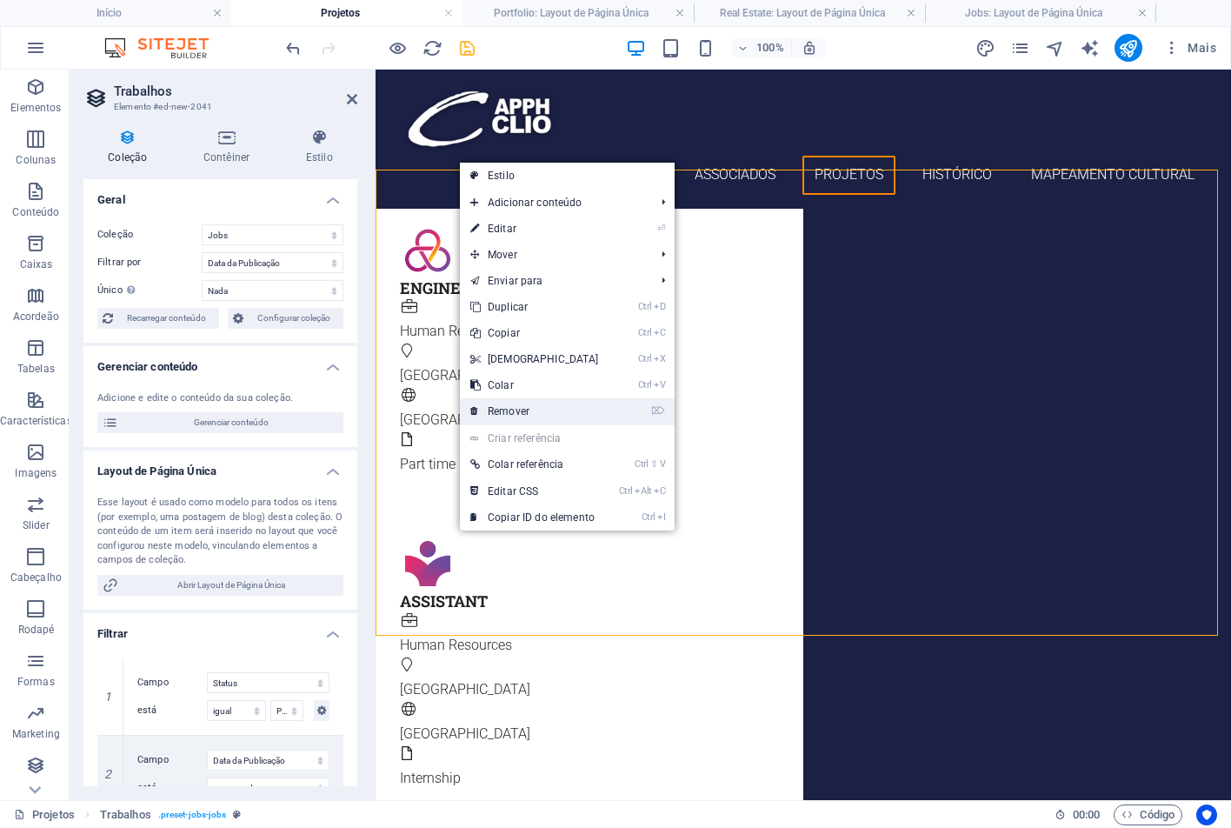
click at [544, 411] on link "⌦ Remover" at bounding box center [535, 411] width 150 height 26
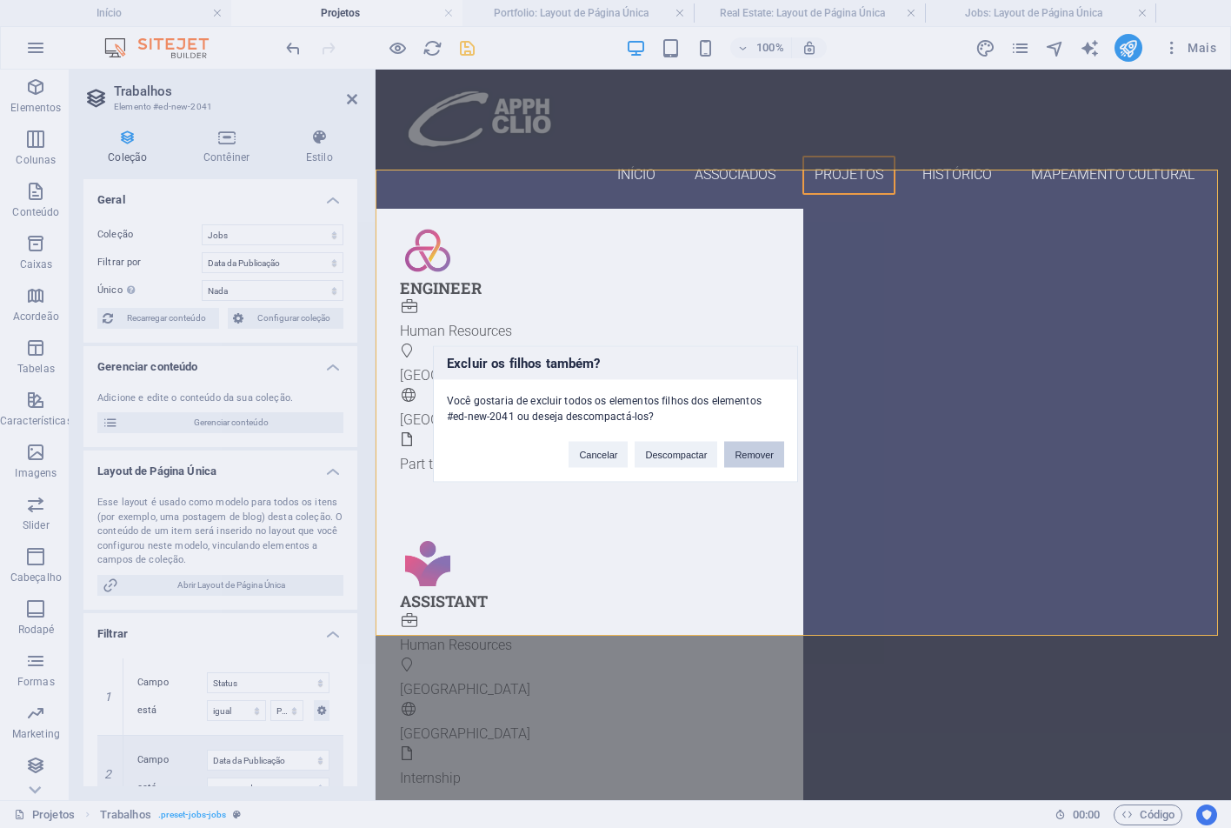
click at [766, 455] on button "Remover" at bounding box center [754, 455] width 60 height 26
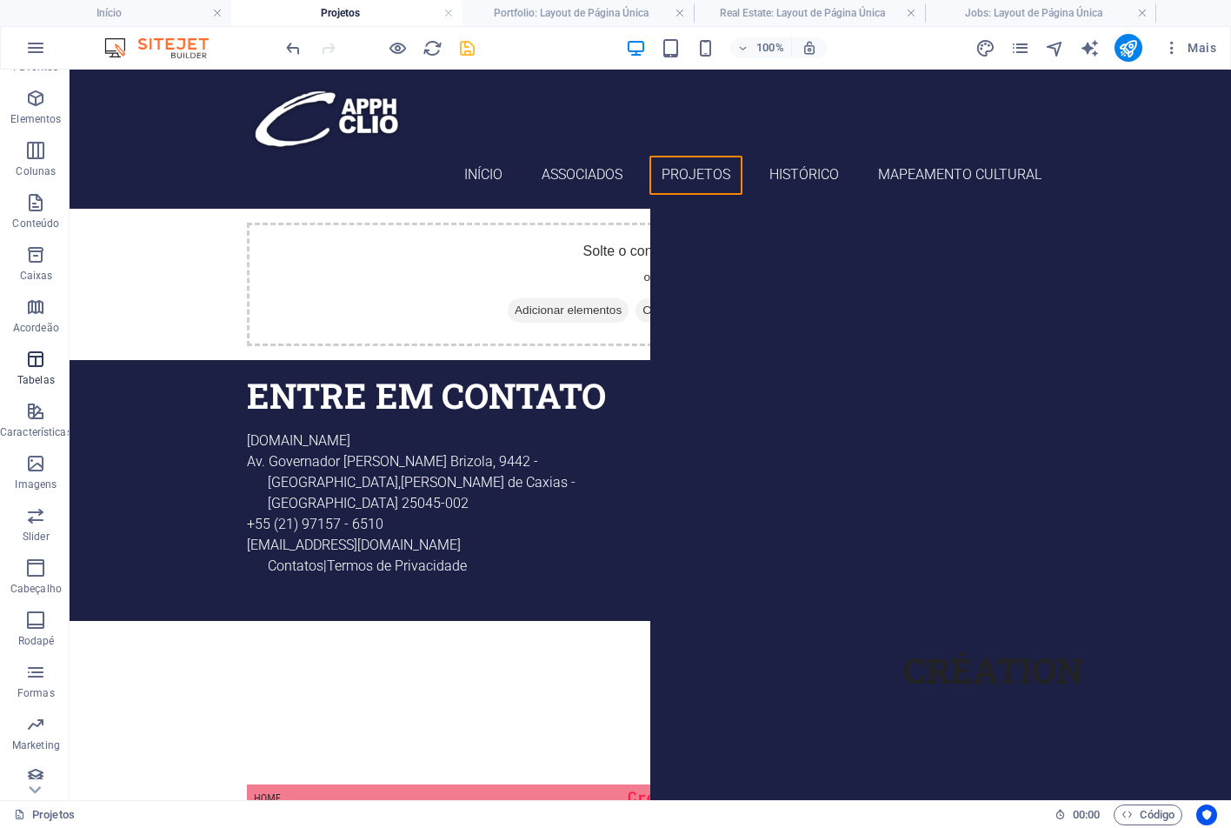
scroll to position [52, 0]
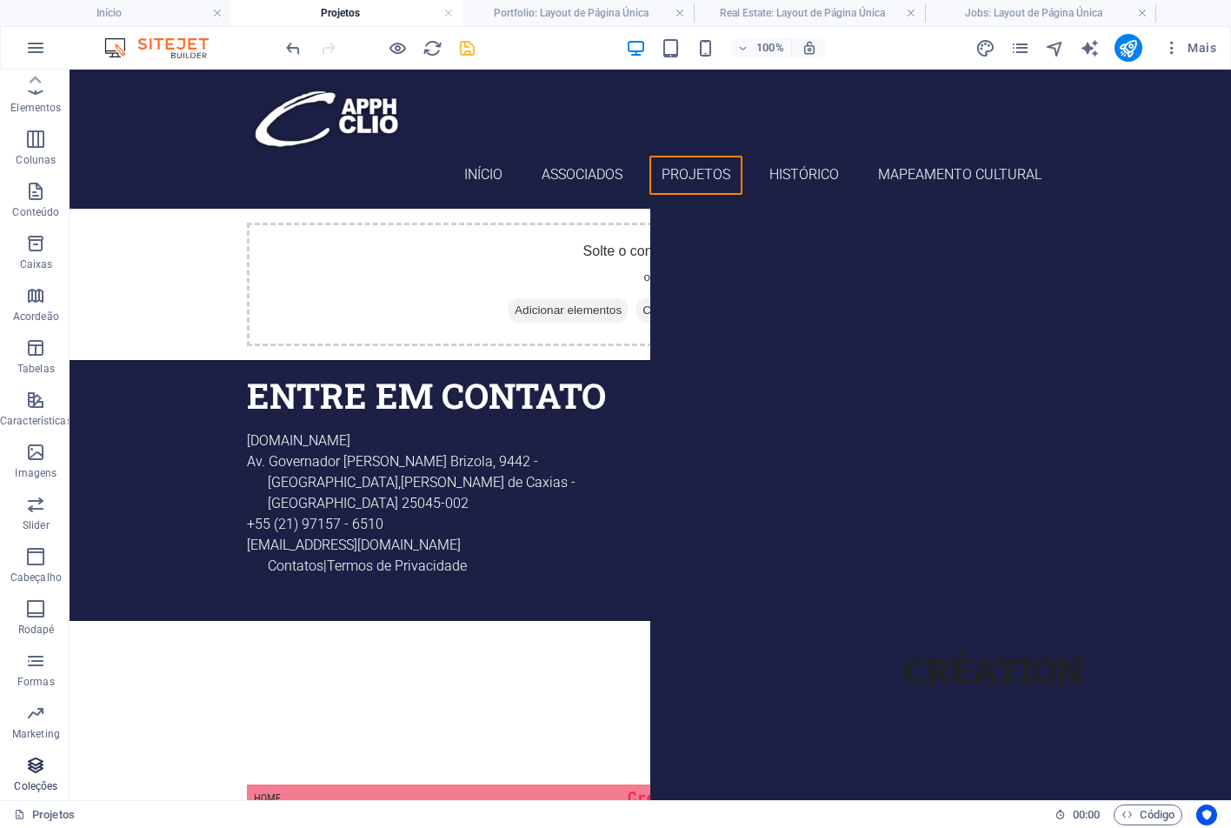
click at [43, 774] on icon "button" at bounding box center [35, 765] width 21 height 21
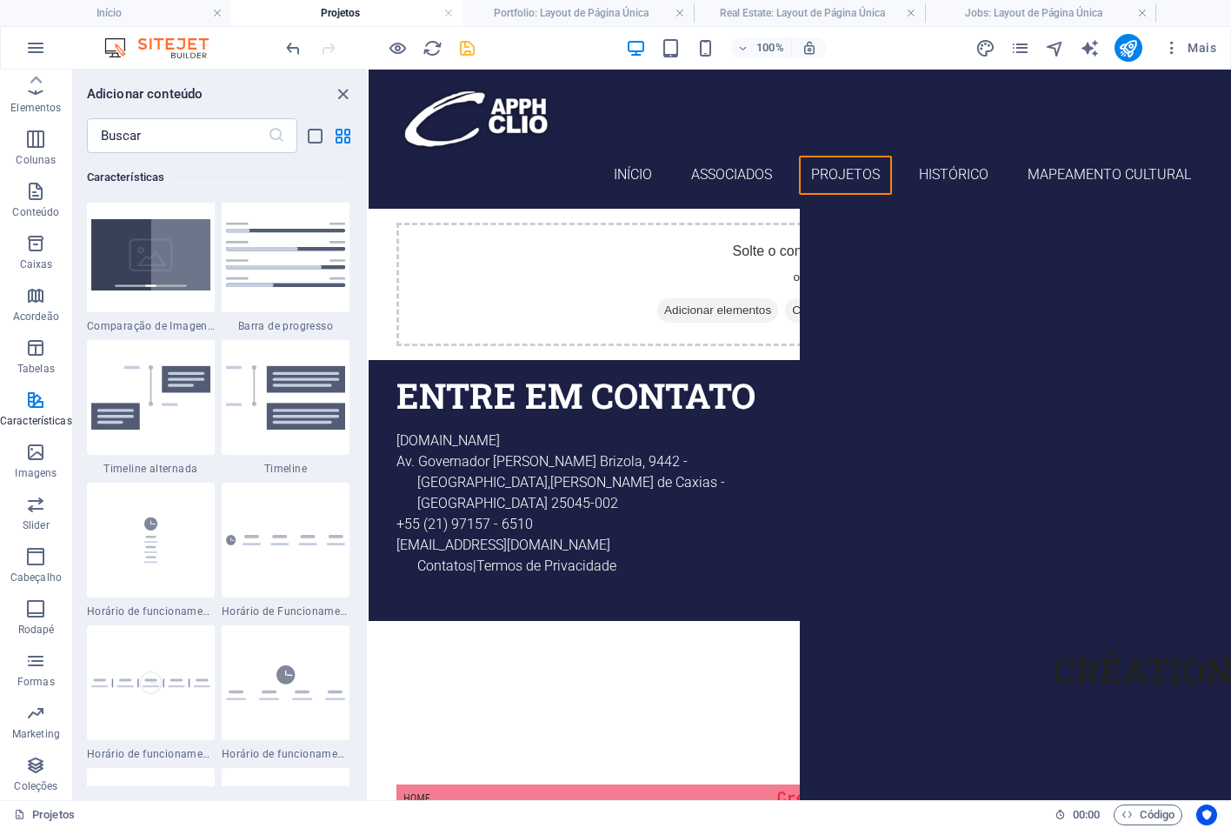
scroll to position [7308, 0]
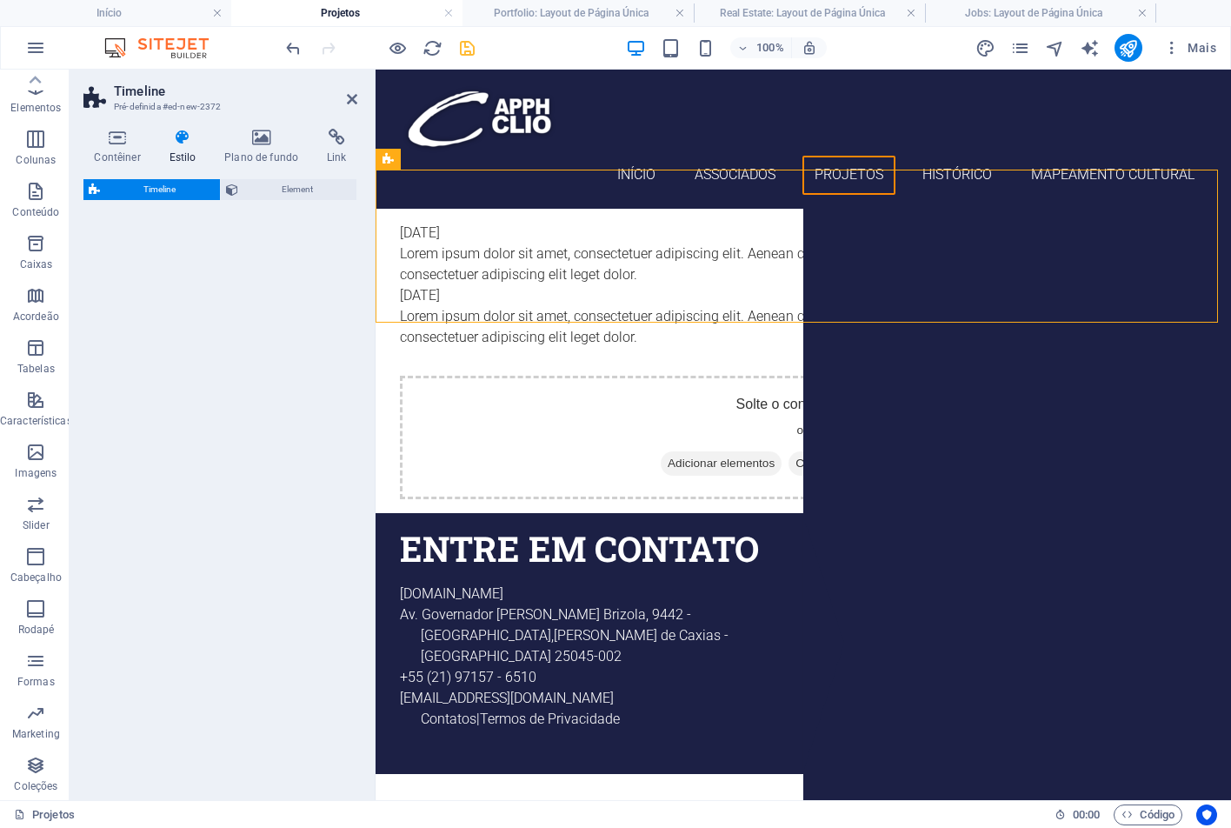
select select "rem"
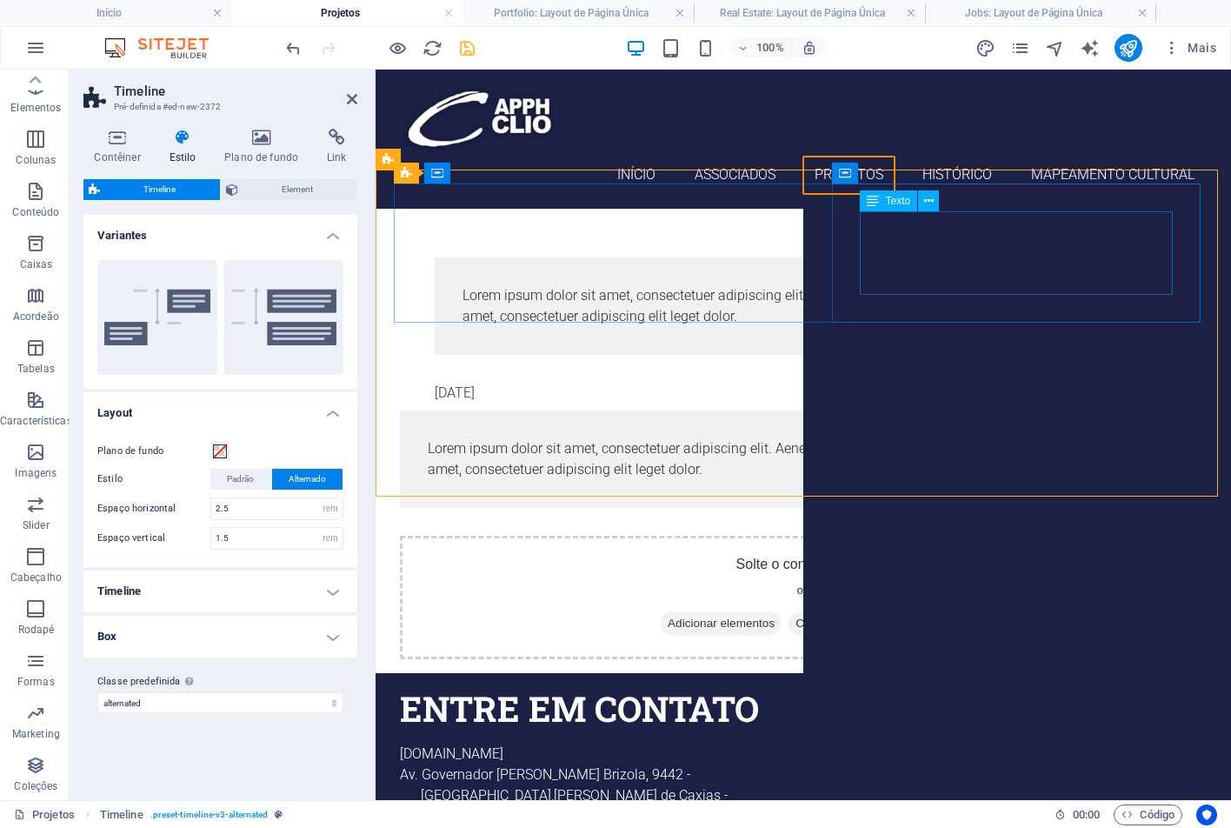
click at [975, 285] on div "Lorem ipsum dolor sit amet, consectetuer adipiscing elit. Aenean commodo ligula…" at bounding box center [821, 306] width 716 height 42
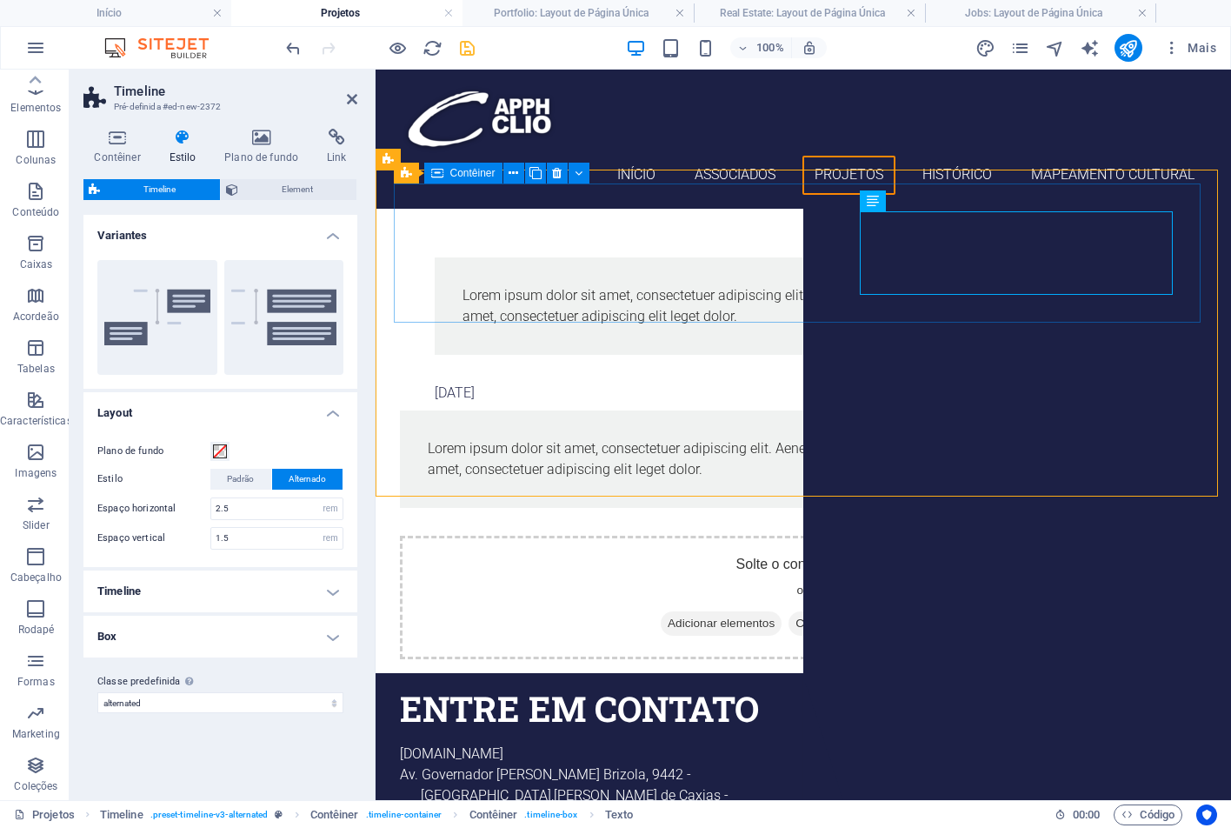
click at [739, 244] on div "[DATE] Lorem ipsum dolor sit amet, consectetuer adipiscing elit. Aenean commodo…" at bounding box center [803, 289] width 807 height 132
click at [619, 252] on div "[DATE] Lorem ipsum dolor sit amet, consectetuer adipiscing elit. Aenean commodo…" at bounding box center [803, 289] width 807 height 132
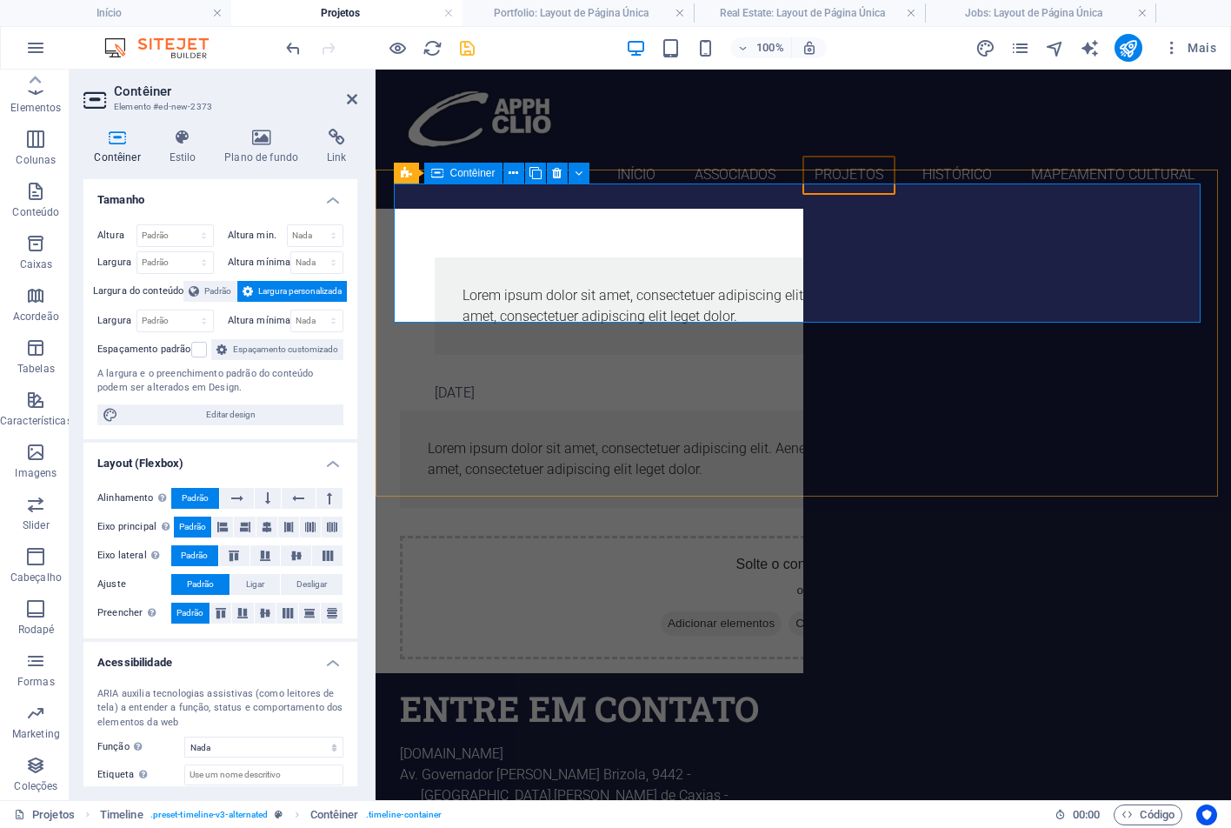
click at [573, 254] on div "[DATE] Lorem ipsum dolor sit amet, consectetuer adipiscing elit. Aenean commodo…" at bounding box center [803, 289] width 807 height 132
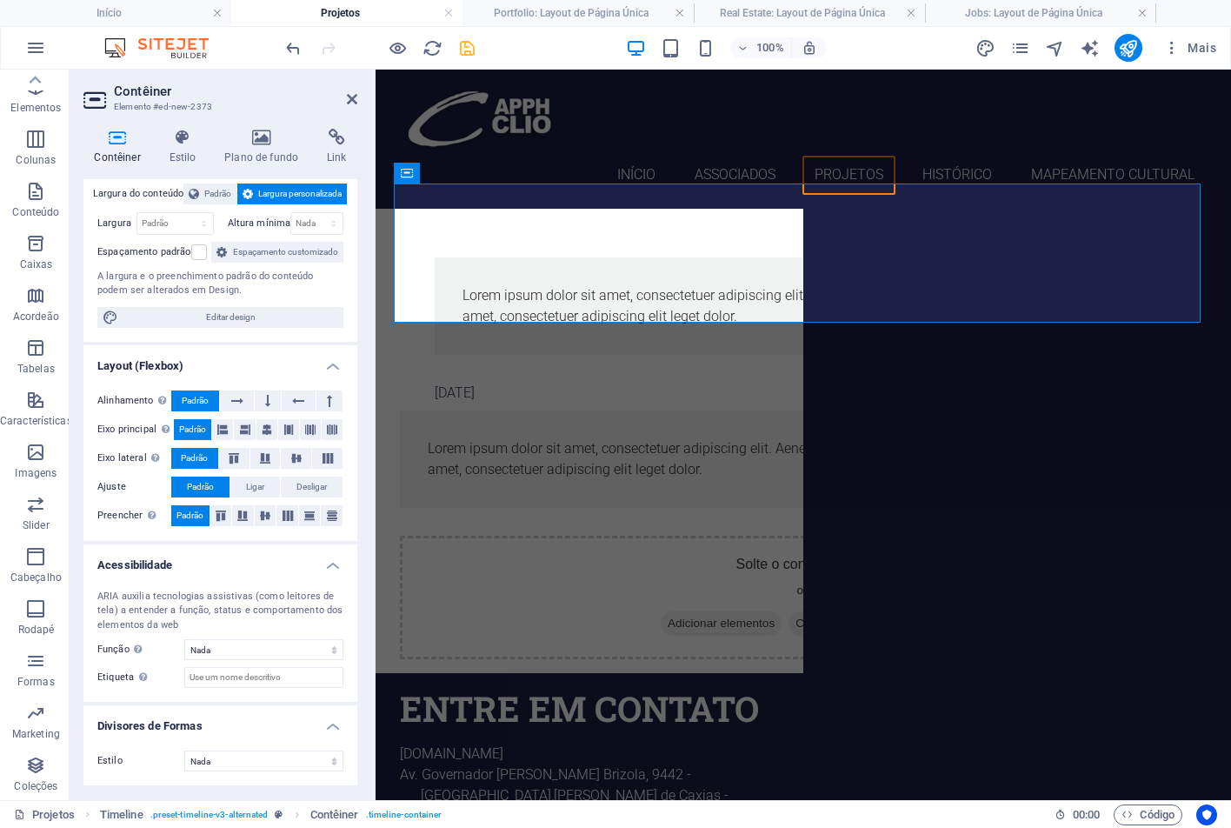
scroll to position [0, 0]
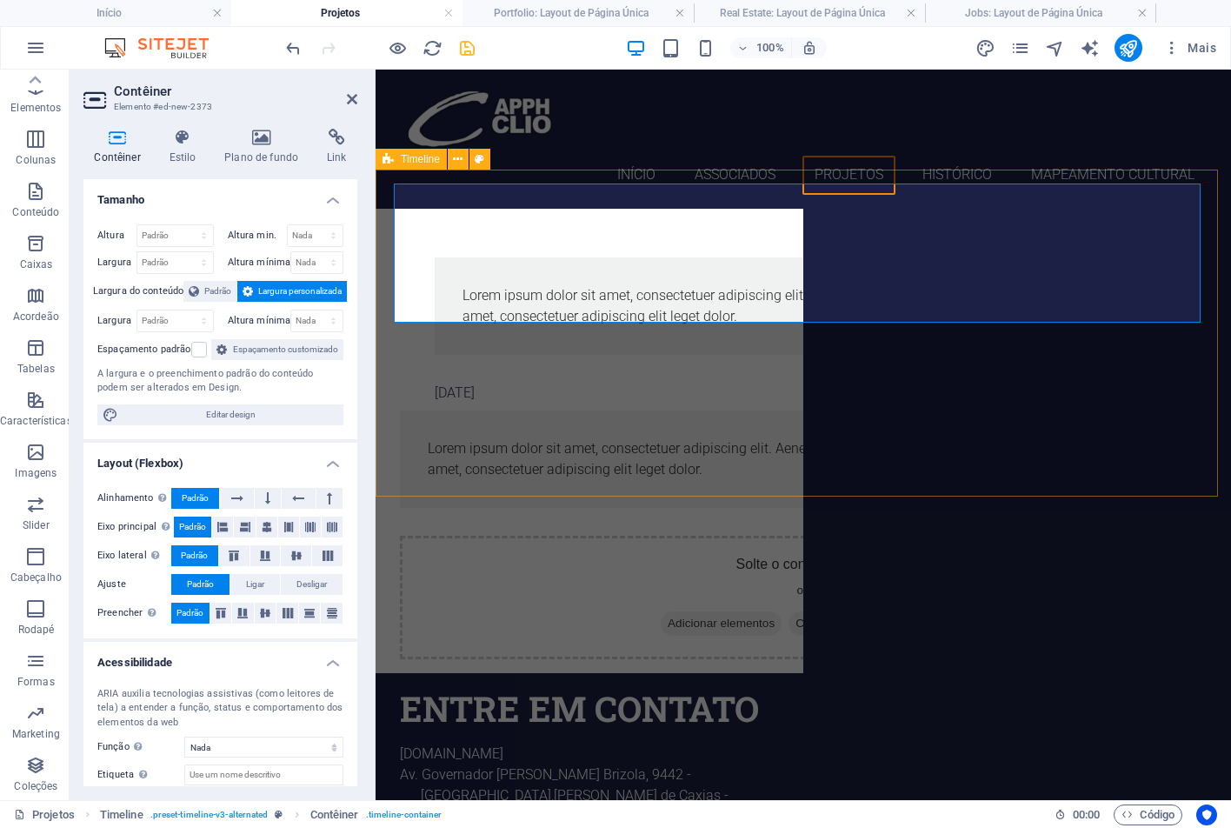
click at [415, 209] on div "[DATE] Lorem ipsum dolor sit amet, consectetuer adipiscing elit. Aenean commodo…" at bounding box center [804, 365] width 856 height 313
click at [721, 209] on div "[DATE] Lorem ipsum dolor sit amet, consectetuer adipiscing elit. Aenean commodo…" at bounding box center [804, 365] width 856 height 313
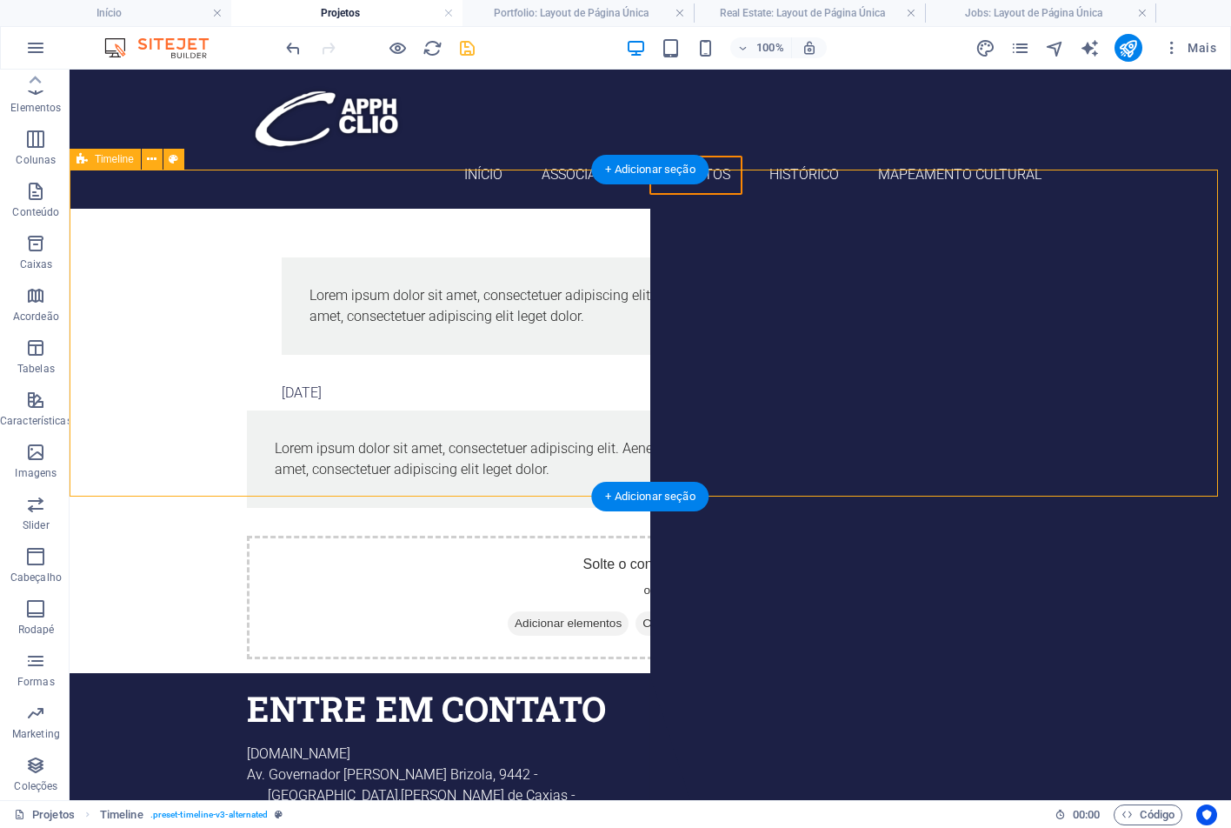
click at [163, 209] on div "[DATE] Lorem ipsum dolor sit amet, consectetuer adipiscing elit. Aenean commodo…" at bounding box center [651, 365] width 1162 height 313
click at [155, 162] on icon at bounding box center [152, 159] width 10 height 18
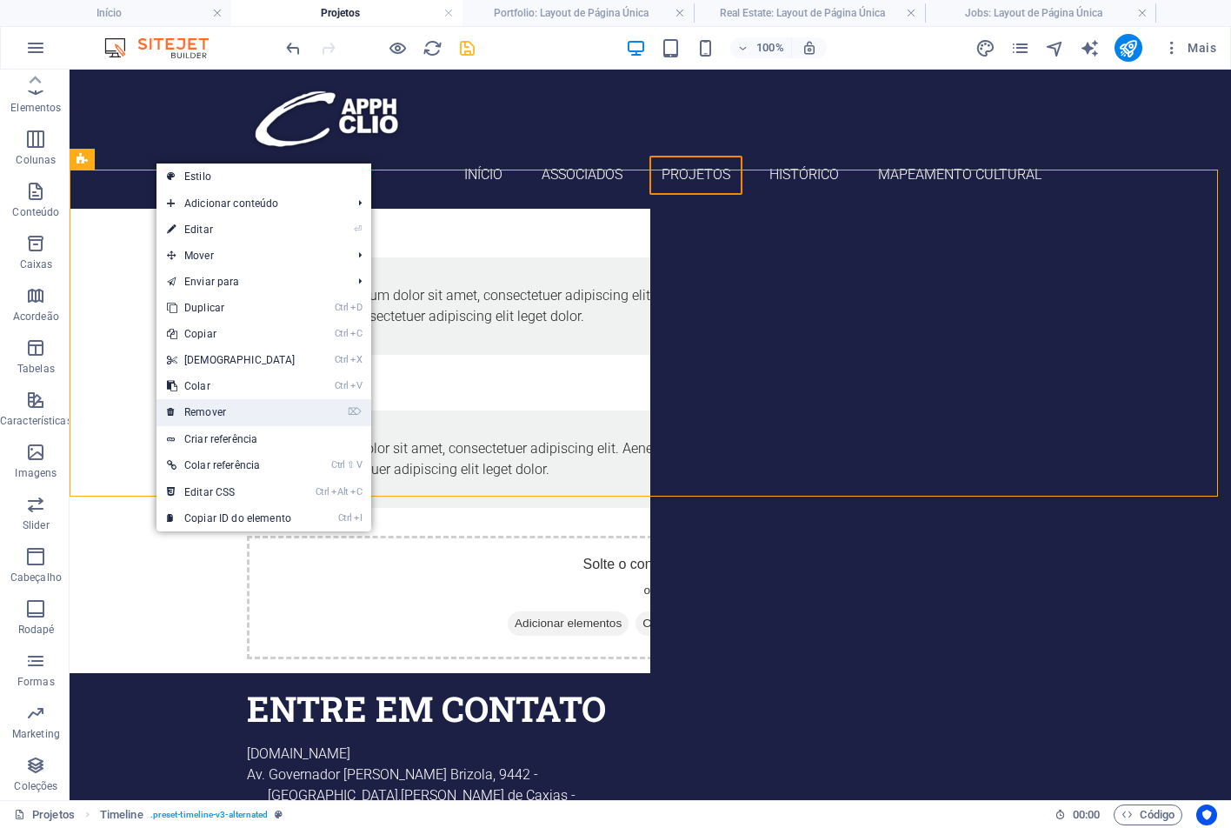
click at [263, 410] on link "⌦ Remover" at bounding box center [231, 412] width 150 height 26
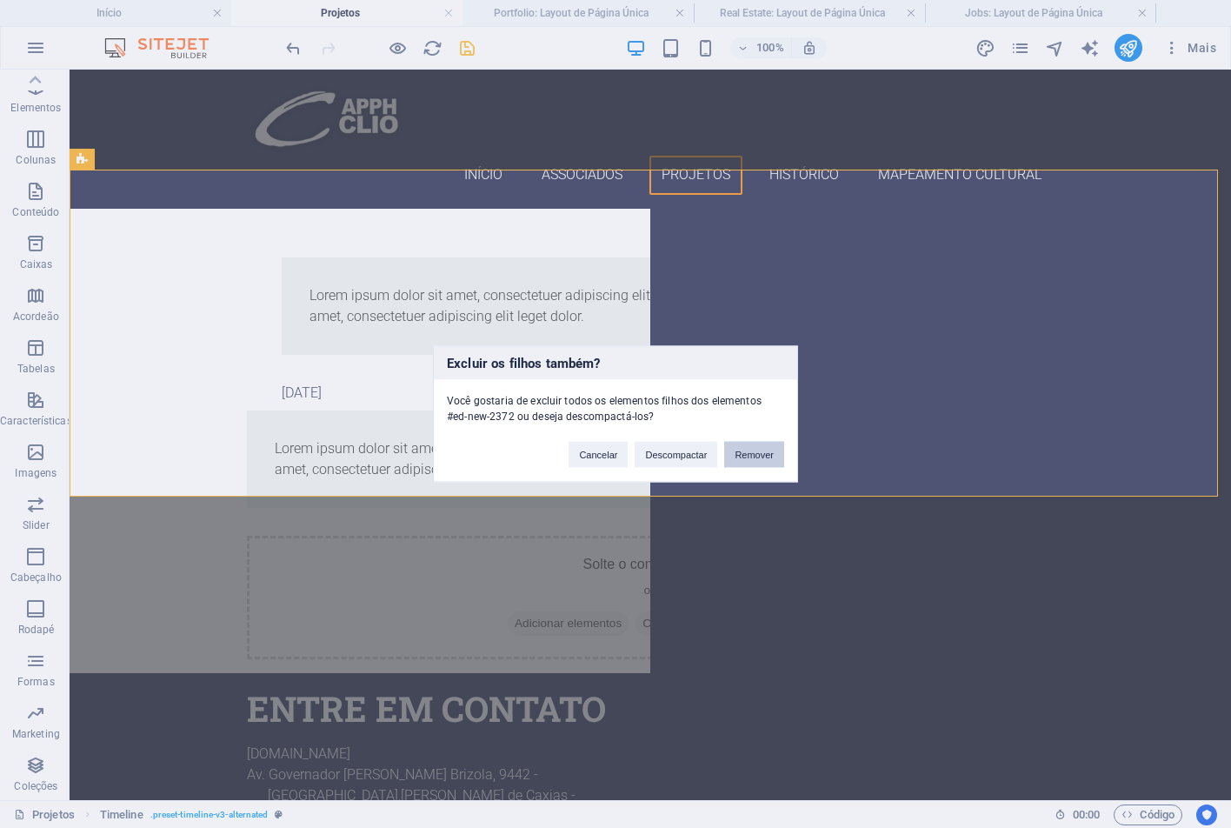
click at [757, 448] on button "Remover" at bounding box center [754, 455] width 60 height 26
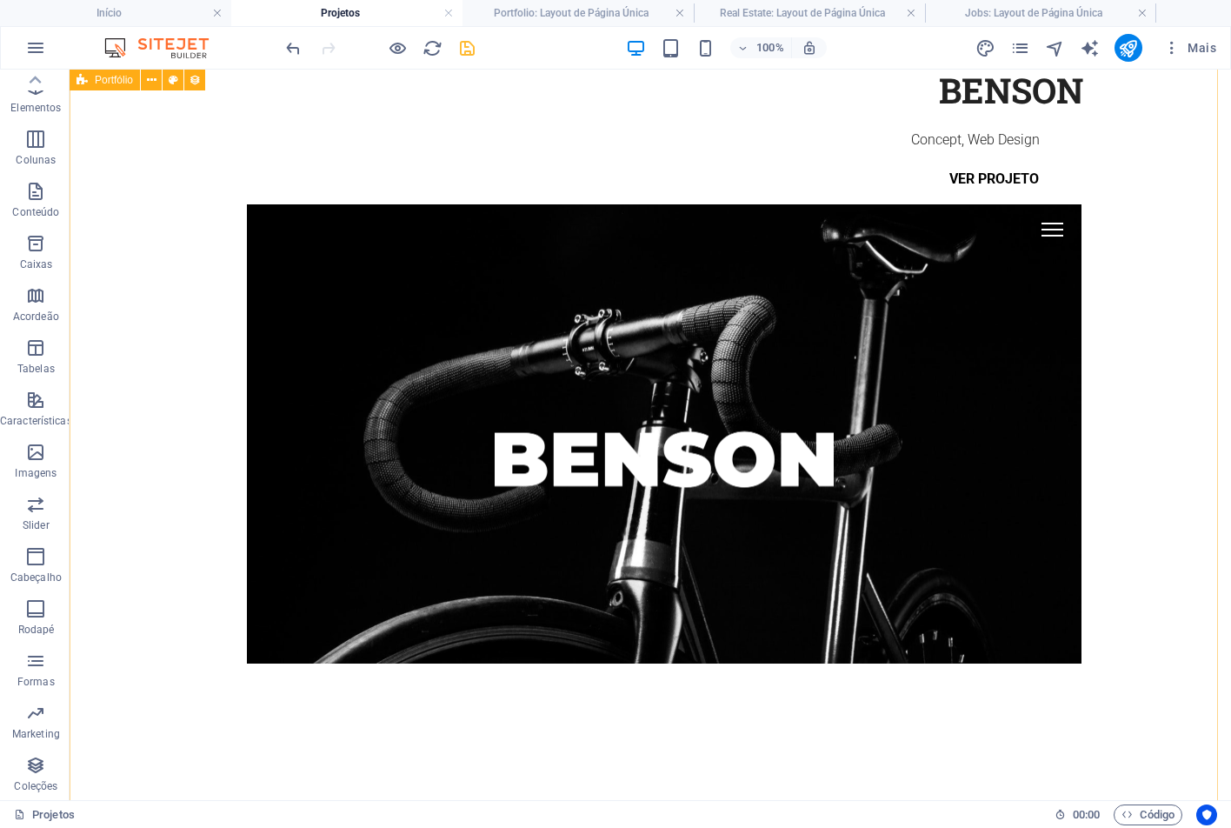
scroll to position [2424, 0]
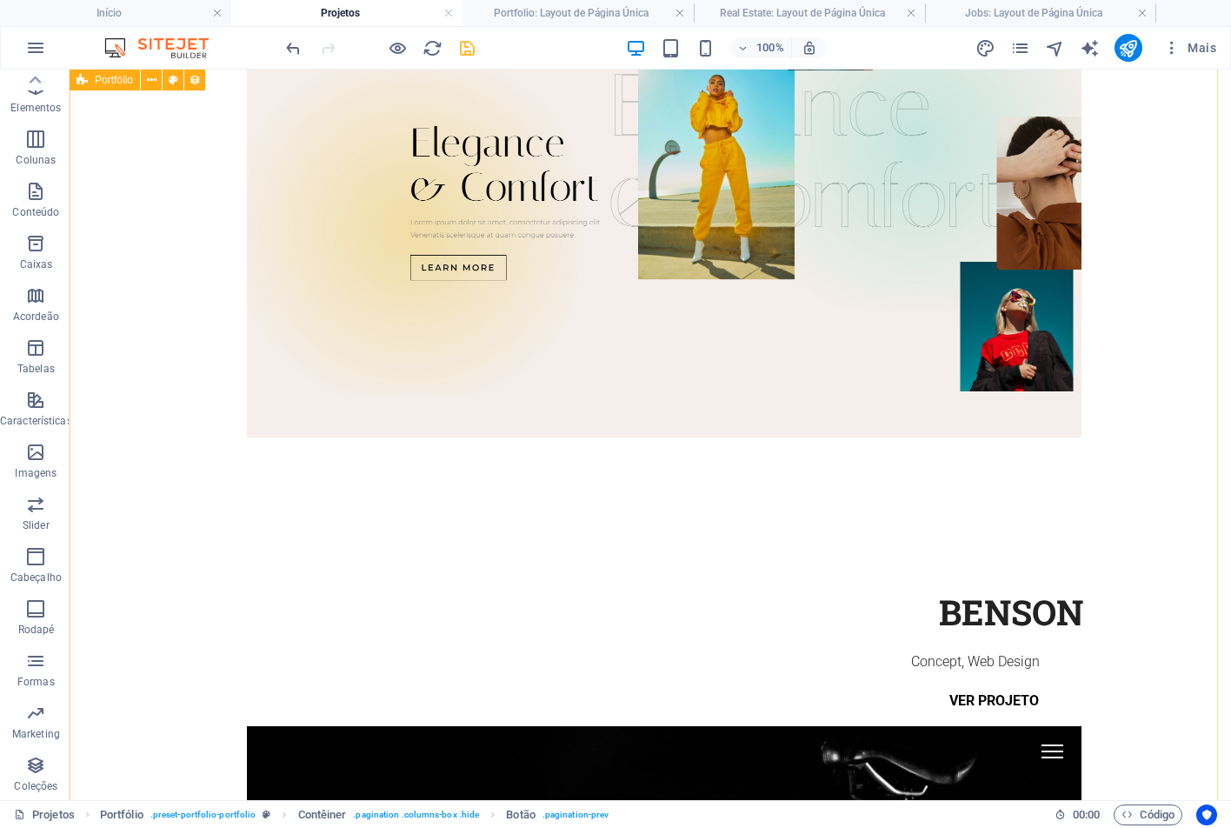
scroll to position [772, 0]
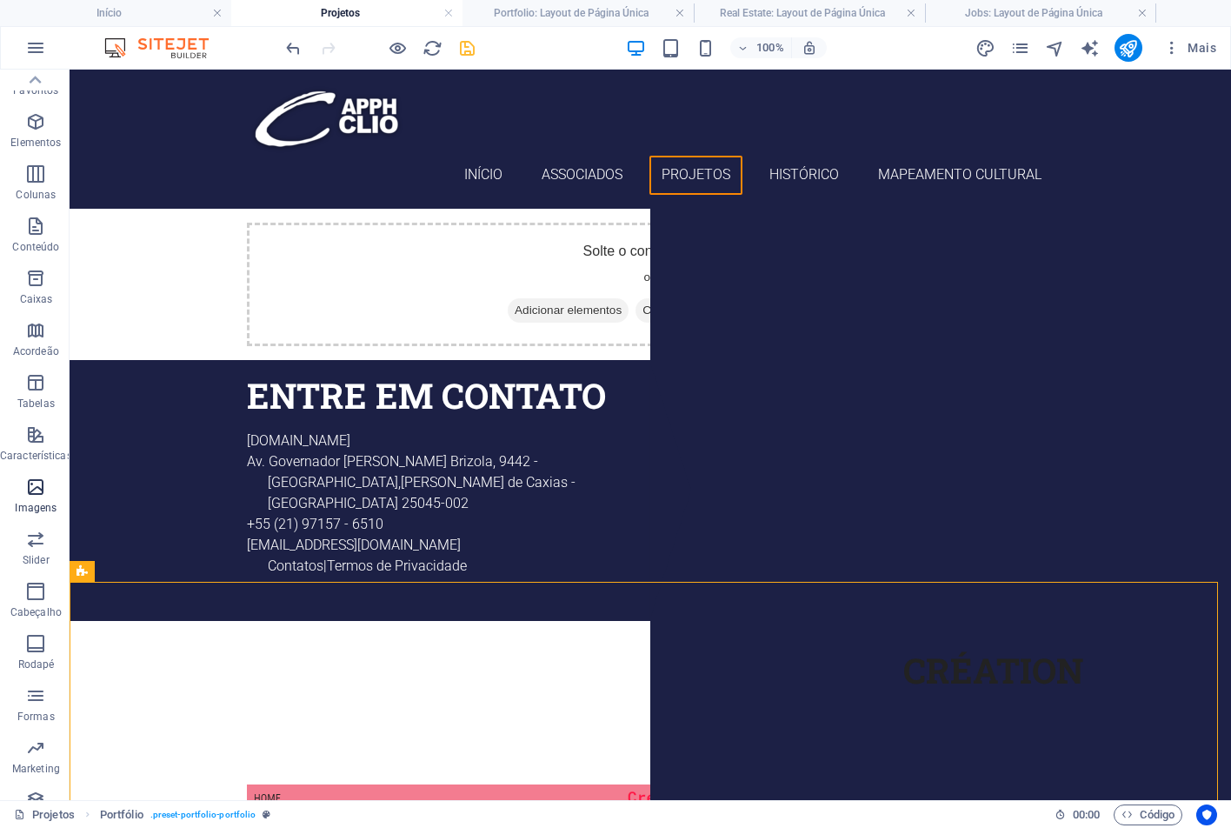
scroll to position [0, 0]
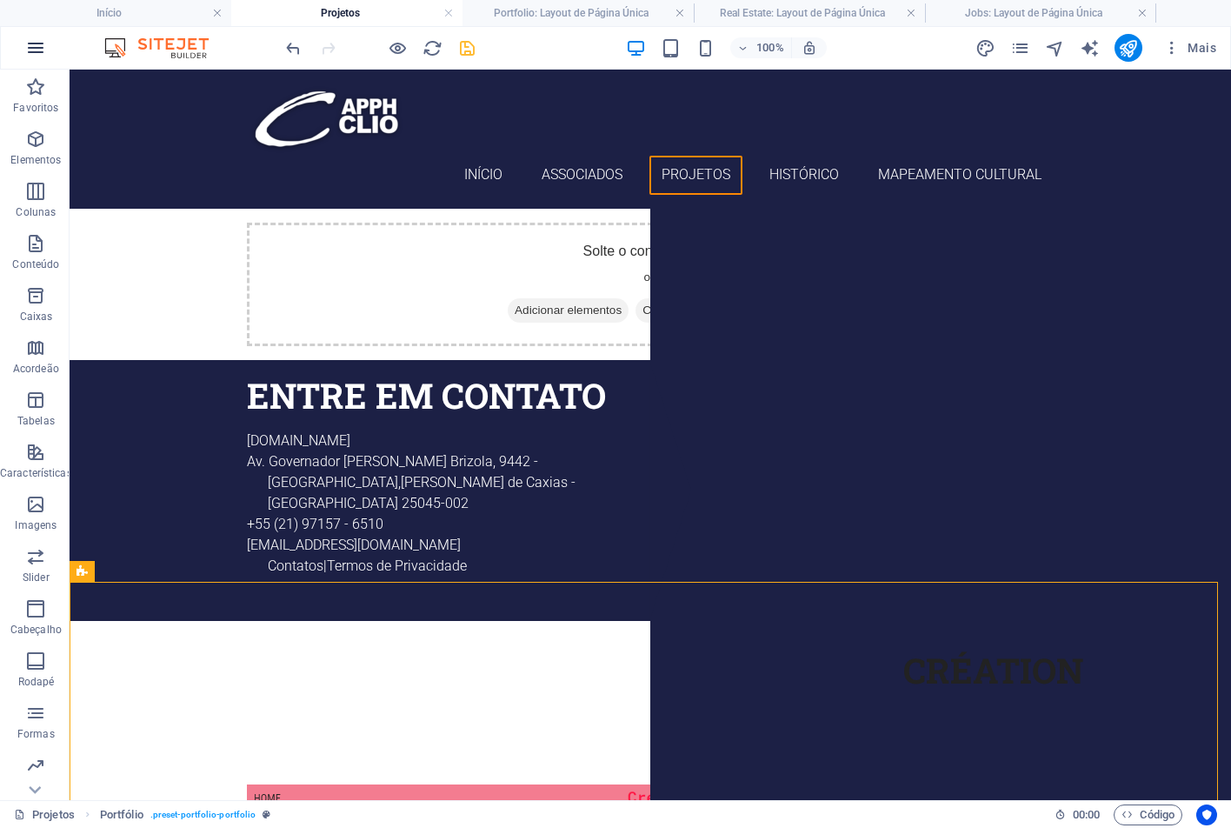
click at [44, 51] on icon "button" at bounding box center [35, 47] width 21 height 21
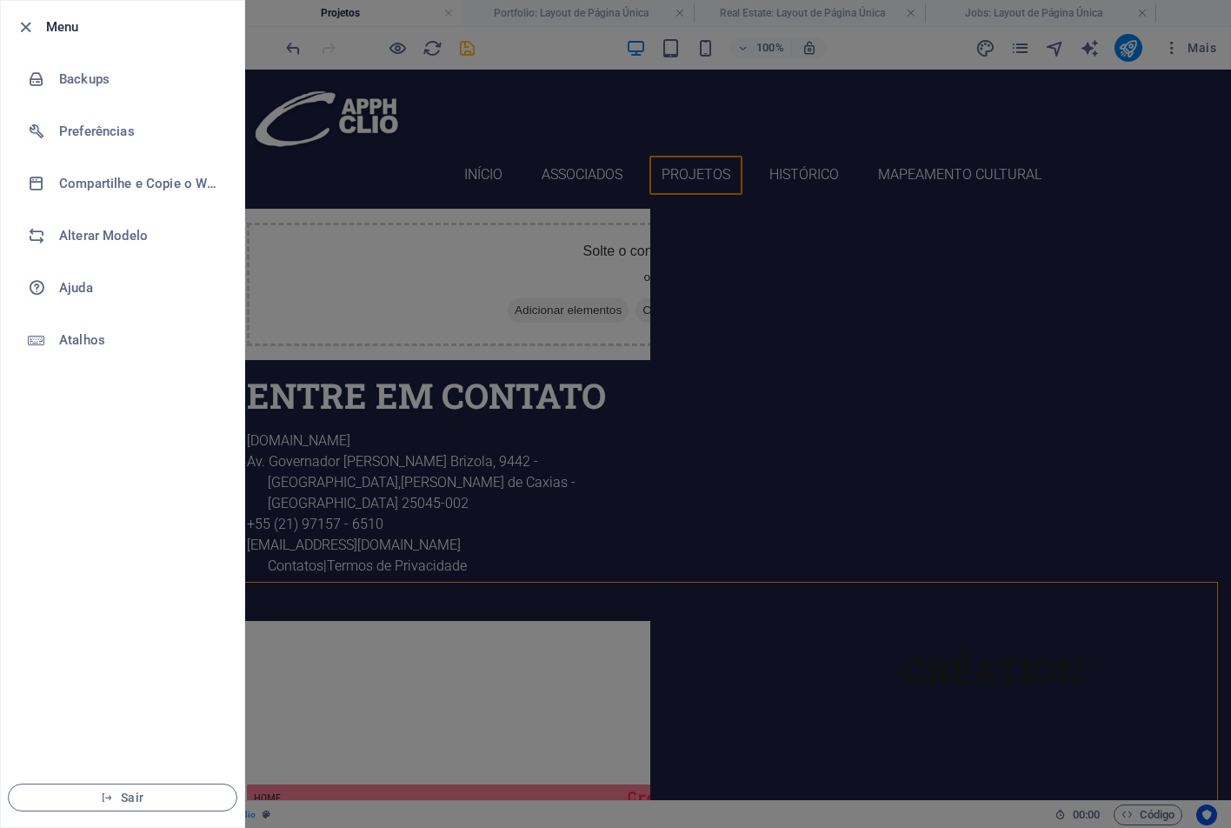
click at [1193, 46] on div at bounding box center [615, 414] width 1231 height 828
